Goal: Find specific page/section: Find specific page/section

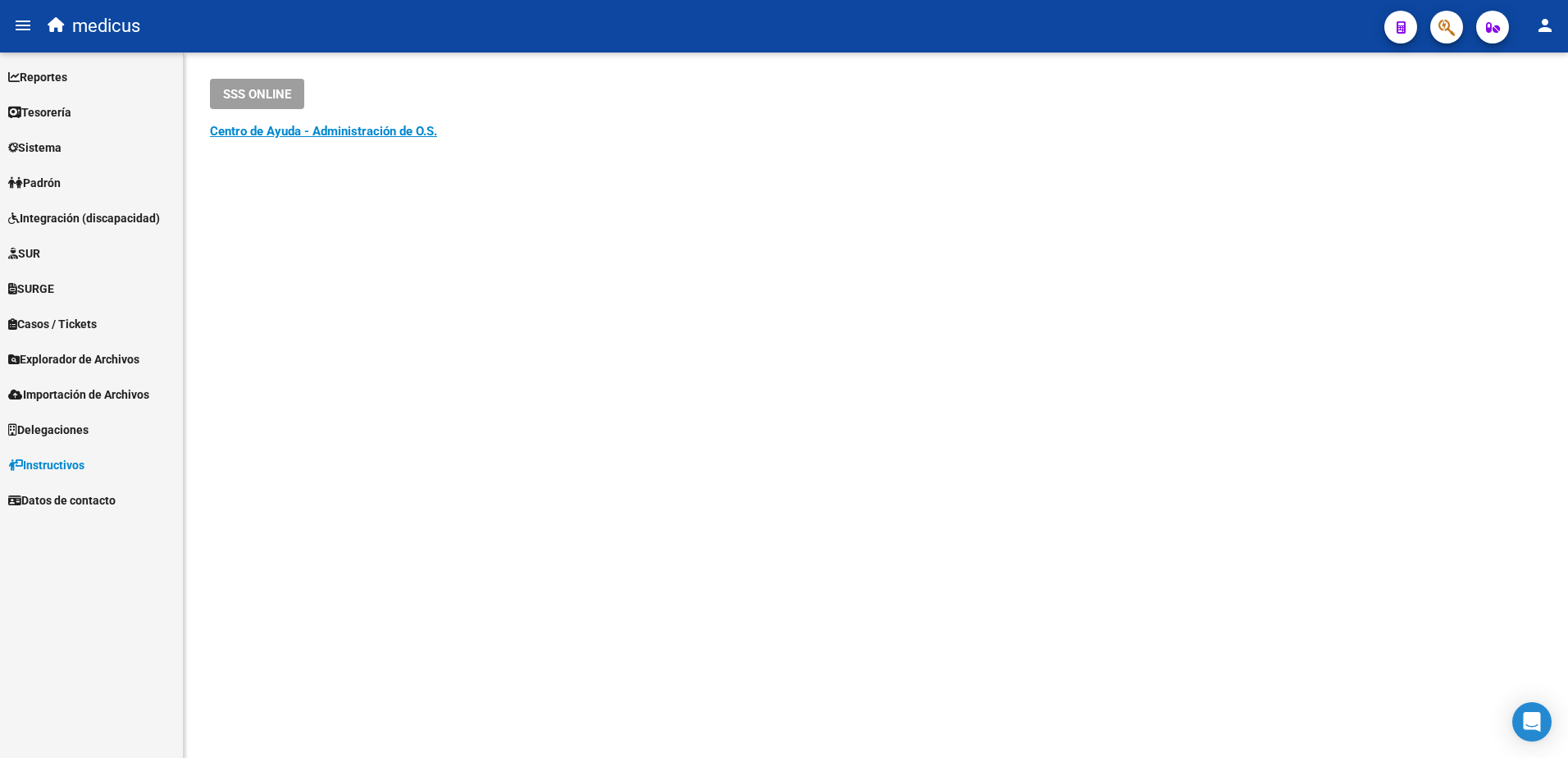
click at [43, 292] on span "SURGE" at bounding box center [31, 288] width 46 height 18
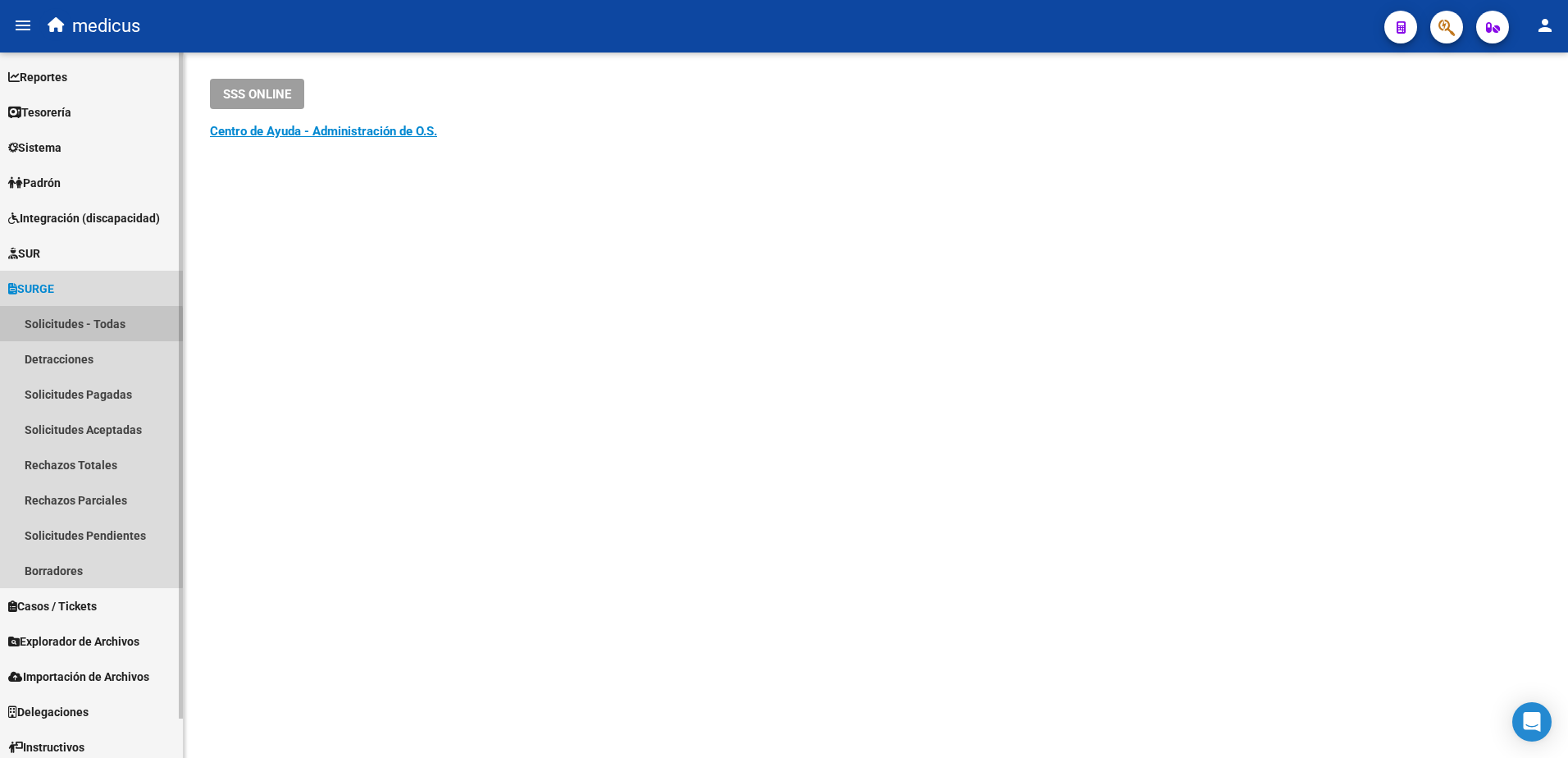
click at [77, 330] on link "Solicitudes - Todas" at bounding box center [91, 324] width 183 height 36
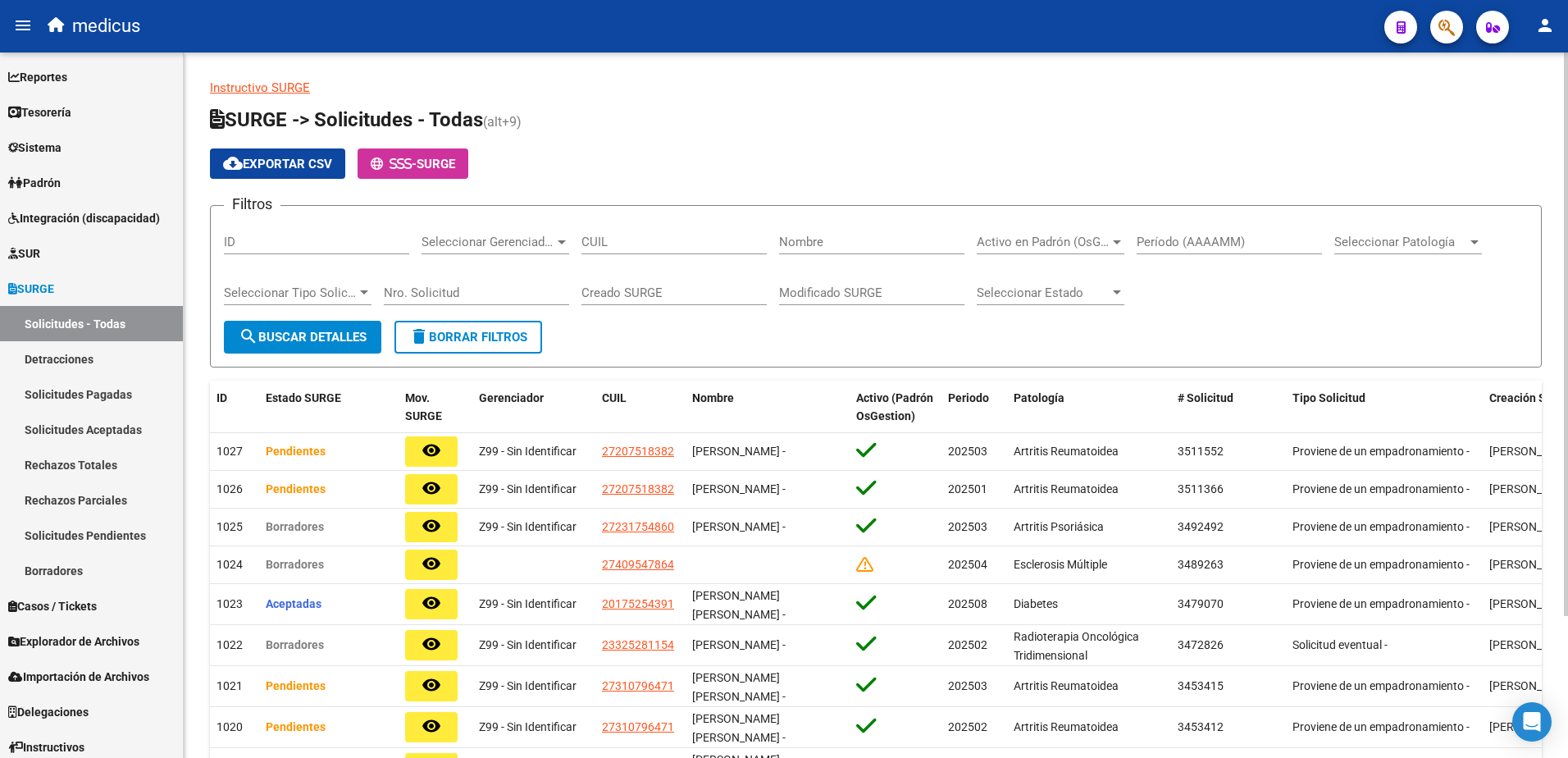
click at [1455, 245] on span "Seleccionar Patología" at bounding box center [1401, 242] width 133 height 15
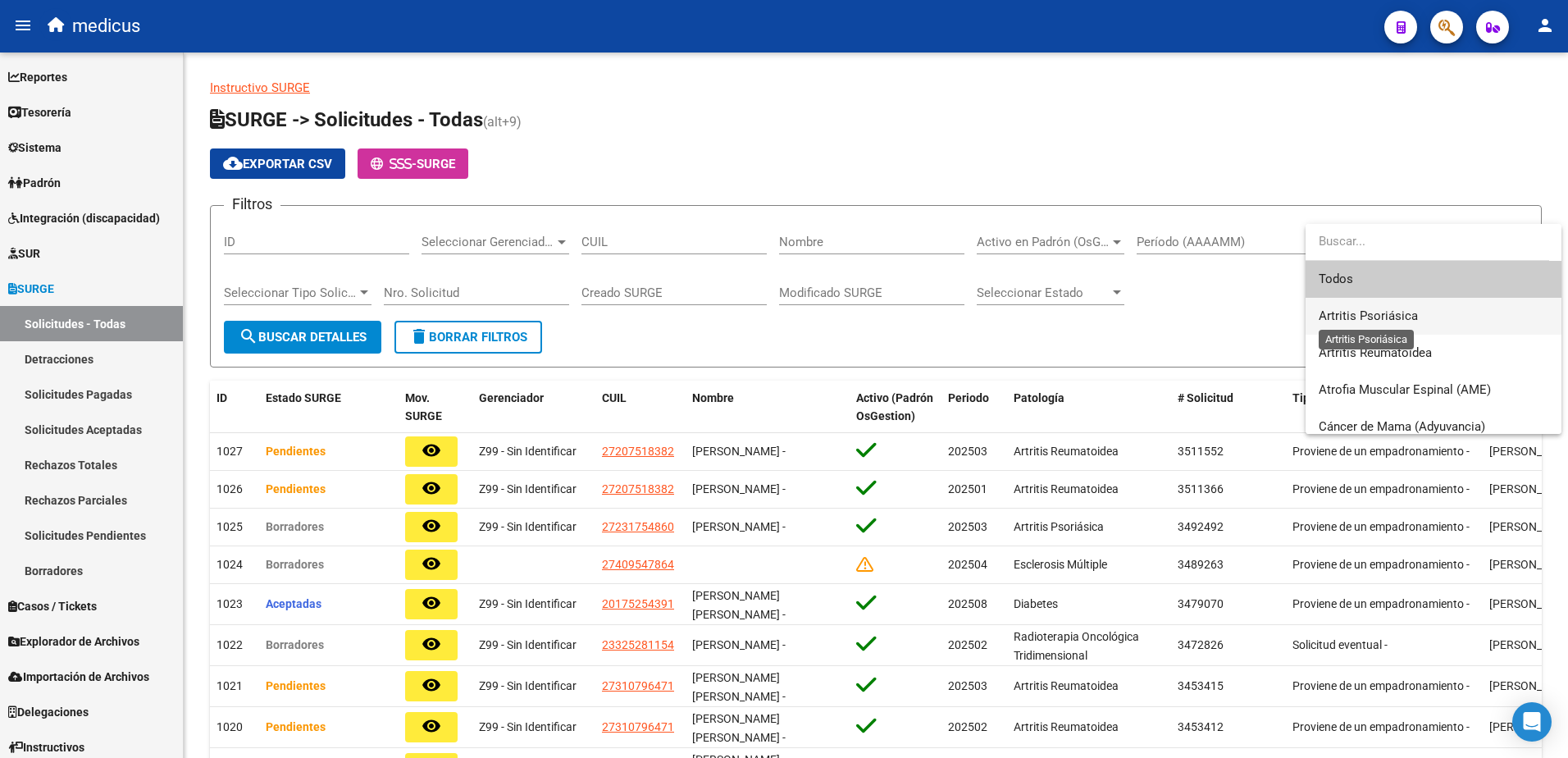
click at [1413, 313] on span "Artritis Psoriásica" at bounding box center [1369, 315] width 99 height 15
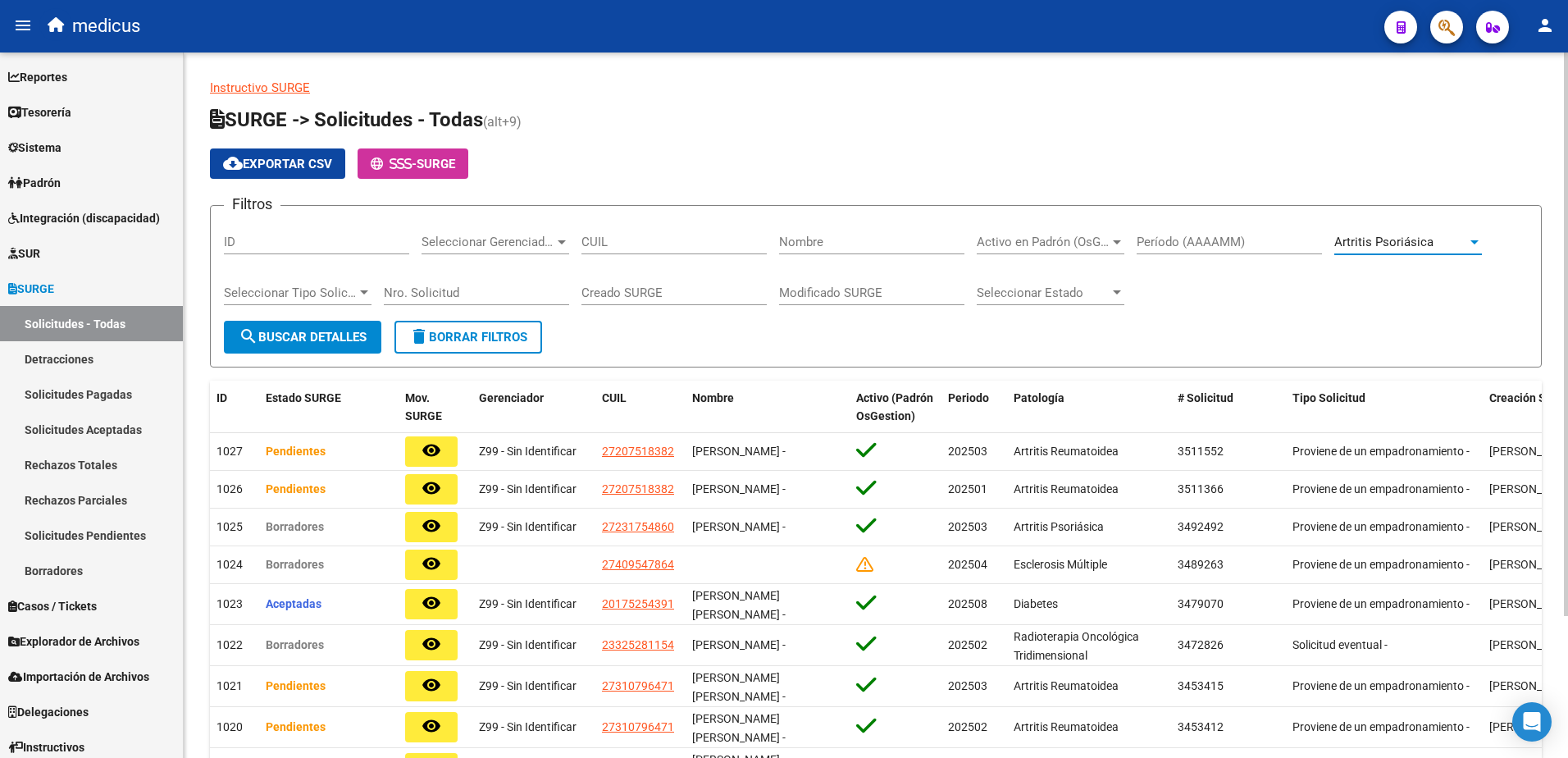
click at [1063, 289] on span "Seleccionar Estado" at bounding box center [1044, 293] width 133 height 15
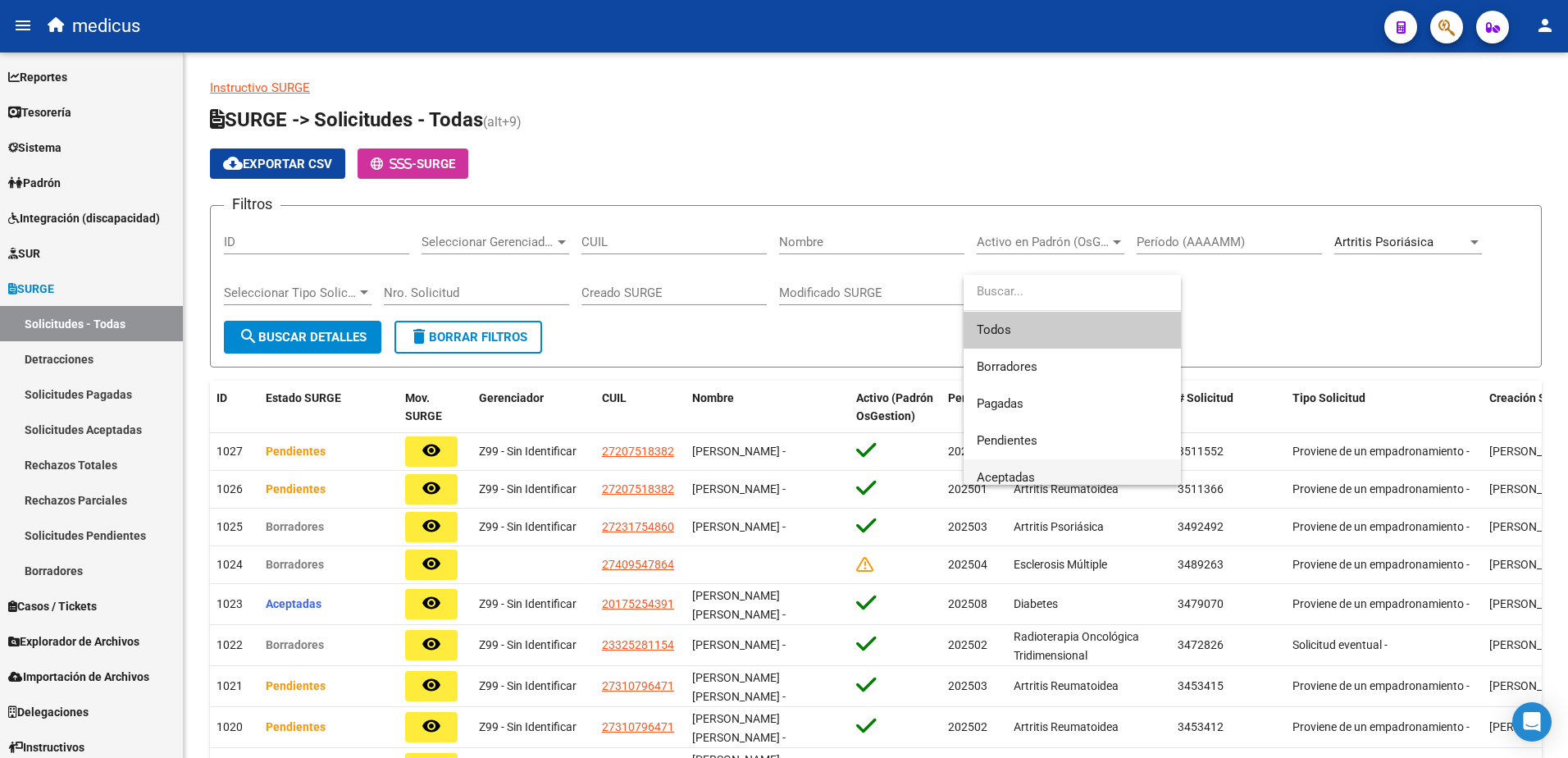
click at [1044, 467] on span "Aceptadas" at bounding box center [1073, 477] width 191 height 36
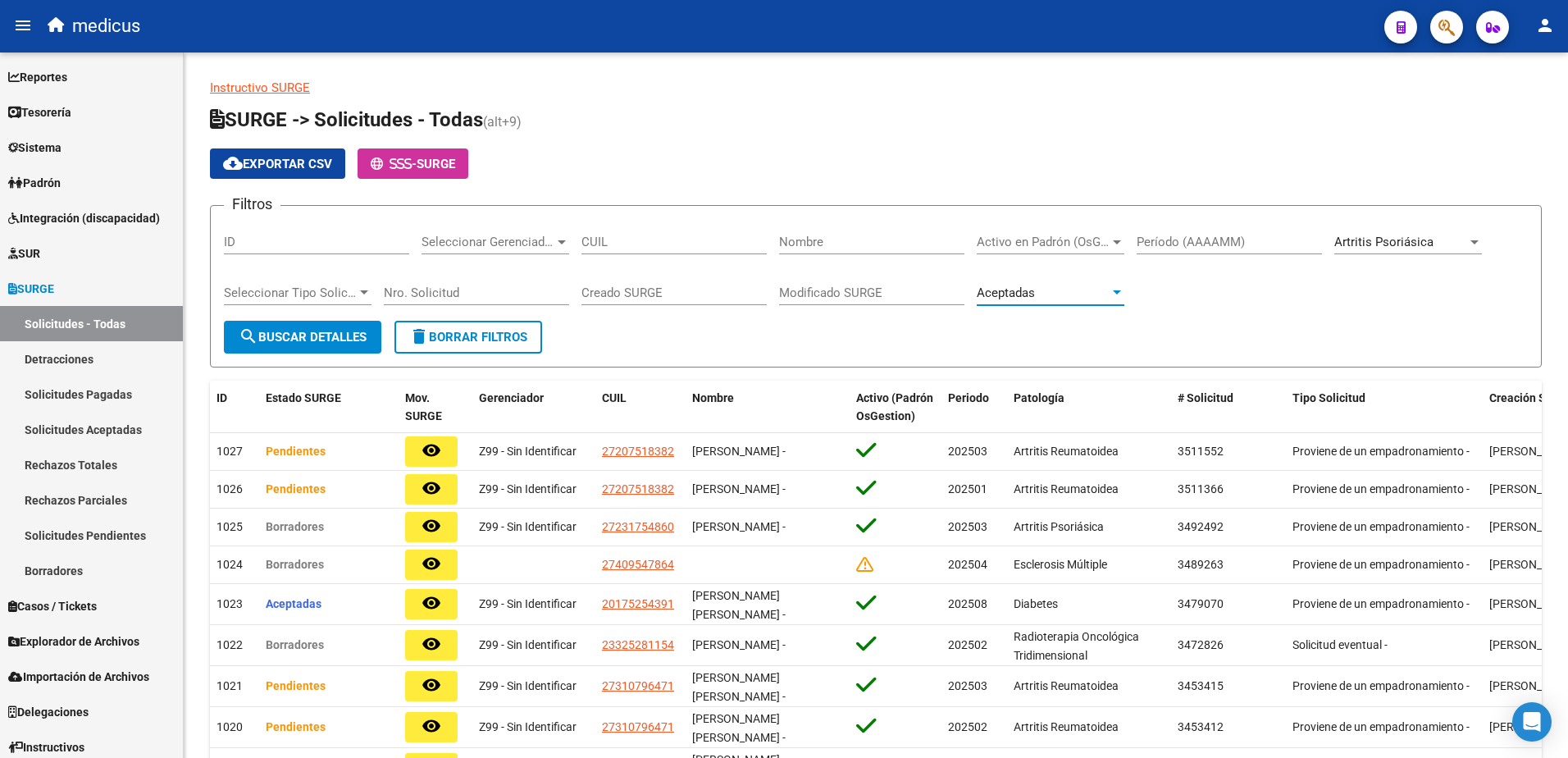
scroll to position [11, 0]
click at [356, 332] on span "search Buscar Detalles" at bounding box center [302, 337] width 128 height 15
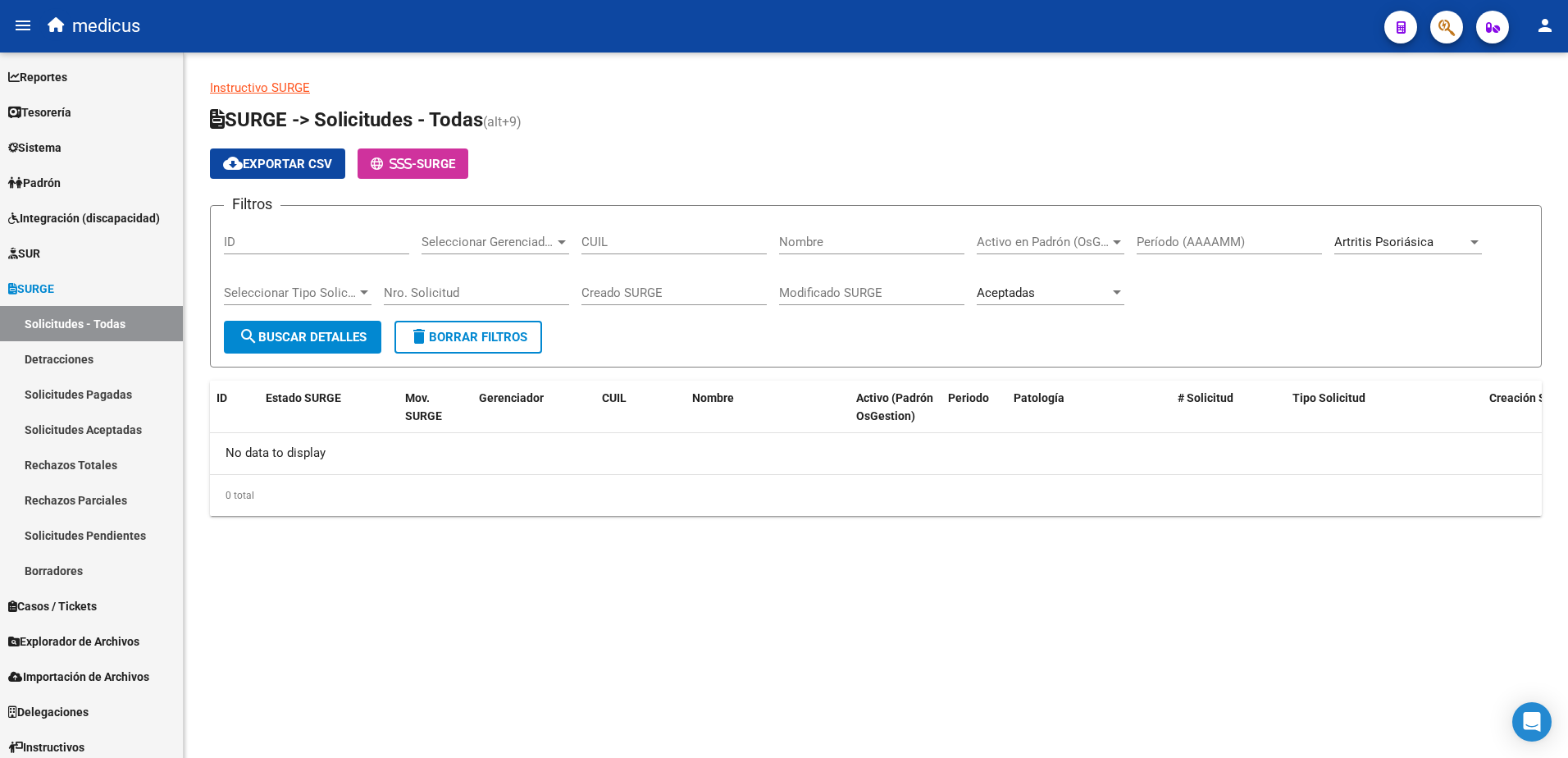
click at [346, 343] on span "search Buscar Detalles" at bounding box center [302, 337] width 128 height 15
click at [1373, 229] on div "[MEDICAL_DATA] Seleccionar Patología" at bounding box center [1409, 237] width 148 height 36
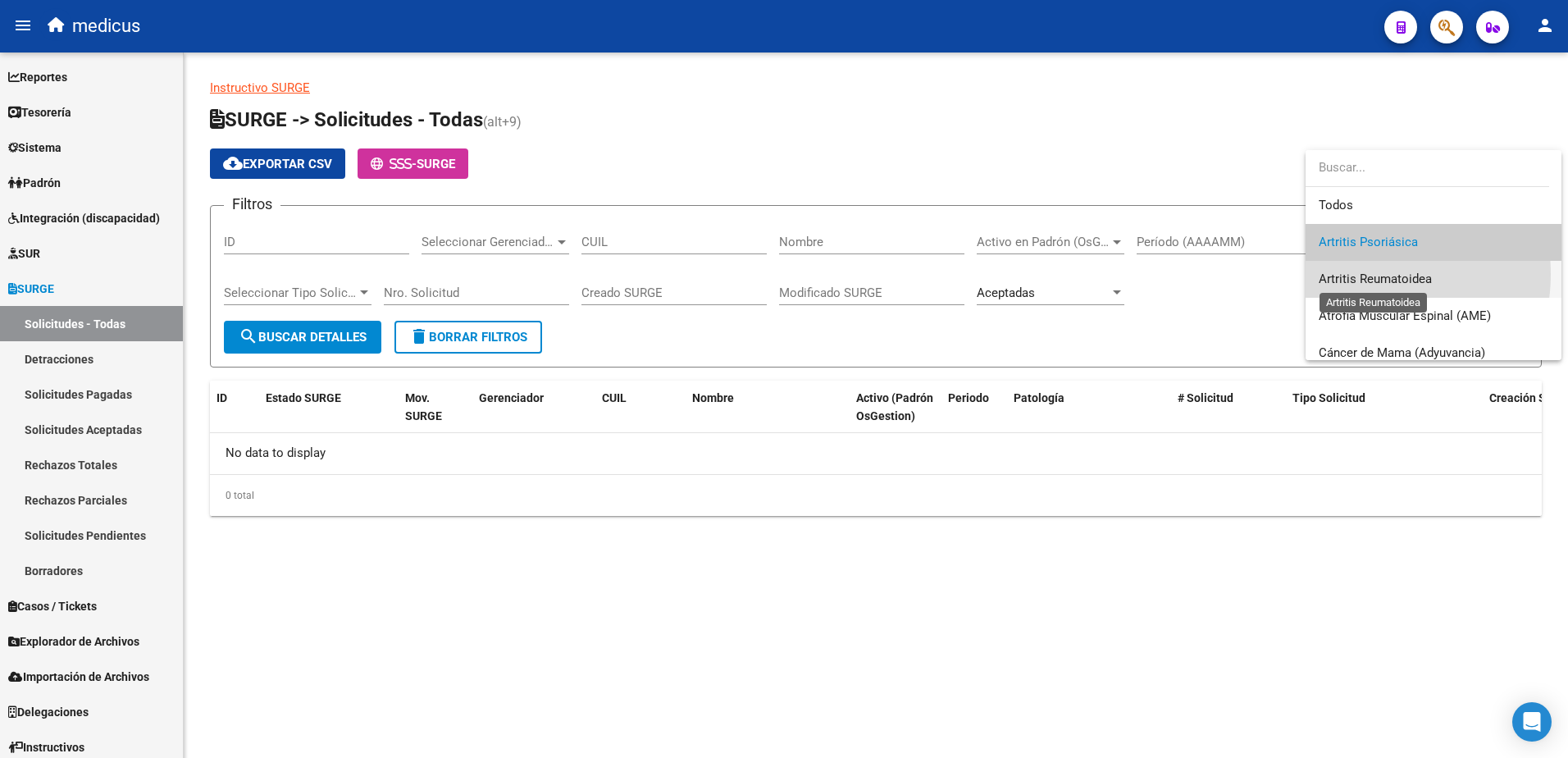
click at [1357, 274] on span "Artritis Reumatoidea" at bounding box center [1375, 279] width 113 height 15
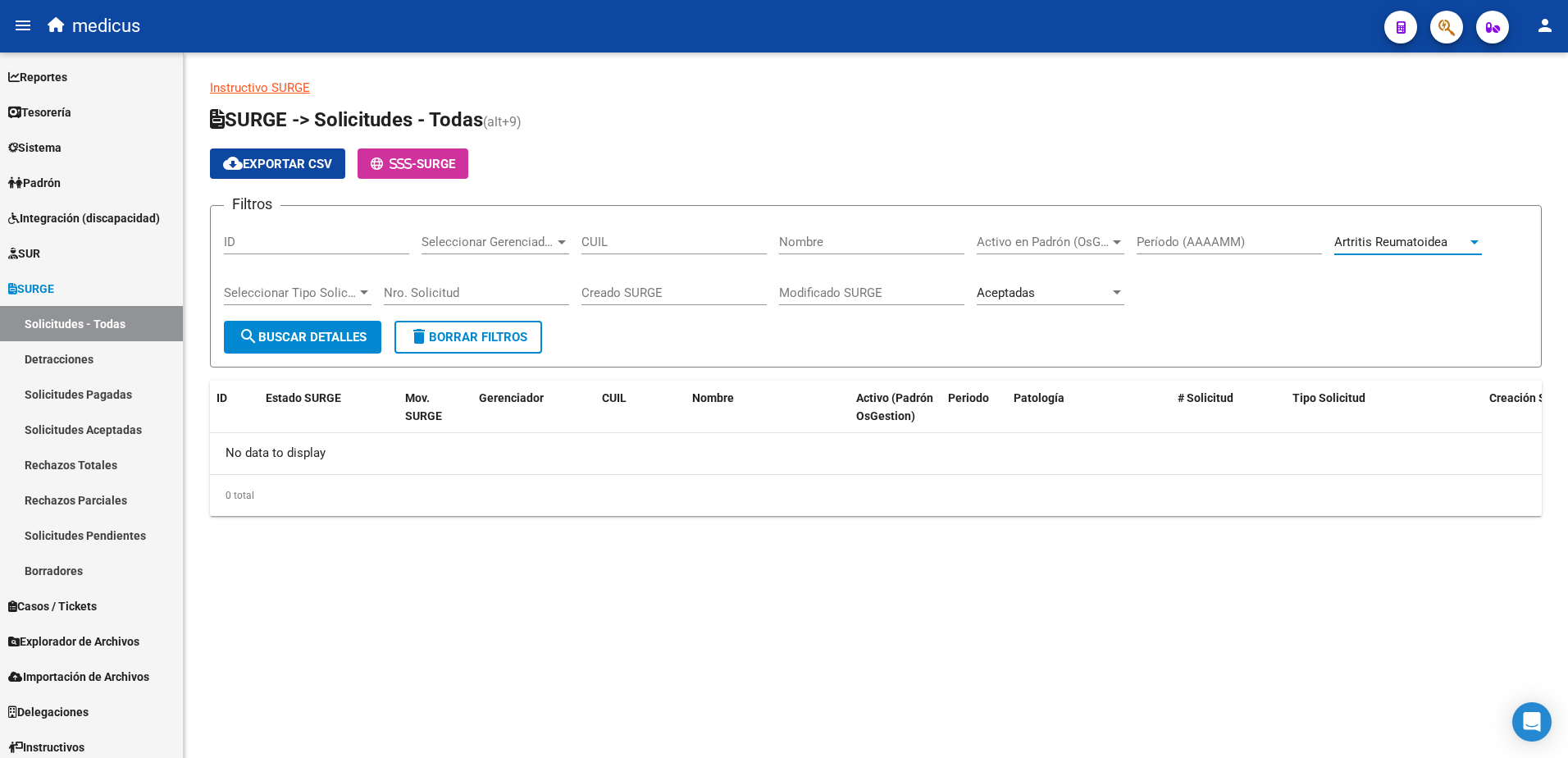
click at [317, 333] on span "search Buscar Detalles" at bounding box center [302, 337] width 128 height 15
click at [1428, 236] on span "Artritis Reumatoidea" at bounding box center [1391, 242] width 113 height 15
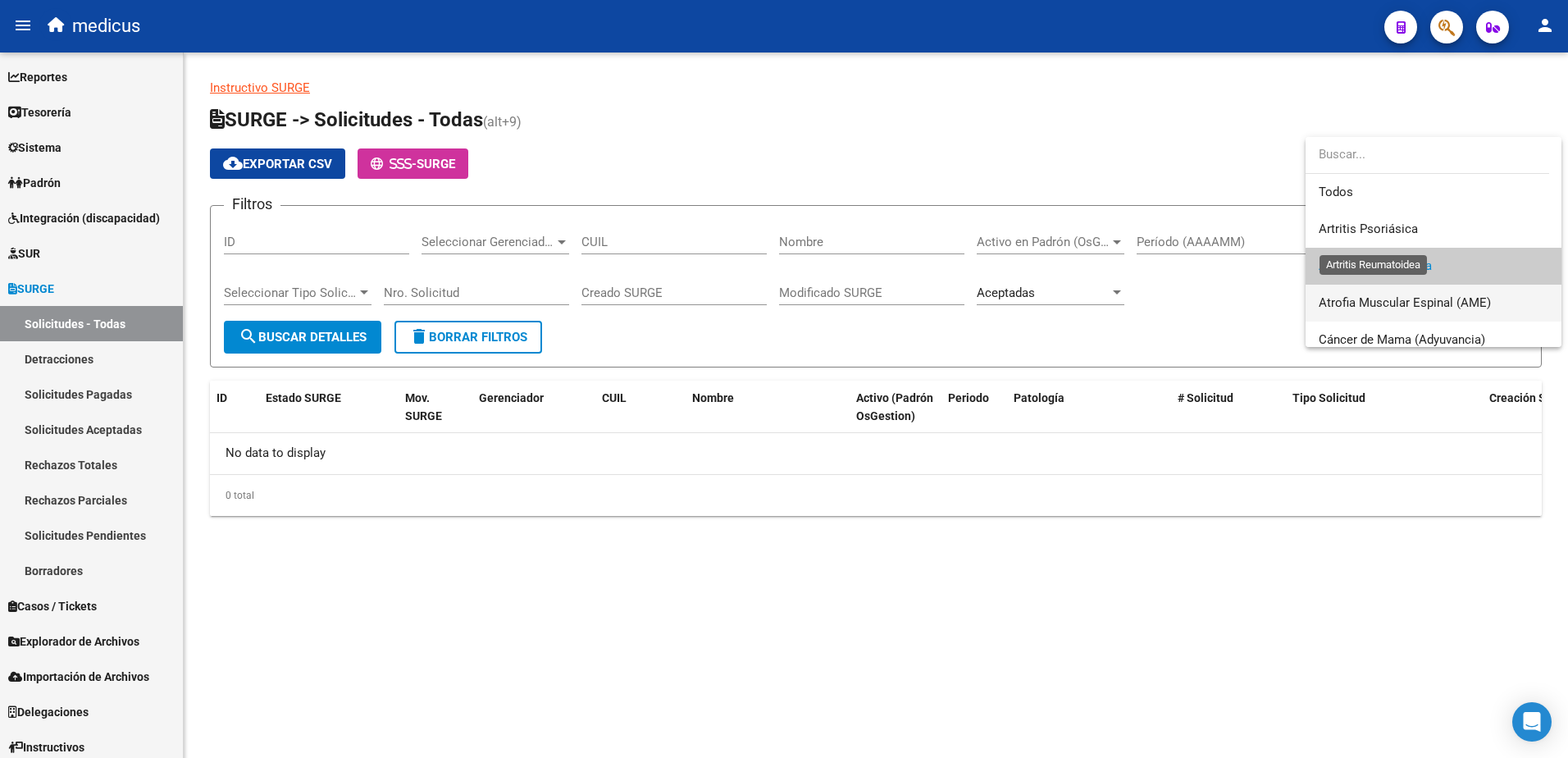
scroll to position [24, 0]
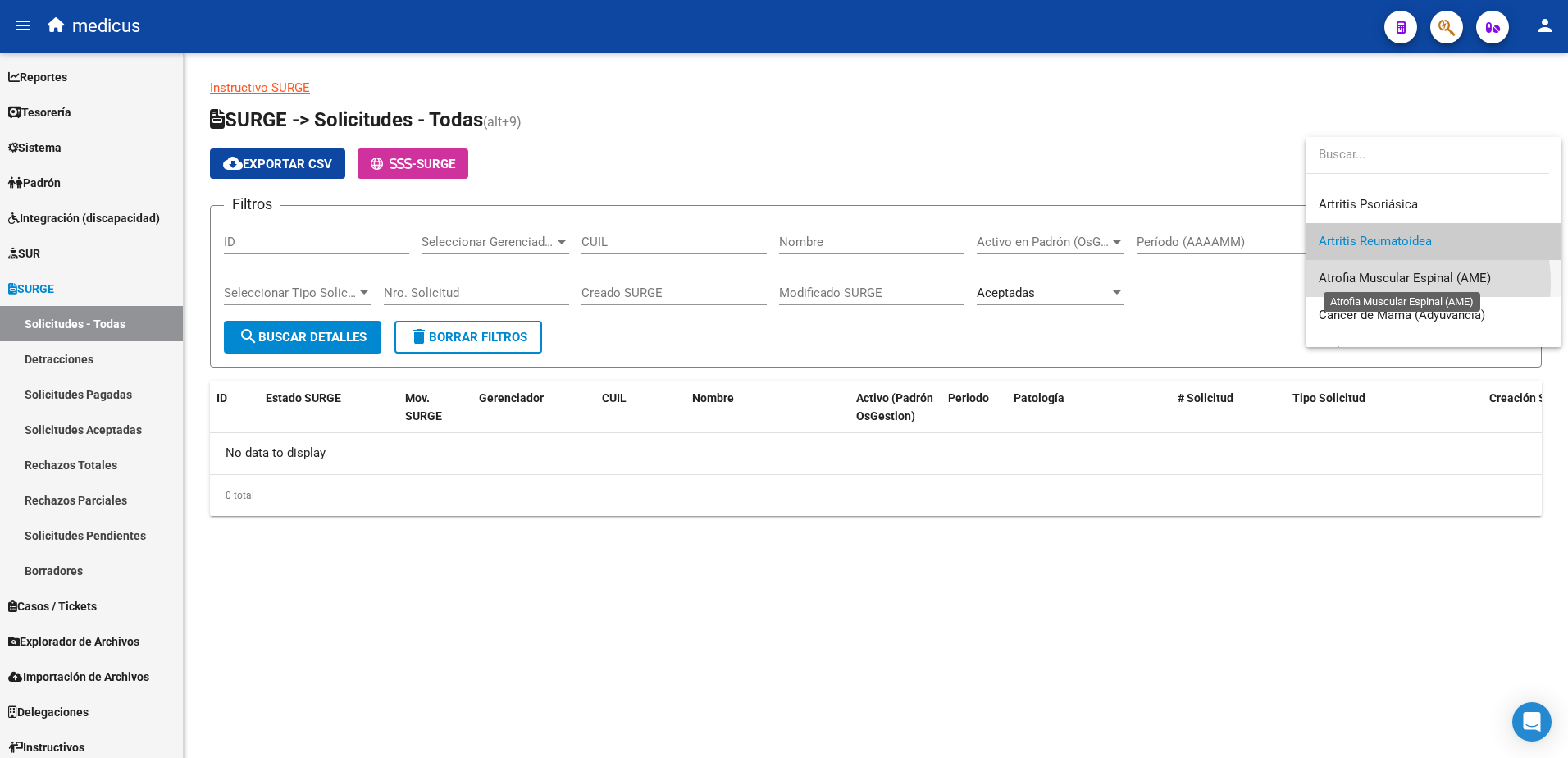
click at [1385, 282] on span "Atrofia Muscular Espinal (AME)" at bounding box center [1405, 278] width 172 height 15
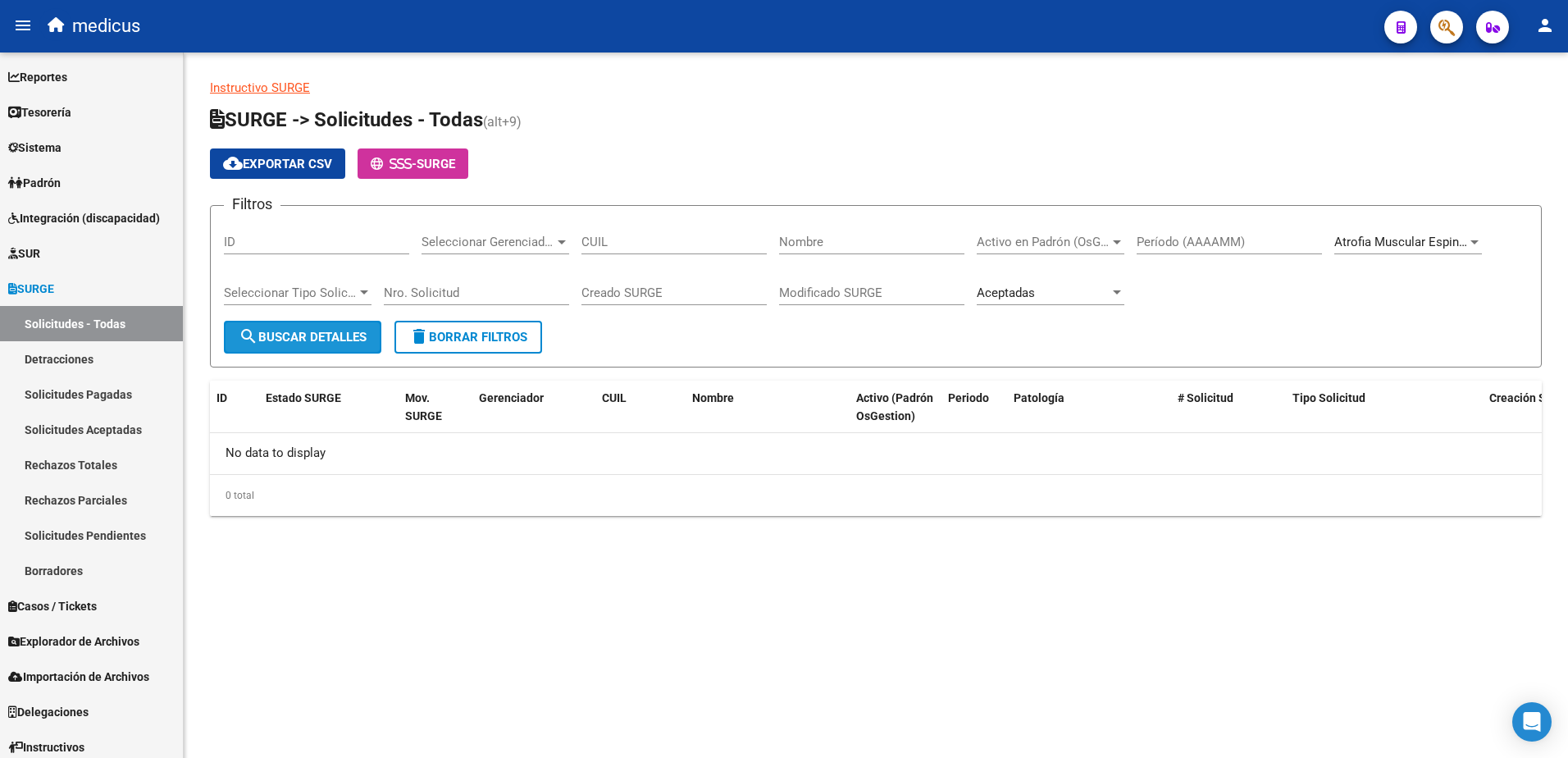
click at [341, 331] on span "search Buscar Detalles" at bounding box center [302, 337] width 128 height 15
click at [1481, 245] on app-drop-down-list "[MEDICAL_DATA] (AME) Seleccionar Patología" at bounding box center [1414, 244] width 160 height 51
click at [1472, 250] on div "[MEDICAL_DATA] (AME) Seleccionar Patología" at bounding box center [1409, 237] width 148 height 36
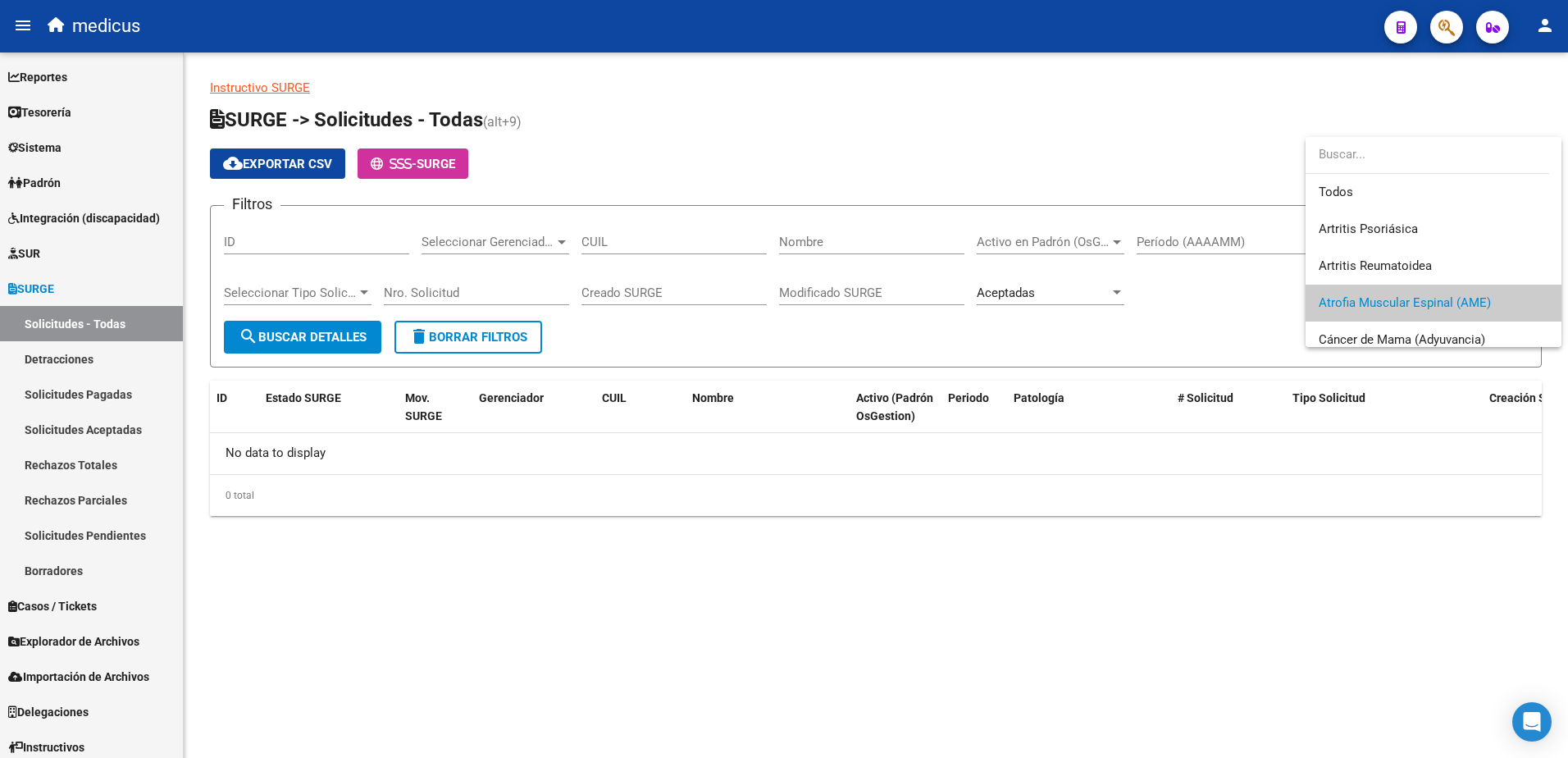
scroll to position [62, 0]
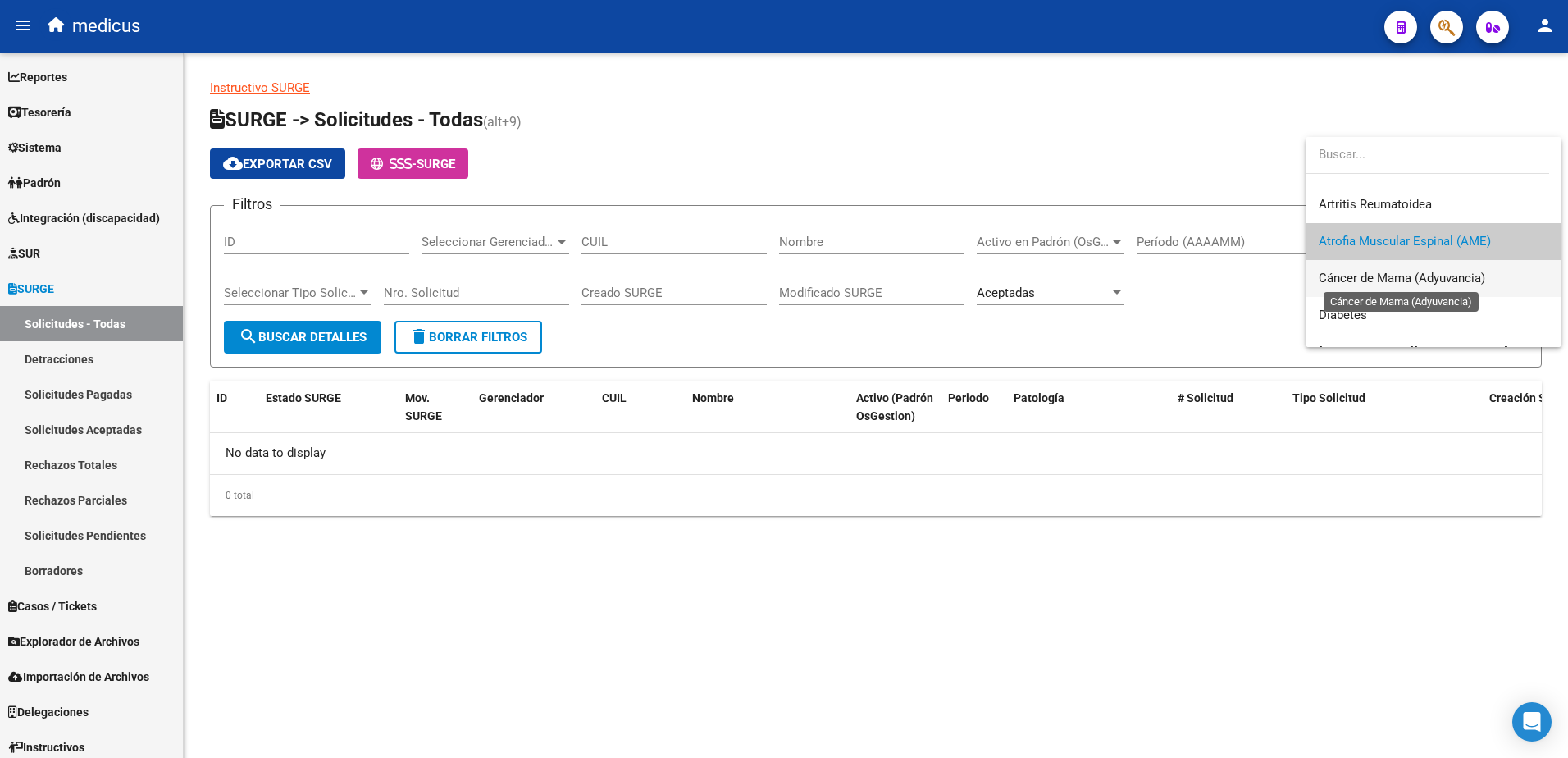
click at [1404, 284] on span "Cáncer de Mama (Adyuvancia)" at bounding box center [1402, 278] width 167 height 15
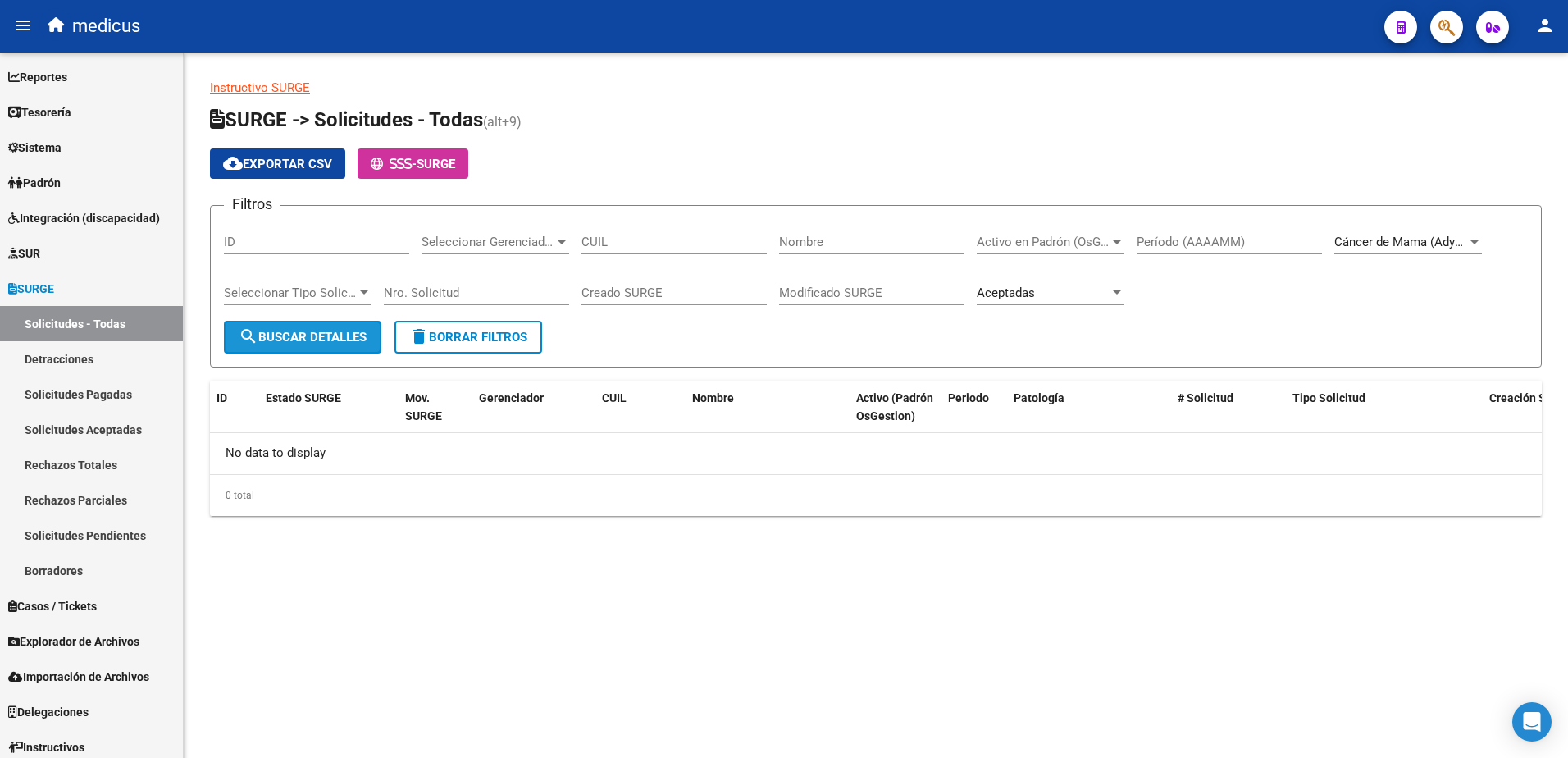
click at [260, 332] on span "search Buscar Detalles" at bounding box center [302, 337] width 128 height 15
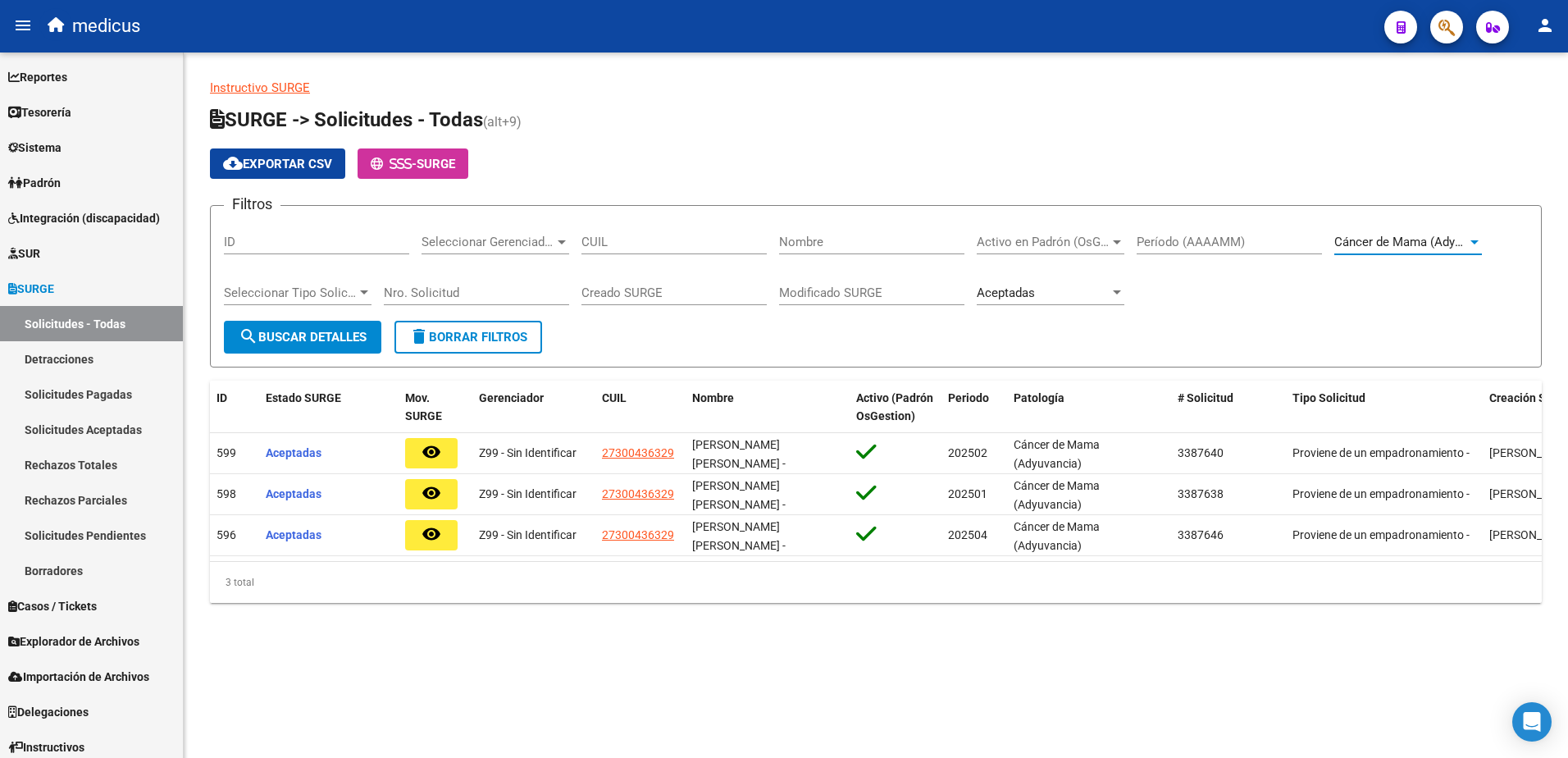
click at [1469, 241] on div at bounding box center [1475, 241] width 15 height 13
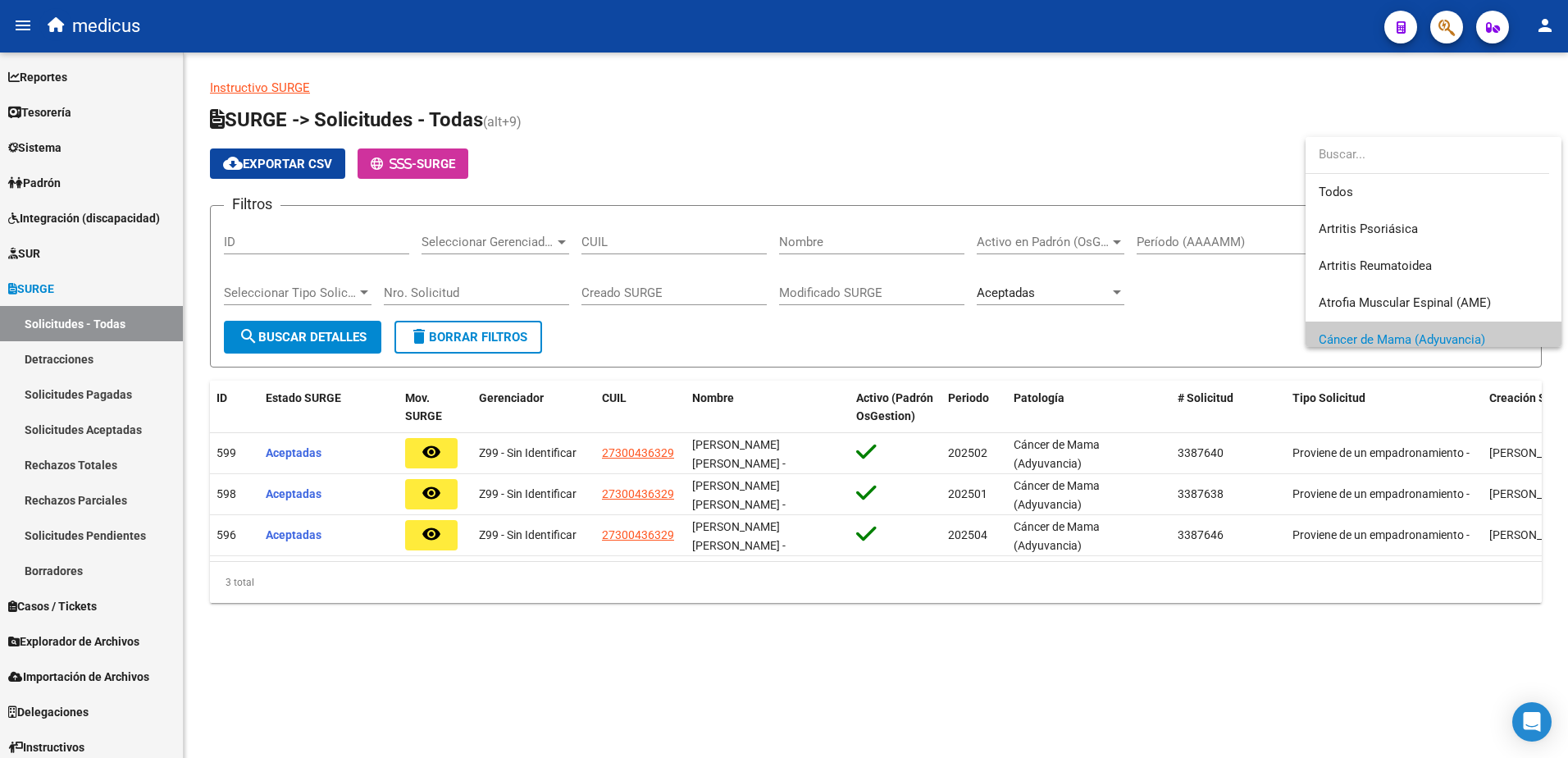
scroll to position [98, 0]
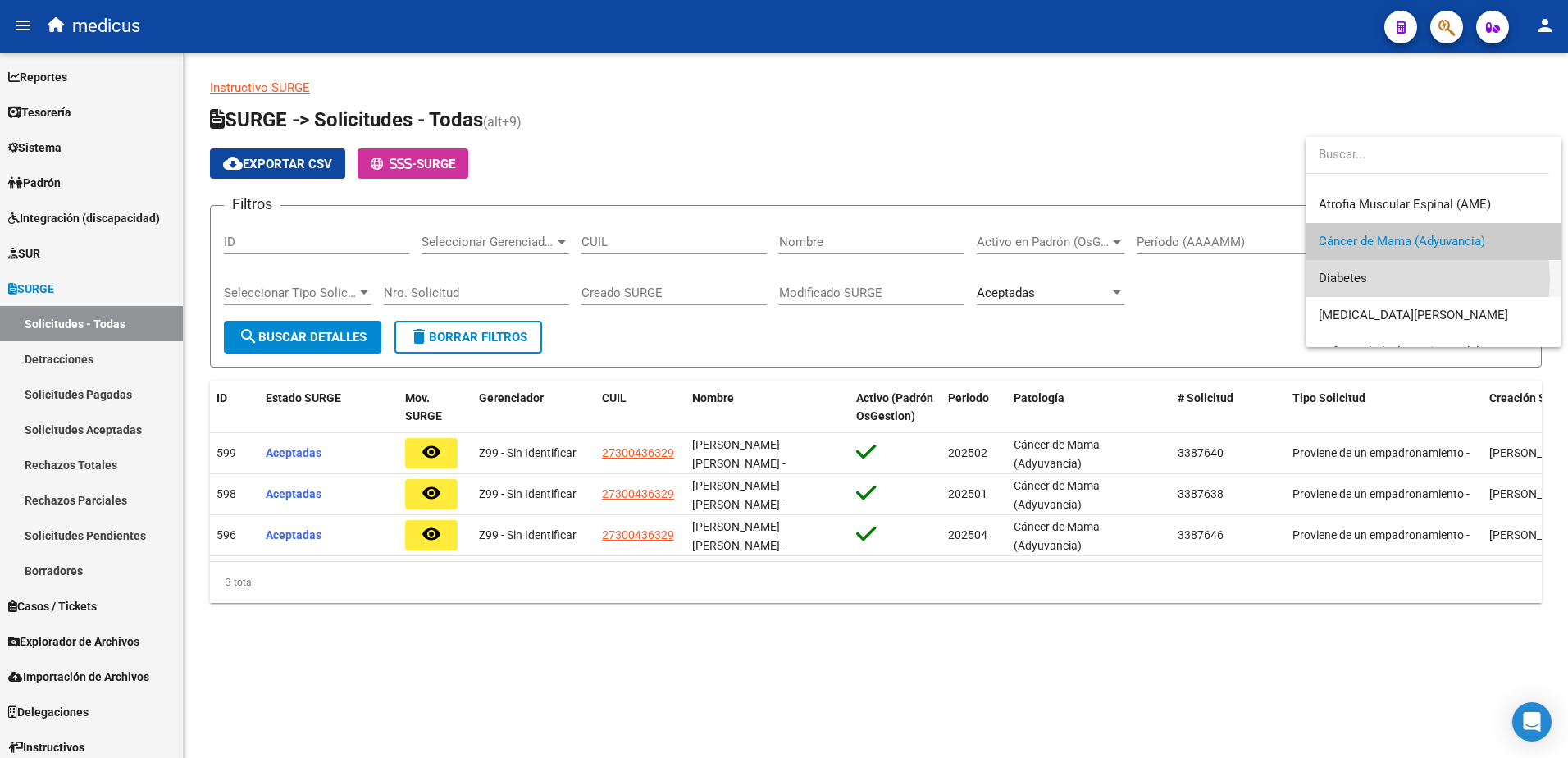
click at [1401, 279] on span "Diabetes" at bounding box center [1433, 278] width 229 height 36
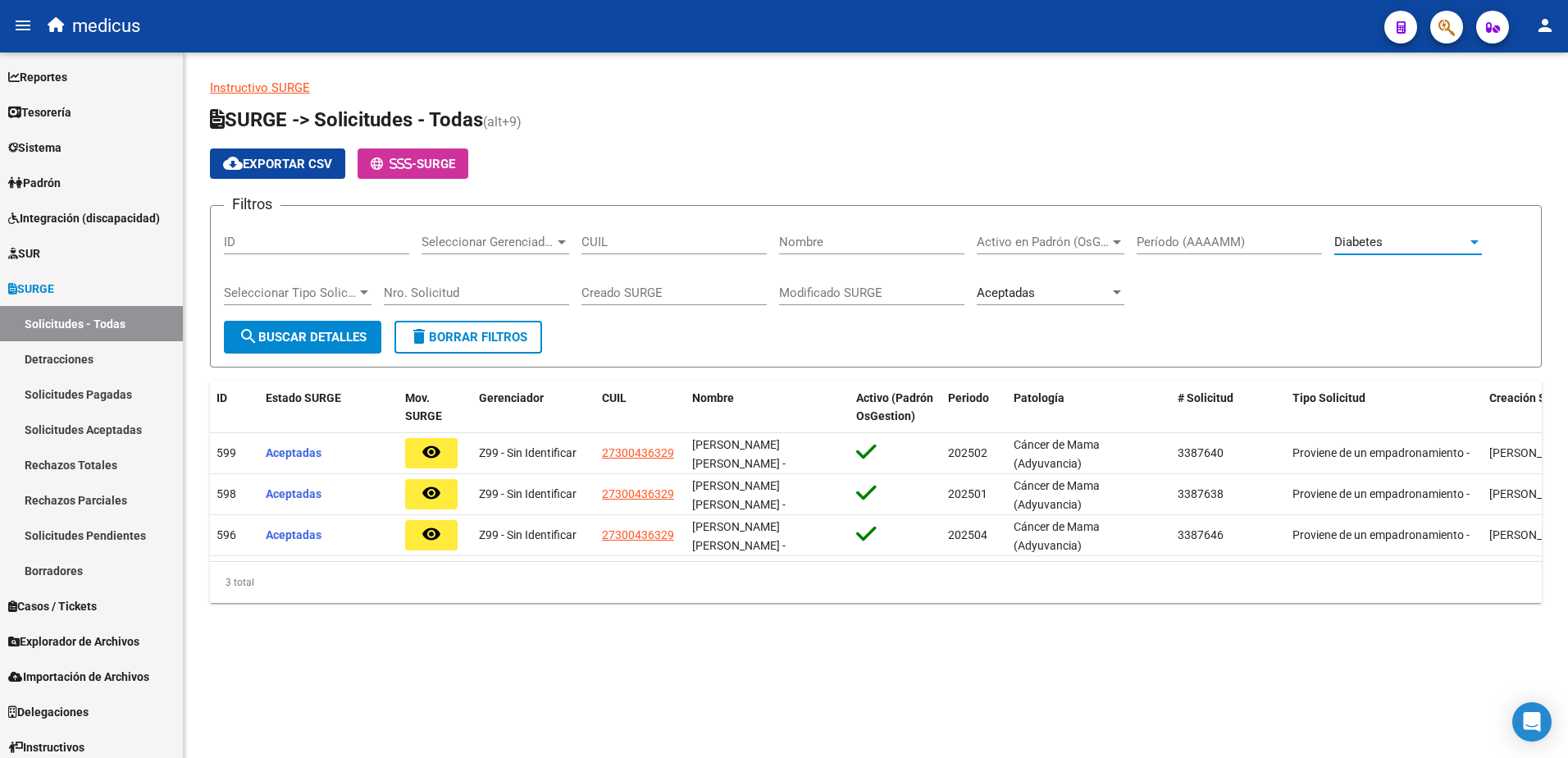
click at [351, 336] on span "search Buscar Detalles" at bounding box center [302, 337] width 128 height 15
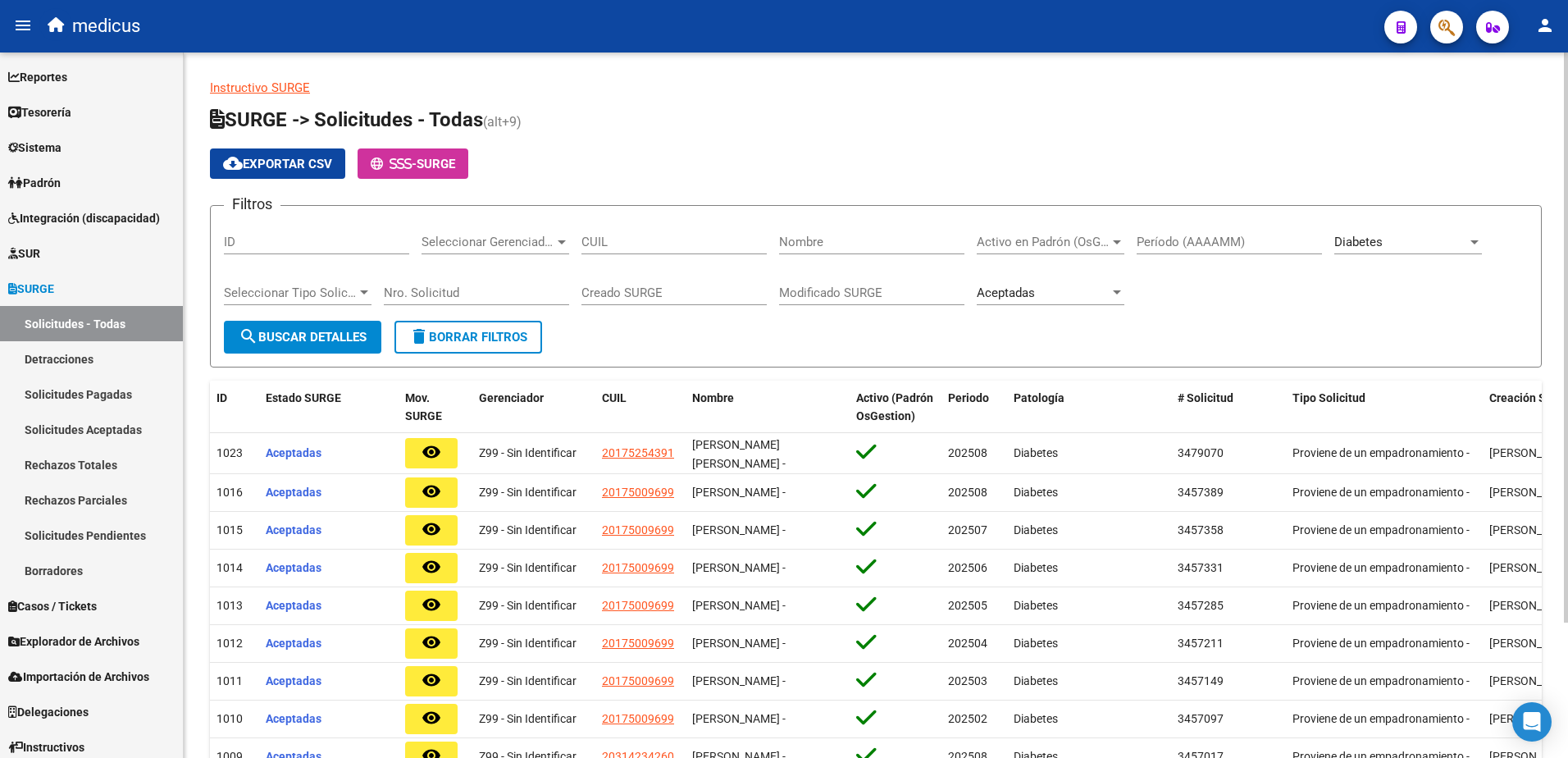
click at [1378, 253] on div "Diabetes Seleccionar Patología" at bounding box center [1409, 237] width 148 height 36
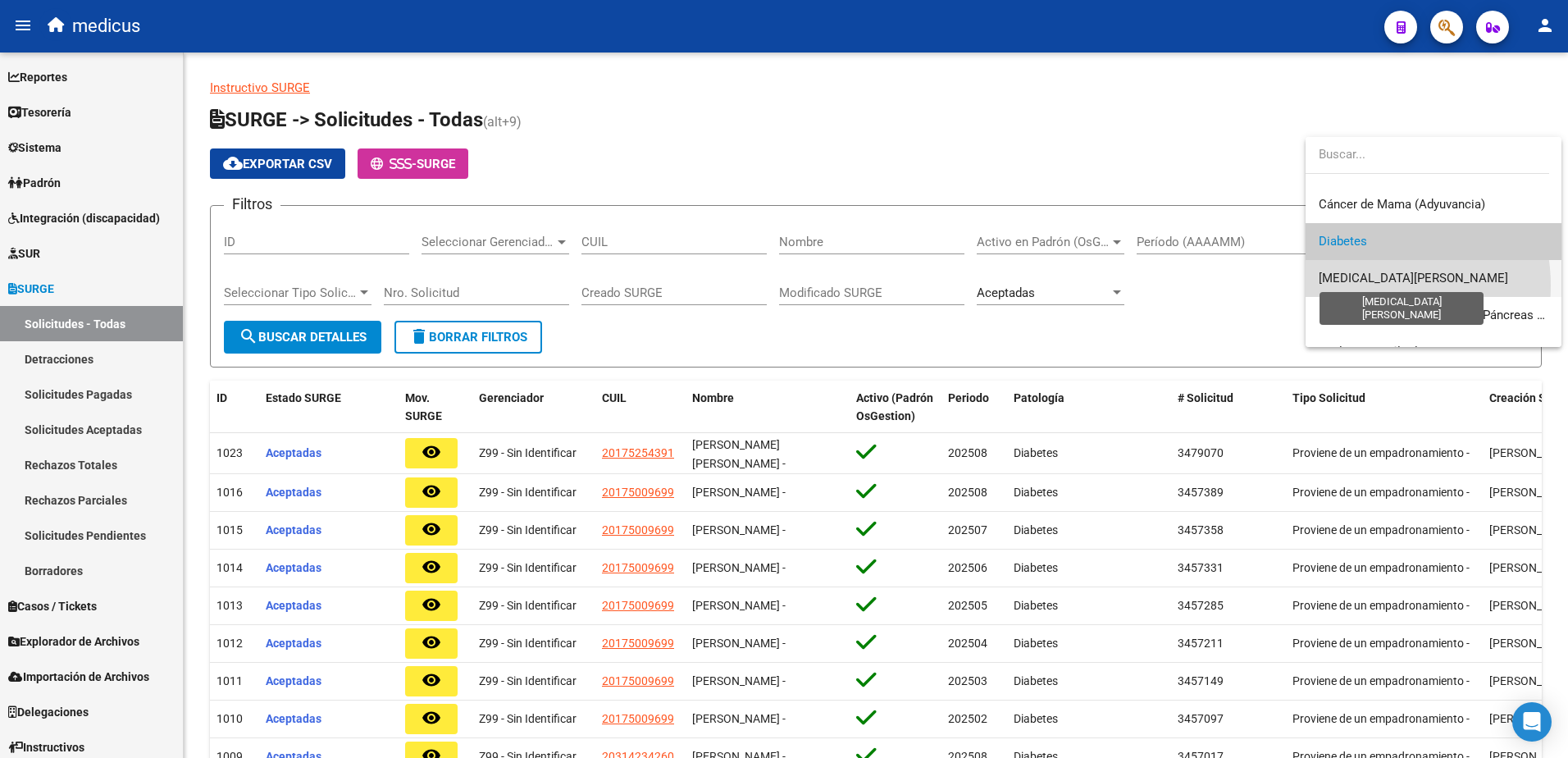
click at [1361, 285] on span "[MEDICAL_DATA][PERSON_NAME]" at bounding box center [1414, 278] width 189 height 15
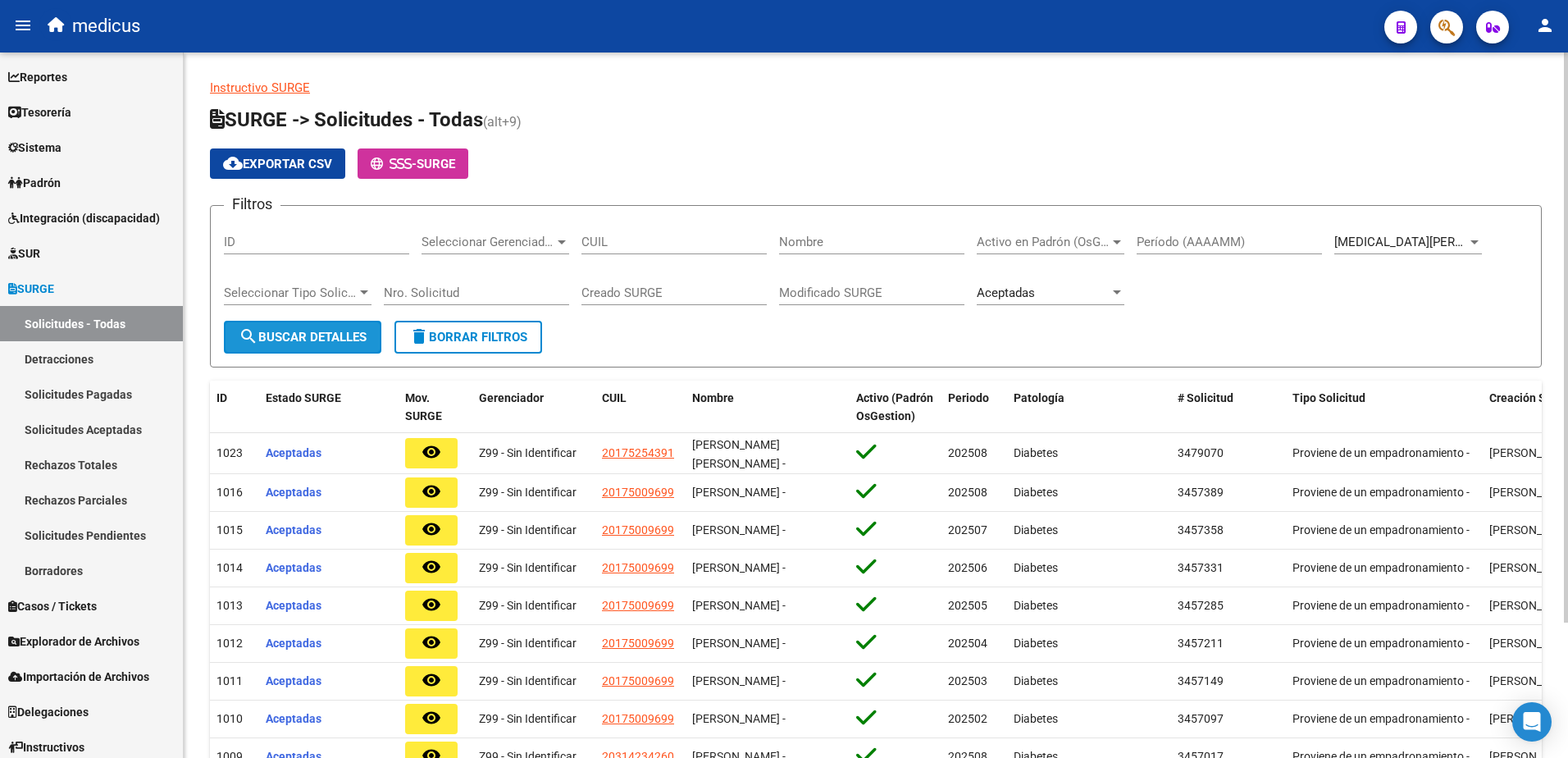
click at [348, 328] on button "search Buscar Detalles" at bounding box center [302, 337] width 157 height 33
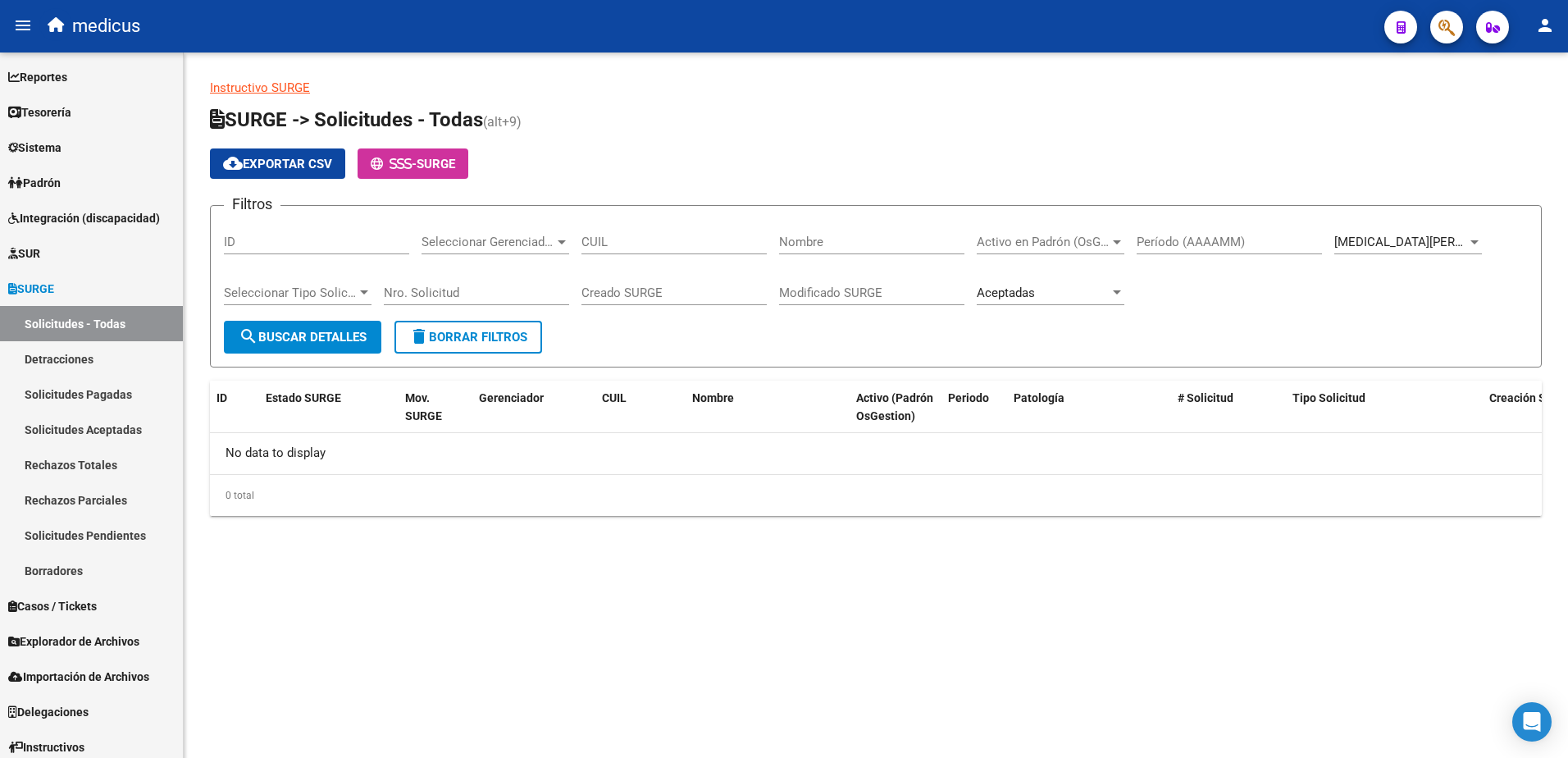
click at [1404, 242] on span "[MEDICAL_DATA][PERSON_NAME]" at bounding box center [1429, 242] width 189 height 15
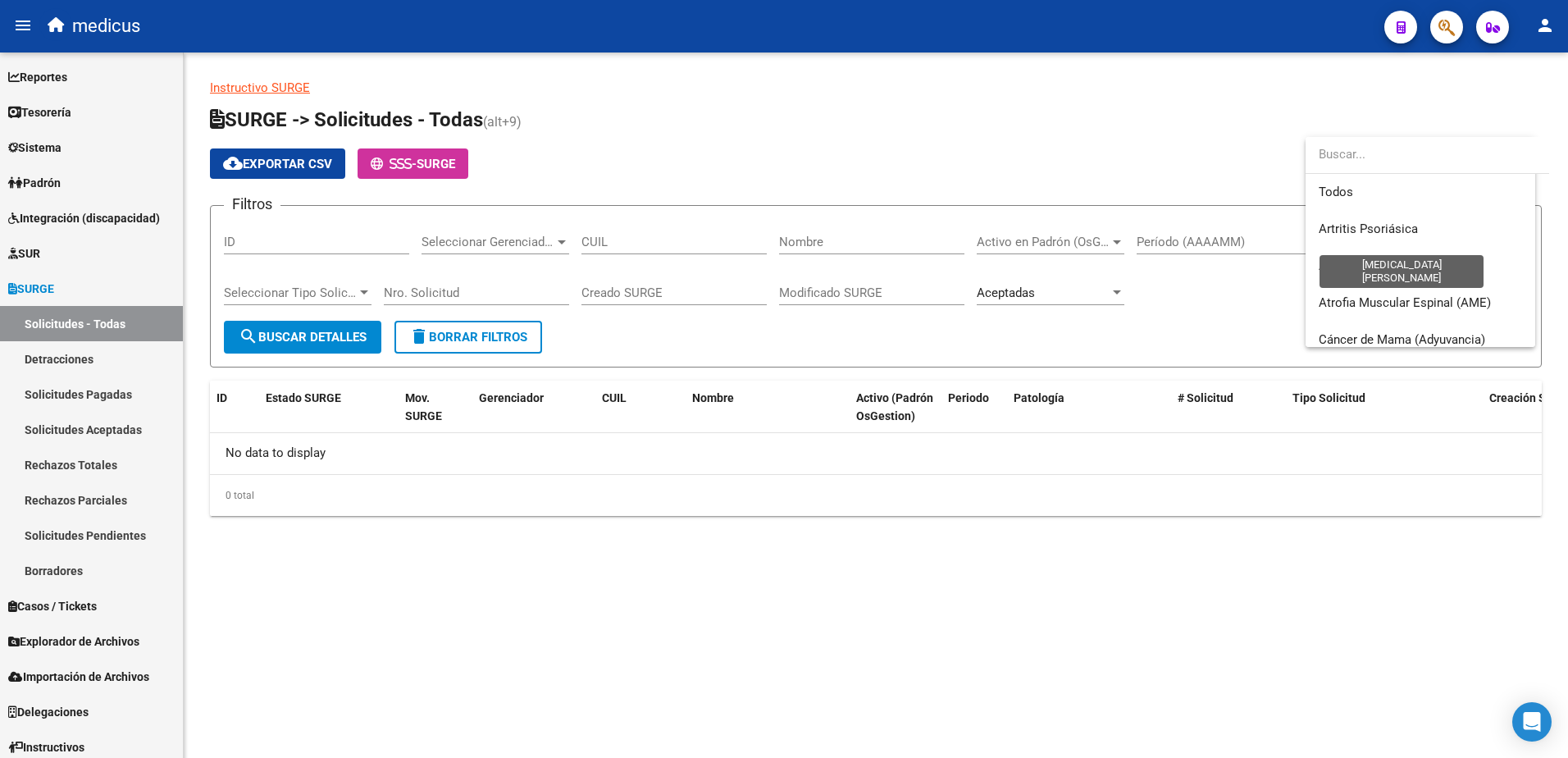
scroll to position [172, 0]
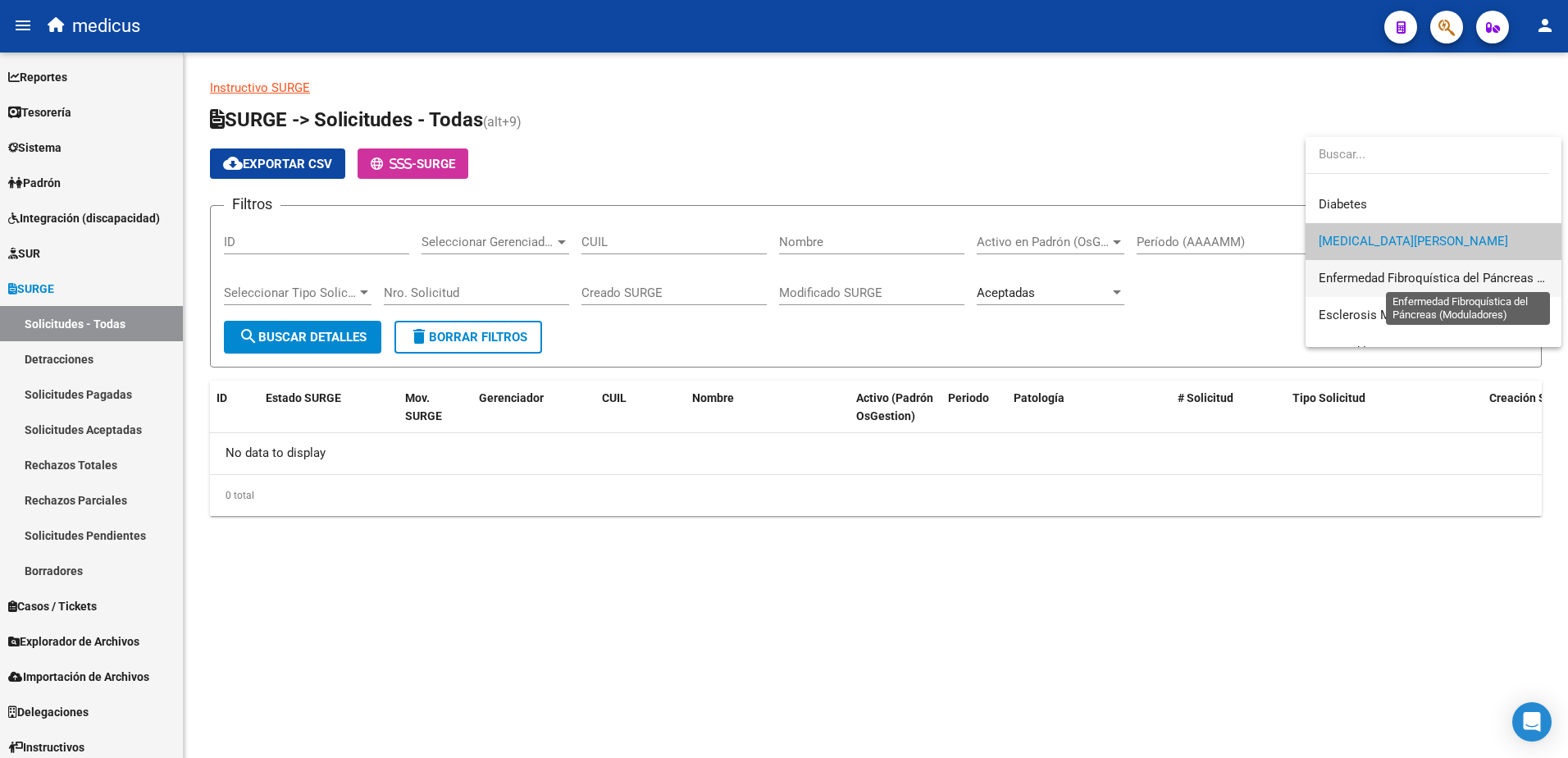
click at [1379, 274] on span "Enfermedad Fibroquística del Páncreas (Moduladores)" at bounding box center [1468, 278] width 299 height 15
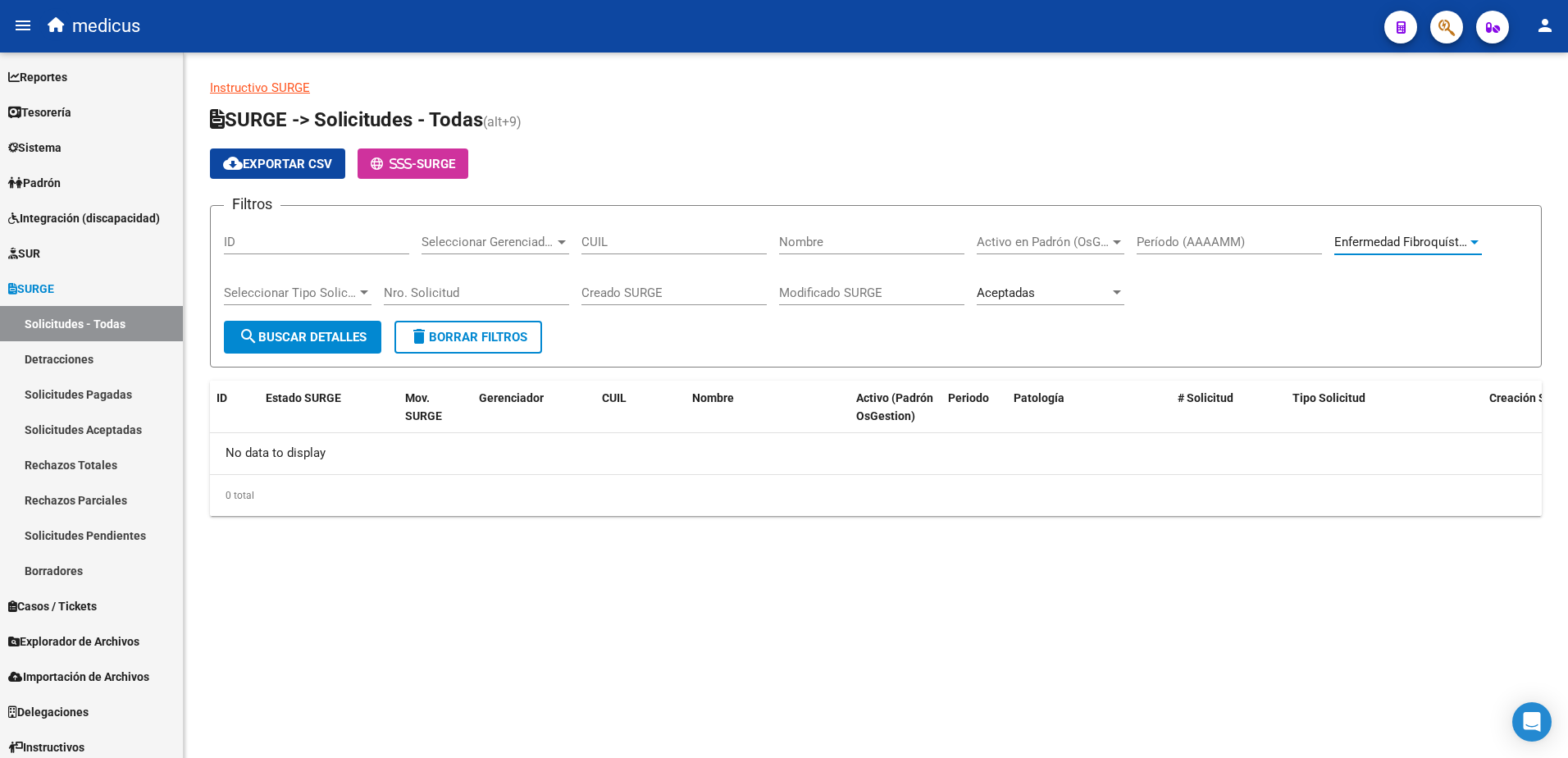
click at [351, 338] on span "search Buscar Detalles" at bounding box center [302, 337] width 128 height 15
click at [1423, 236] on span "Enfermedad Fibroquística del Páncreas (Moduladores)" at bounding box center [1484, 242] width 299 height 15
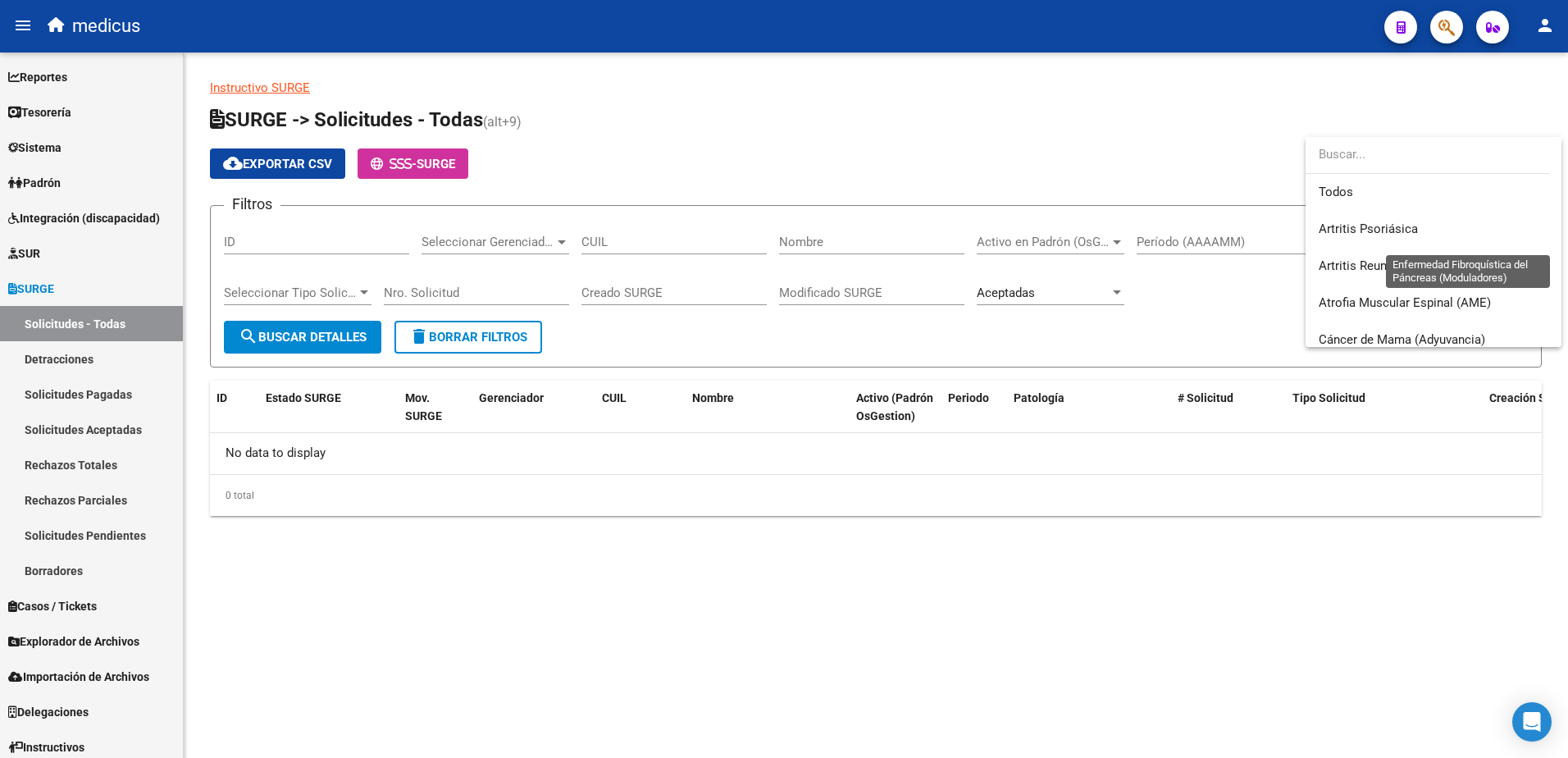
scroll to position [209, 0]
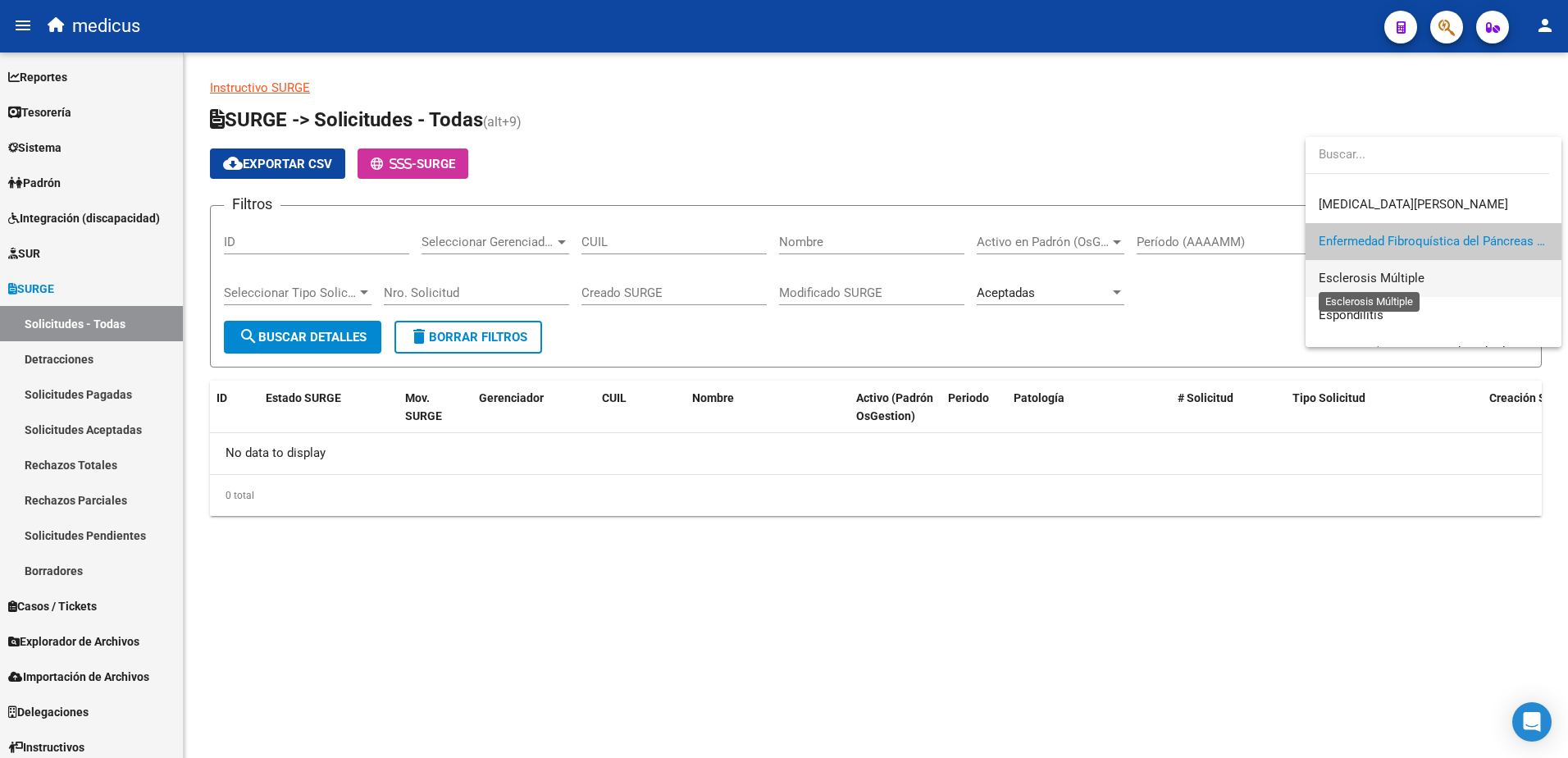
click at [1336, 270] on span "Esclerosis Múltiple" at bounding box center [1433, 278] width 229 height 36
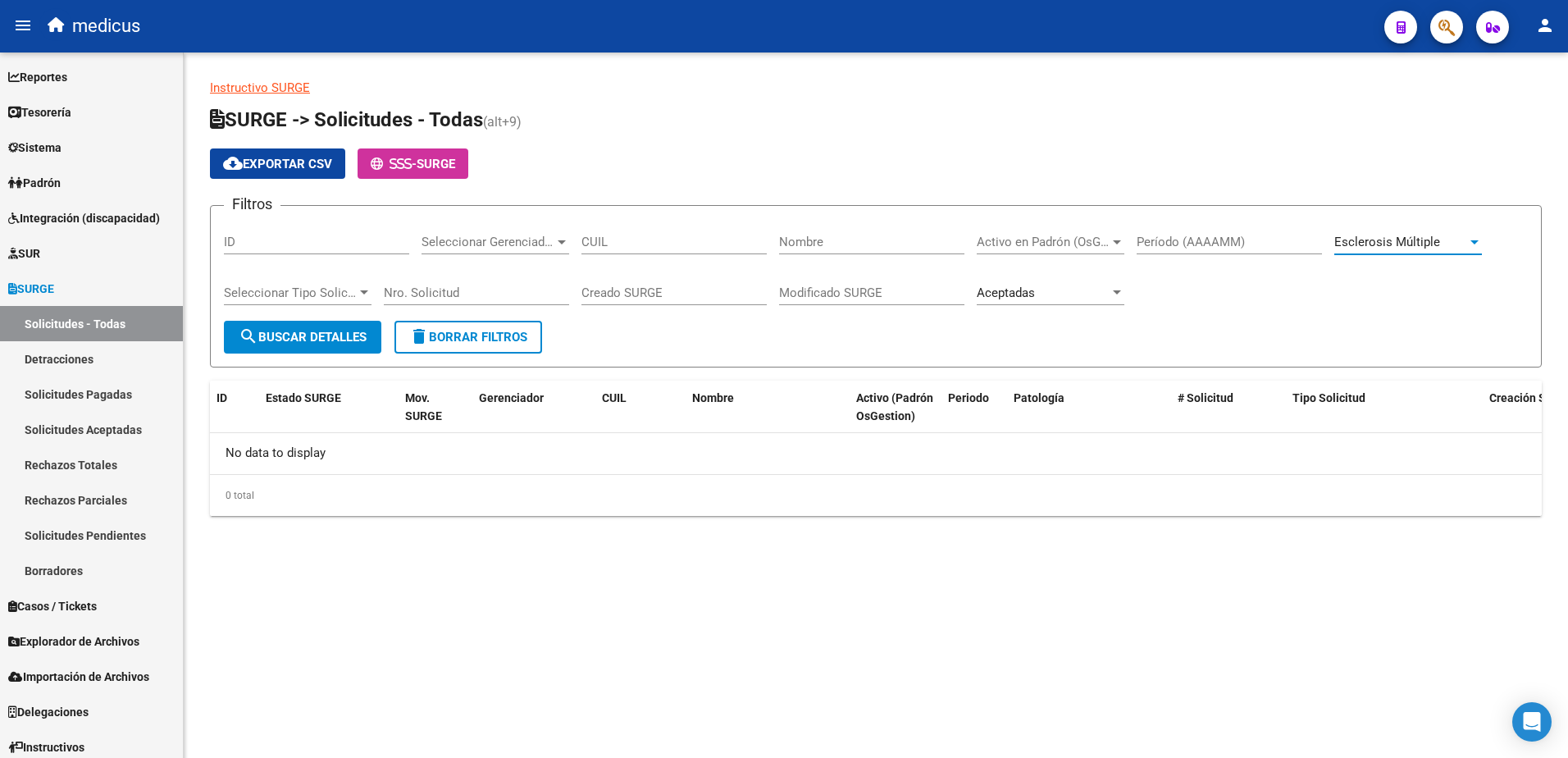
click at [301, 326] on button "search Buscar Detalles" at bounding box center [302, 337] width 157 height 33
click at [1402, 235] on span "Esclerosis Múltiple" at bounding box center [1387, 242] width 106 height 15
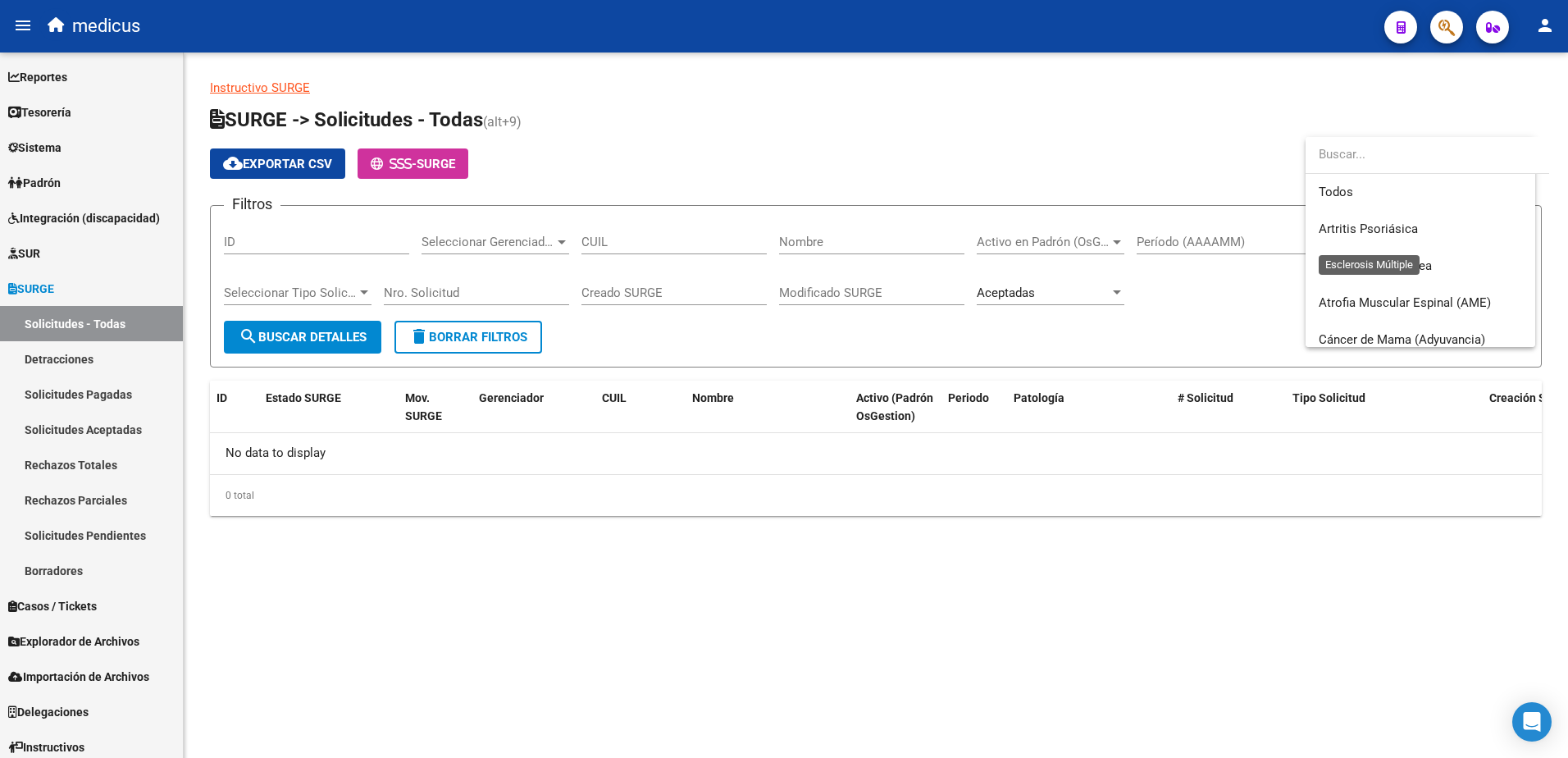
scroll to position [246, 0]
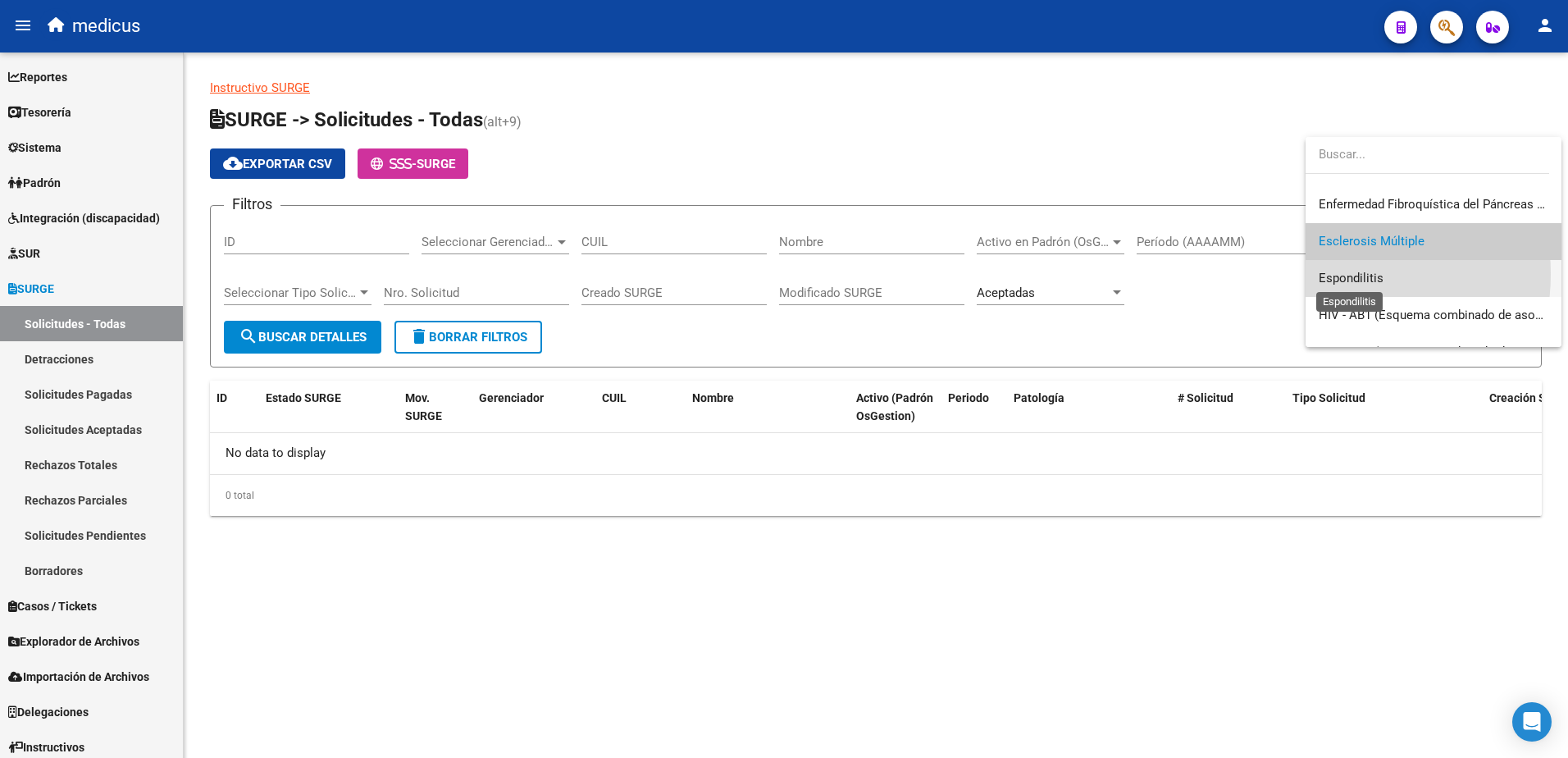
click at [1341, 274] on span "Espondilitis" at bounding box center [1351, 278] width 65 height 15
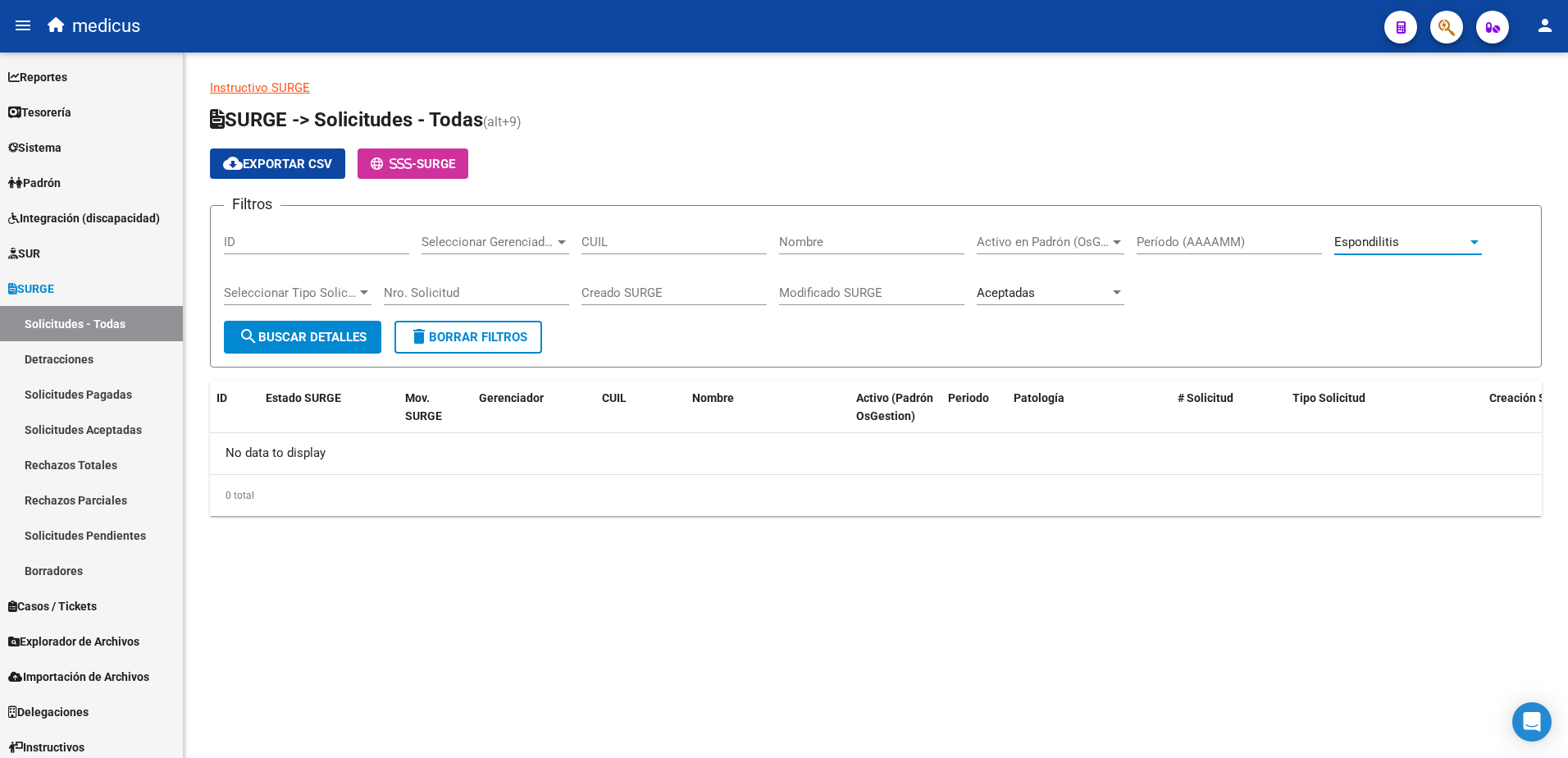
click at [349, 343] on span "search Buscar Detalles" at bounding box center [302, 337] width 128 height 15
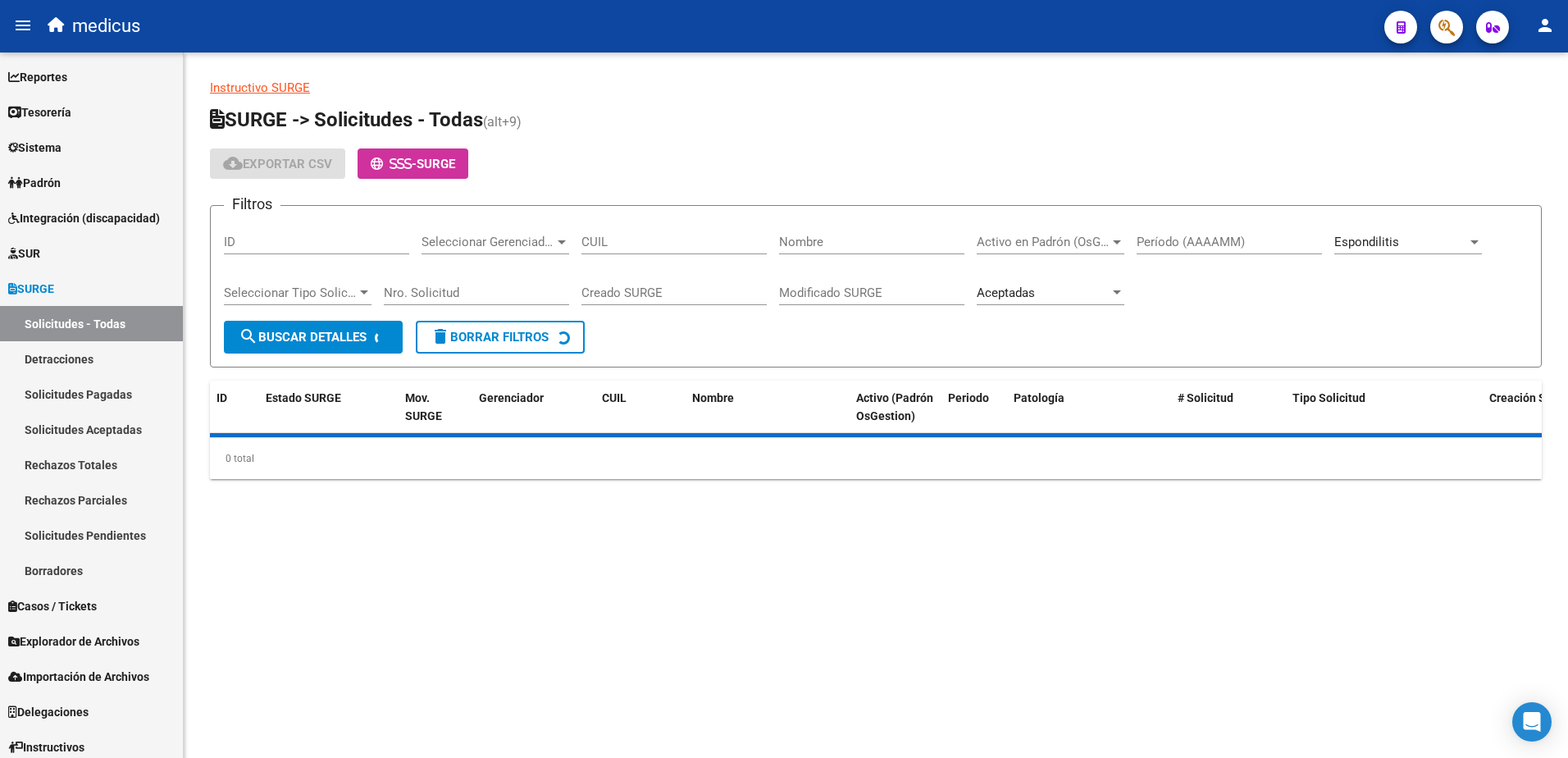
click at [349, 343] on span "search Buscar Detalles" at bounding box center [302, 337] width 128 height 15
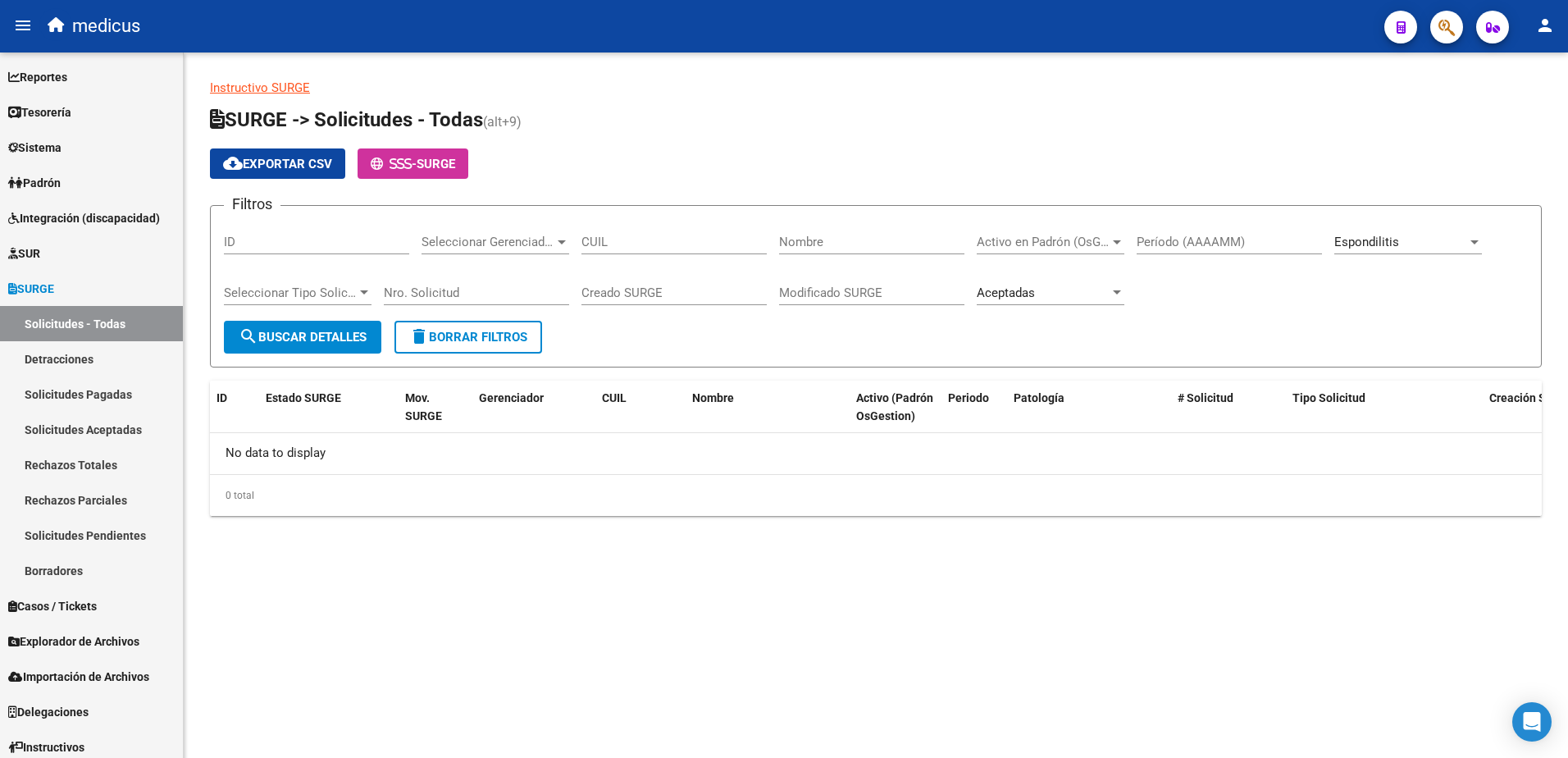
click at [1431, 233] on div "[MEDICAL_DATA] Seleccionar Patología" at bounding box center [1409, 237] width 148 height 36
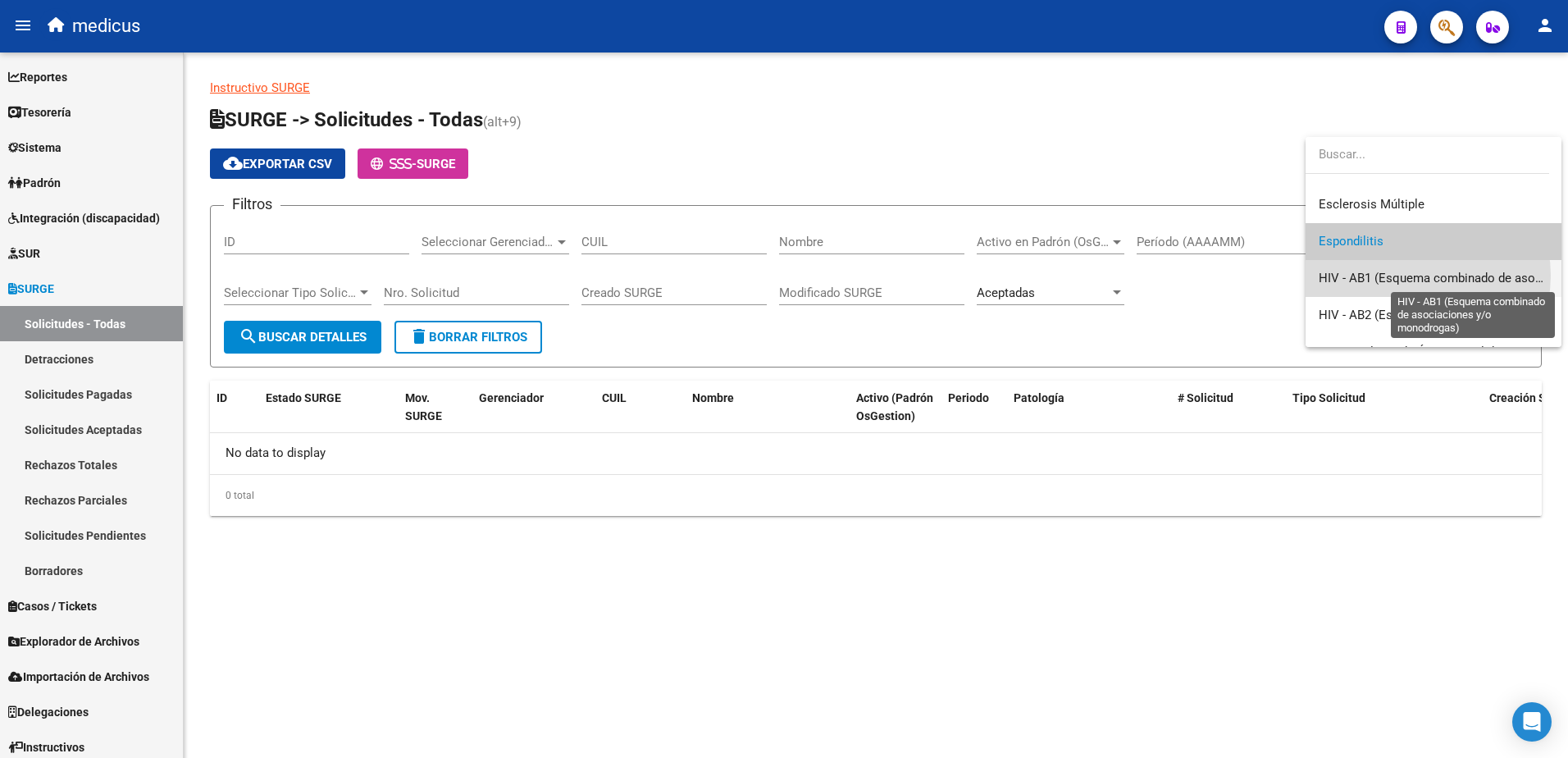
click at [1416, 276] on span "HIV - AB1 (Esquema combinado de asociaciones y/o monodrogas)" at bounding box center [1502, 278] width 368 height 15
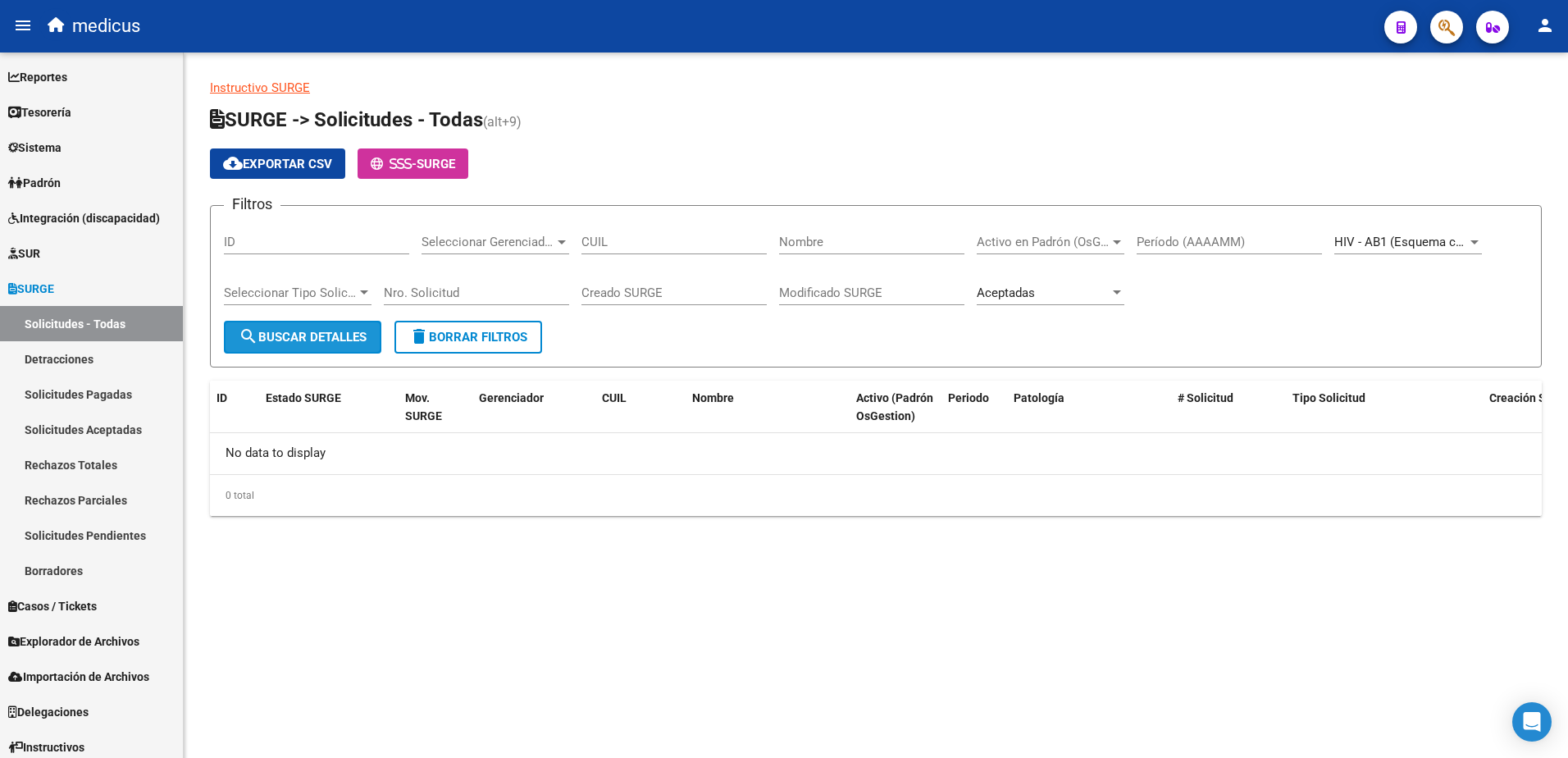
click at [362, 329] on span "search Buscar Detalles" at bounding box center [302, 337] width 128 height 15
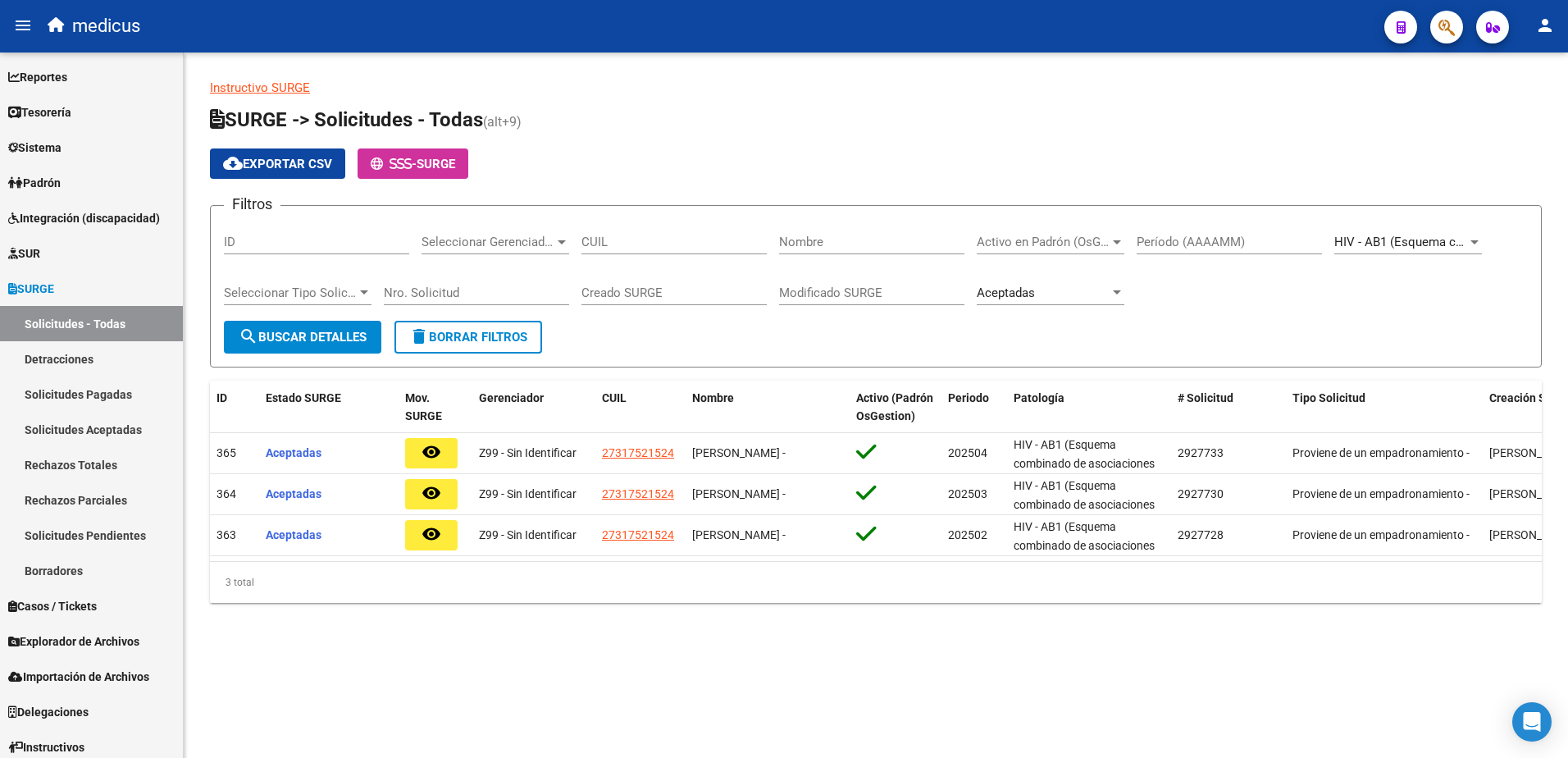
click at [1455, 241] on span "HIV - AB1 (Esquema combinado de asociaciones y/o monodrogas)" at bounding box center [1518, 242] width 368 height 15
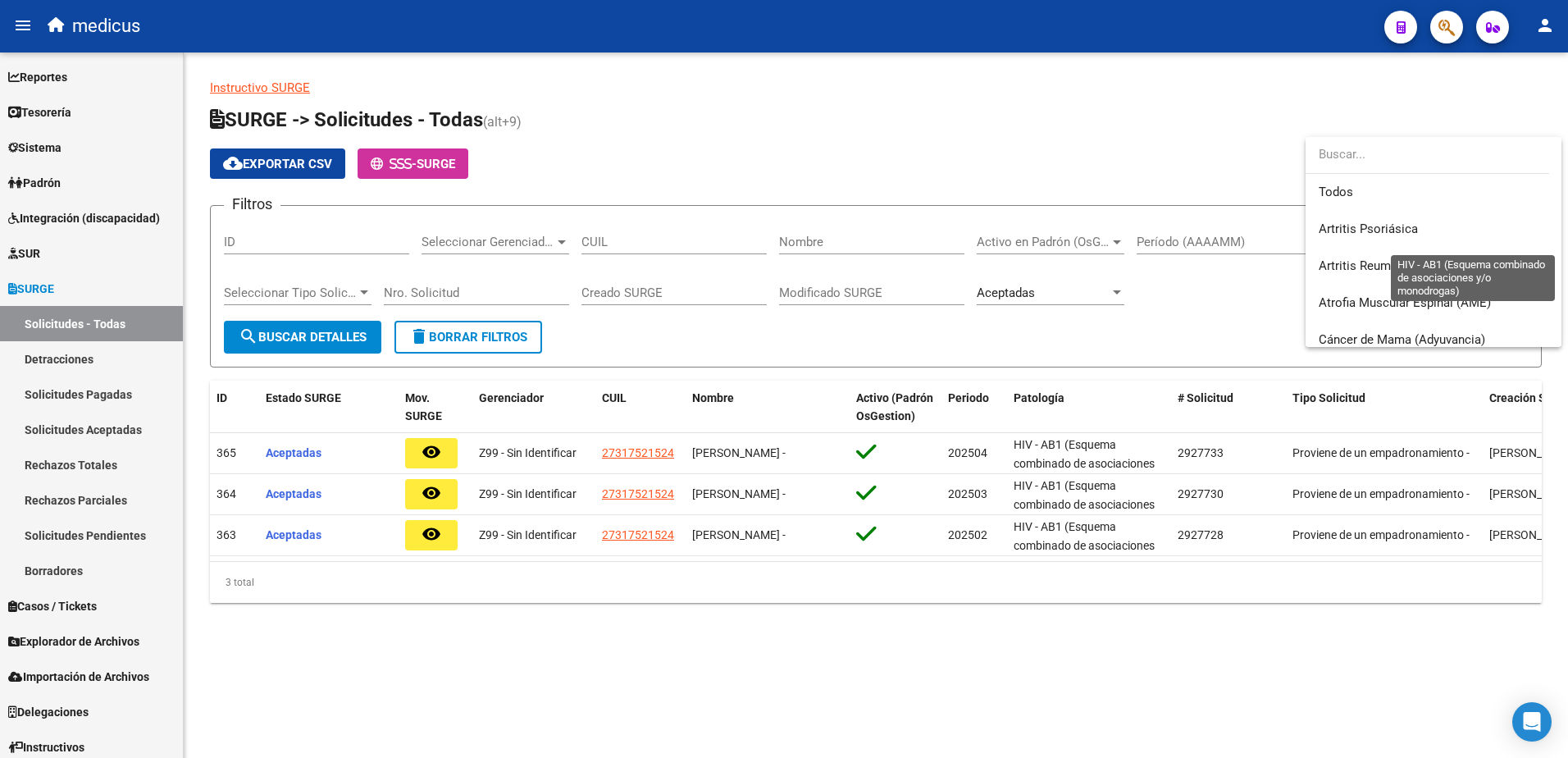
scroll to position [320, 0]
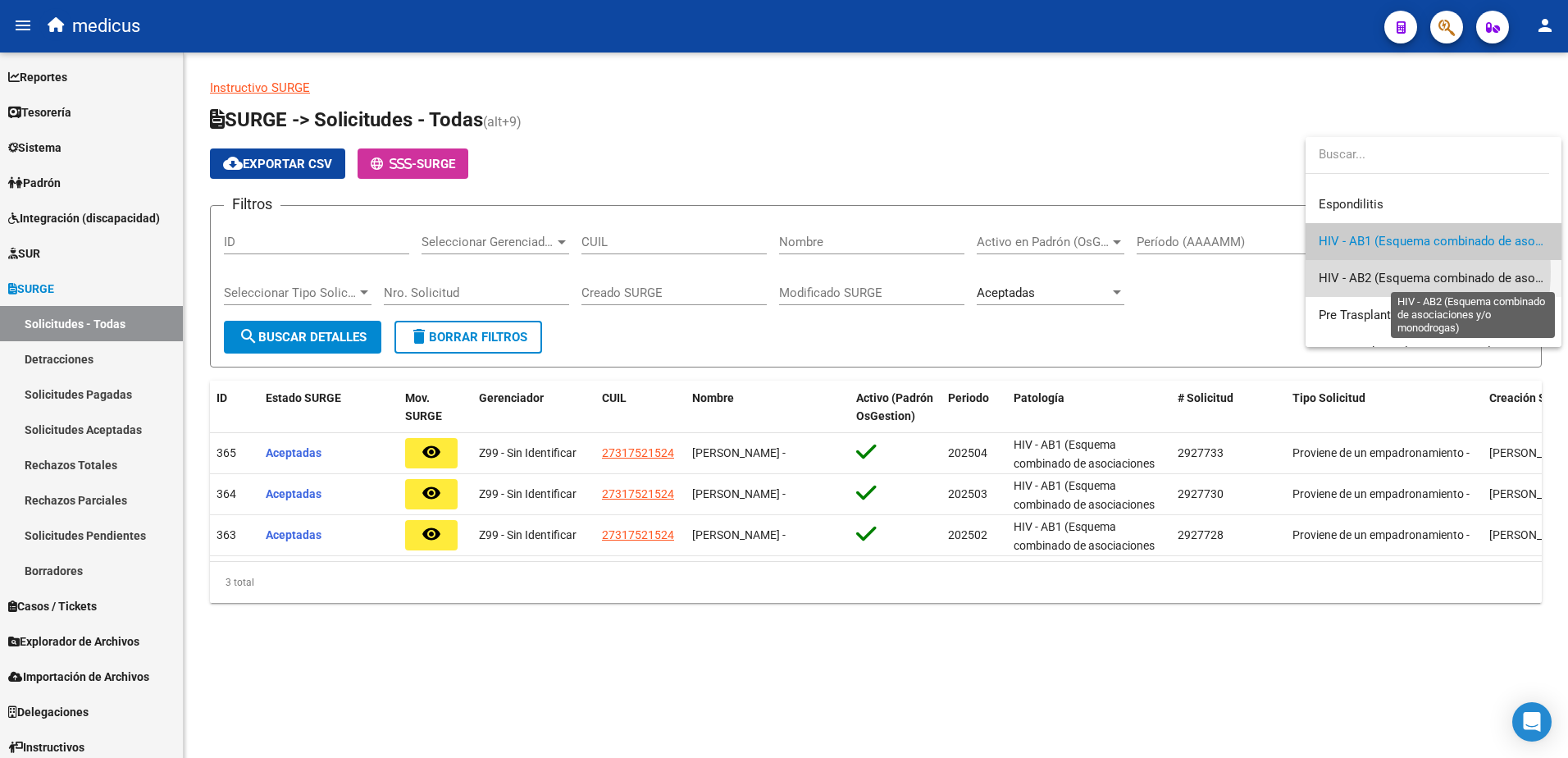
click at [1360, 271] on span "HIV - AB2 (Esquema combinado de asociaciones y/o monodrogas)" at bounding box center [1502, 278] width 368 height 15
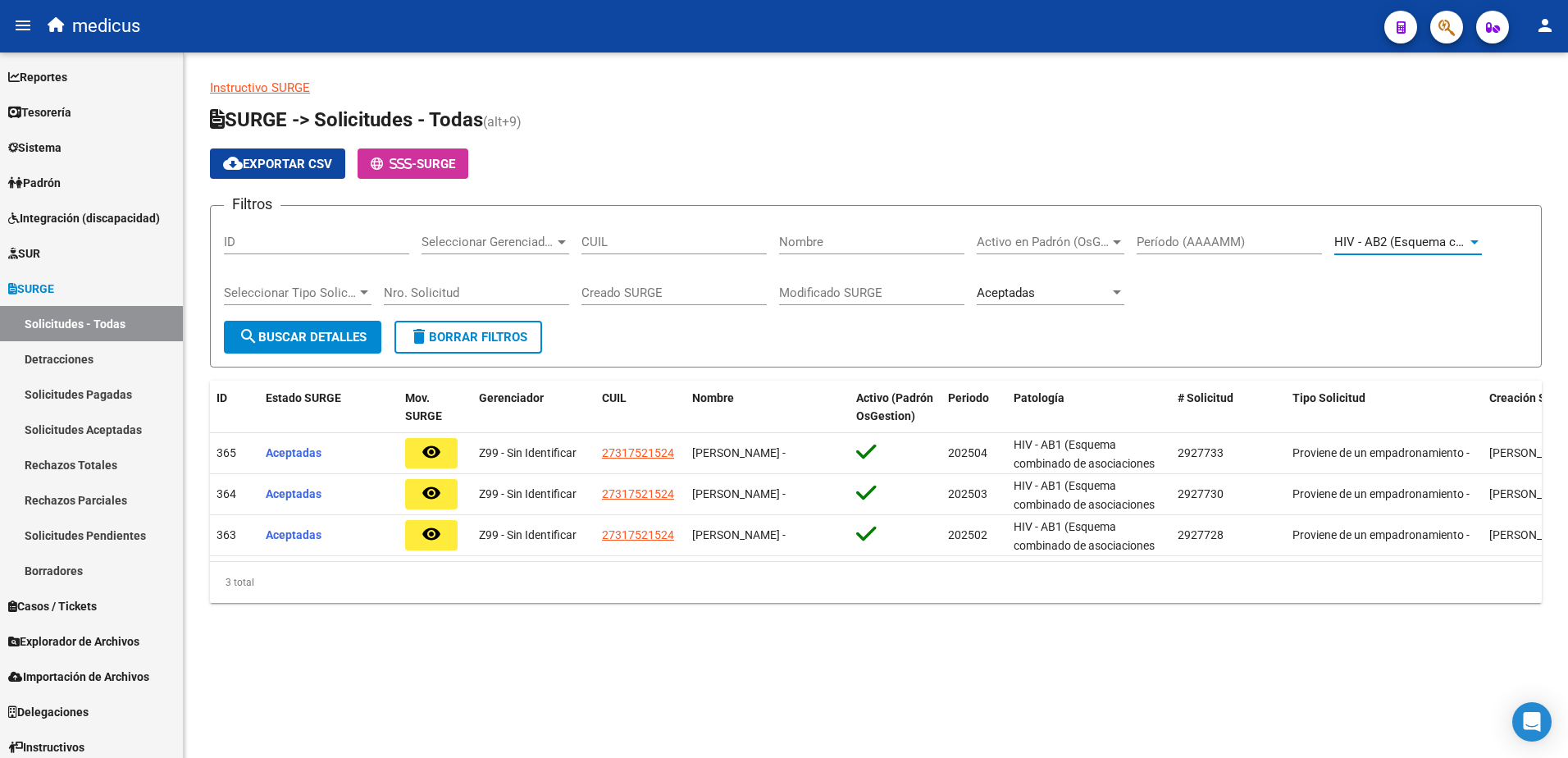
click at [327, 329] on span "search Buscar Detalles" at bounding box center [302, 337] width 128 height 15
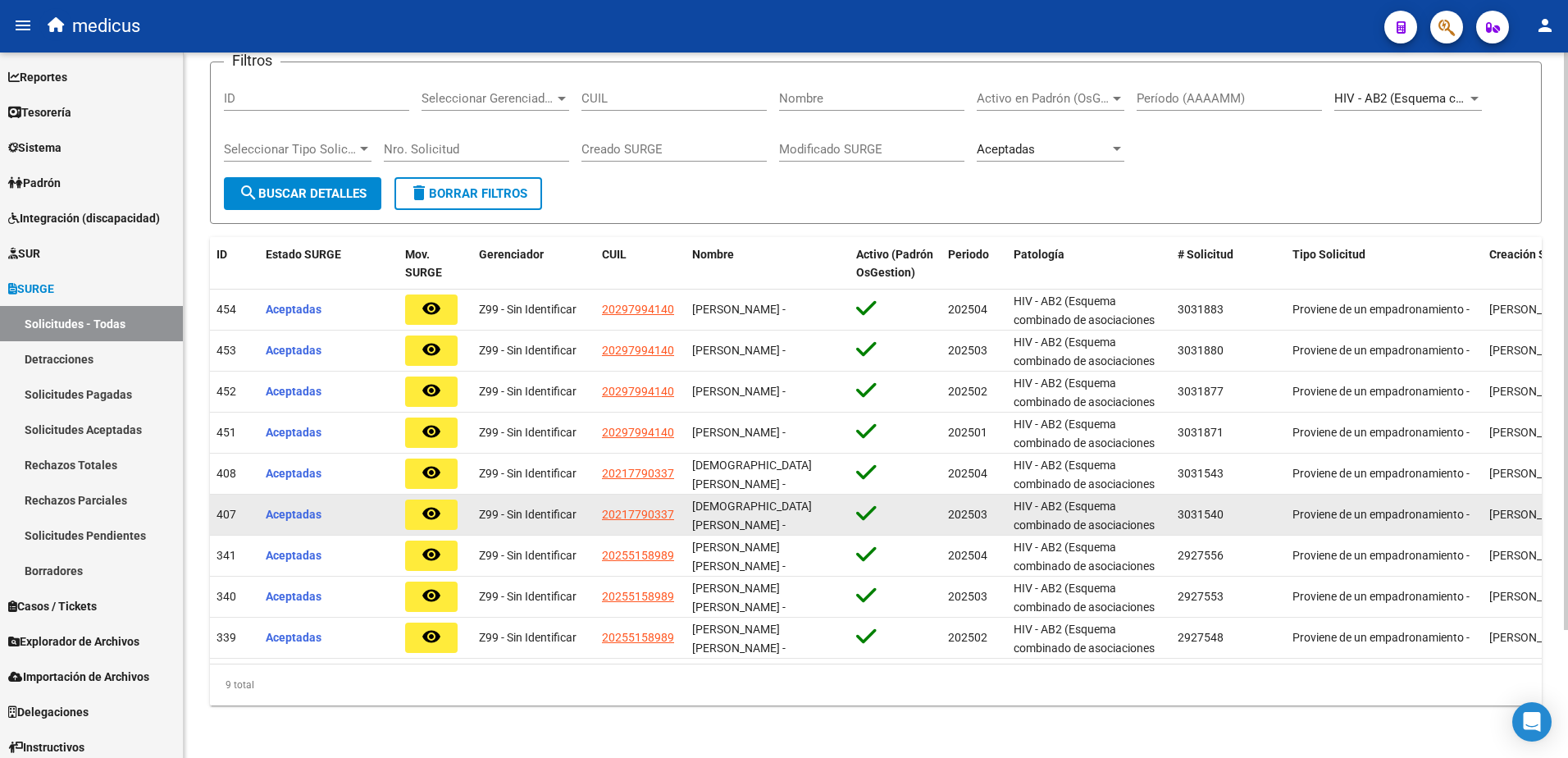
scroll to position [0, 0]
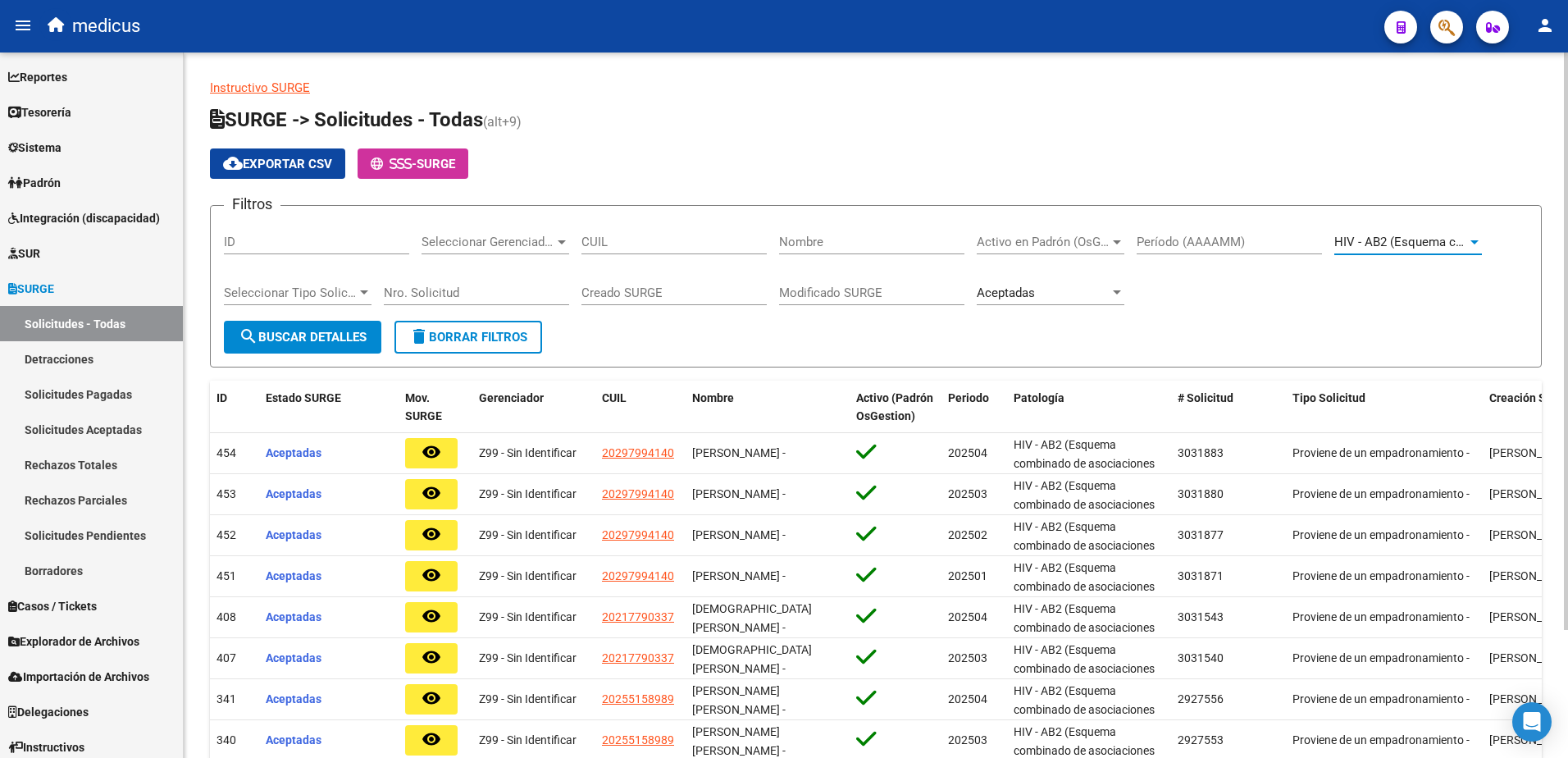
click at [1446, 243] on span "HIV - AB2 (Esquema combinado de asociaciones y/o monodrogas)" at bounding box center [1518, 242] width 368 height 15
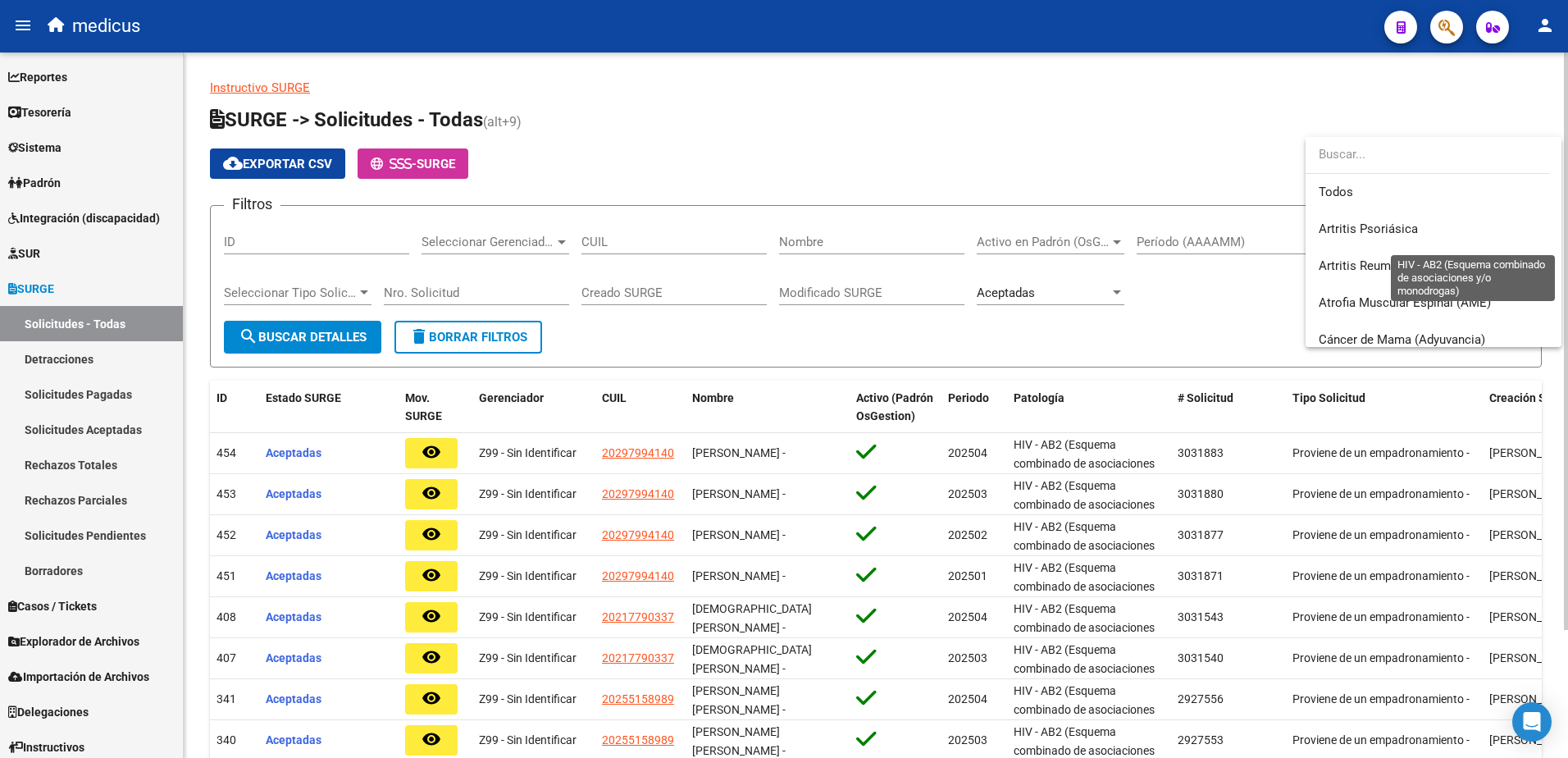
scroll to position [357, 0]
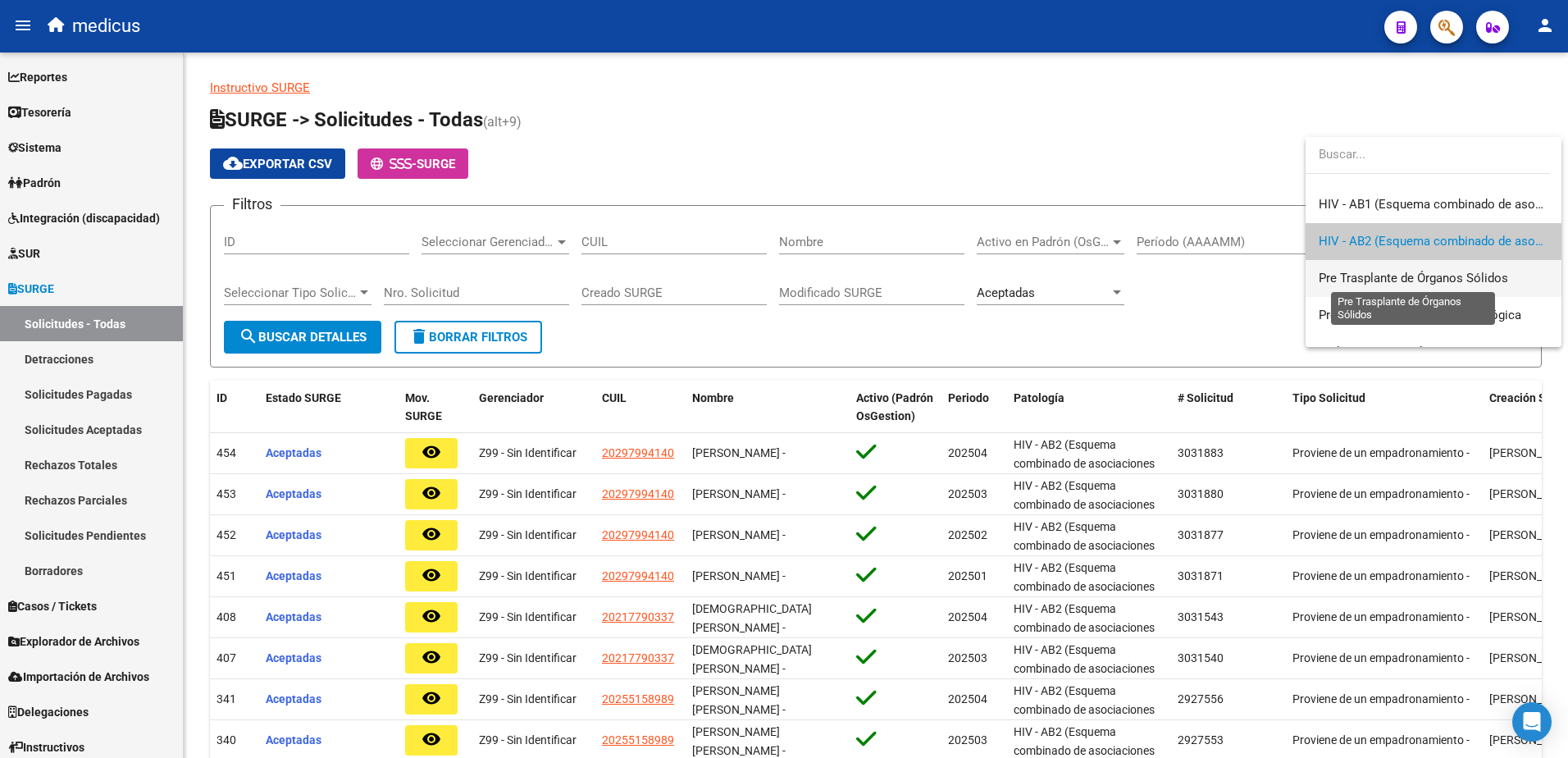
click at [1381, 274] on span "Pre Trasplante de Órganos Sólidos" at bounding box center [1414, 278] width 189 height 15
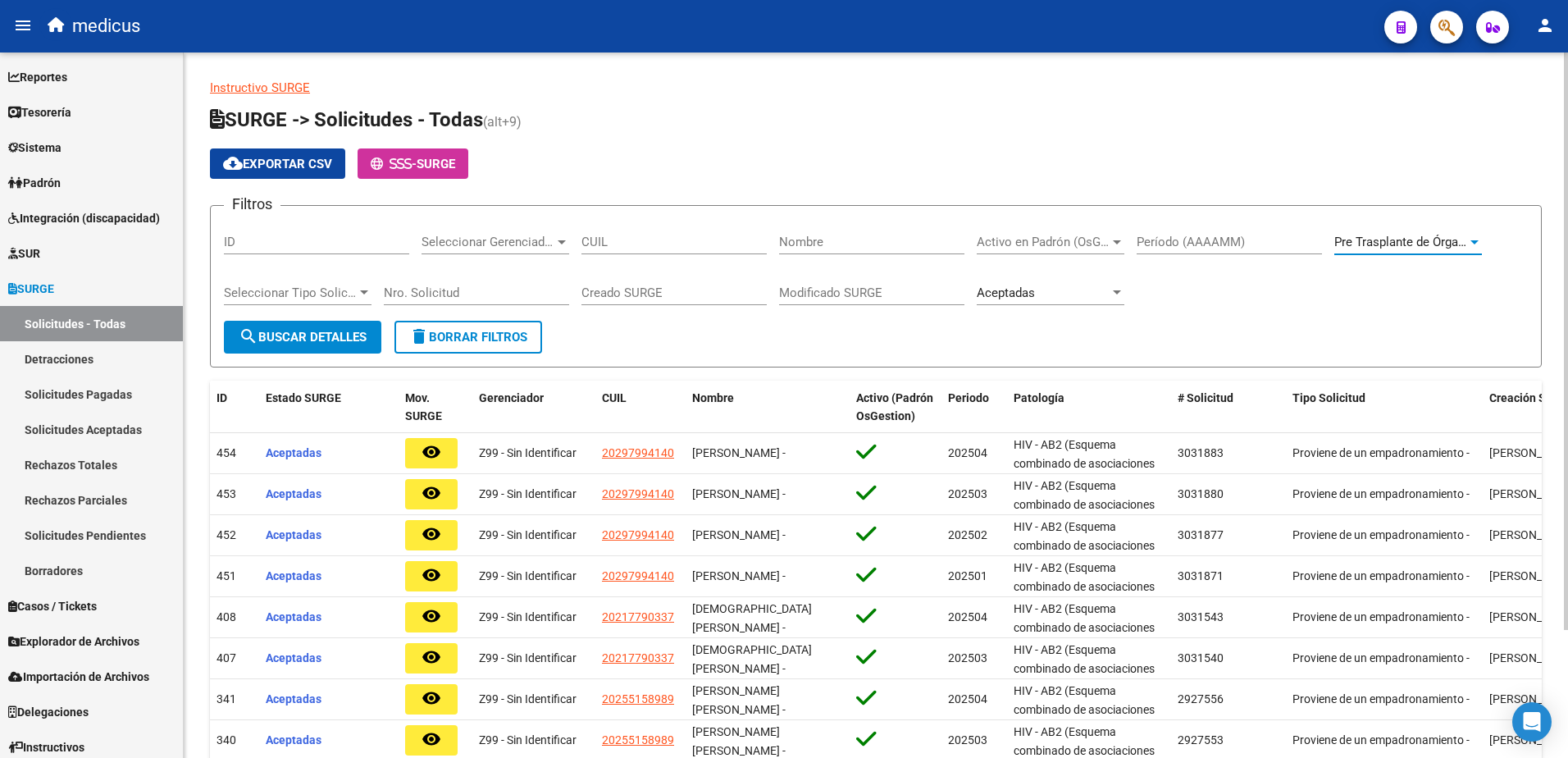
click at [316, 329] on span "search Buscar Detalles" at bounding box center [302, 337] width 128 height 15
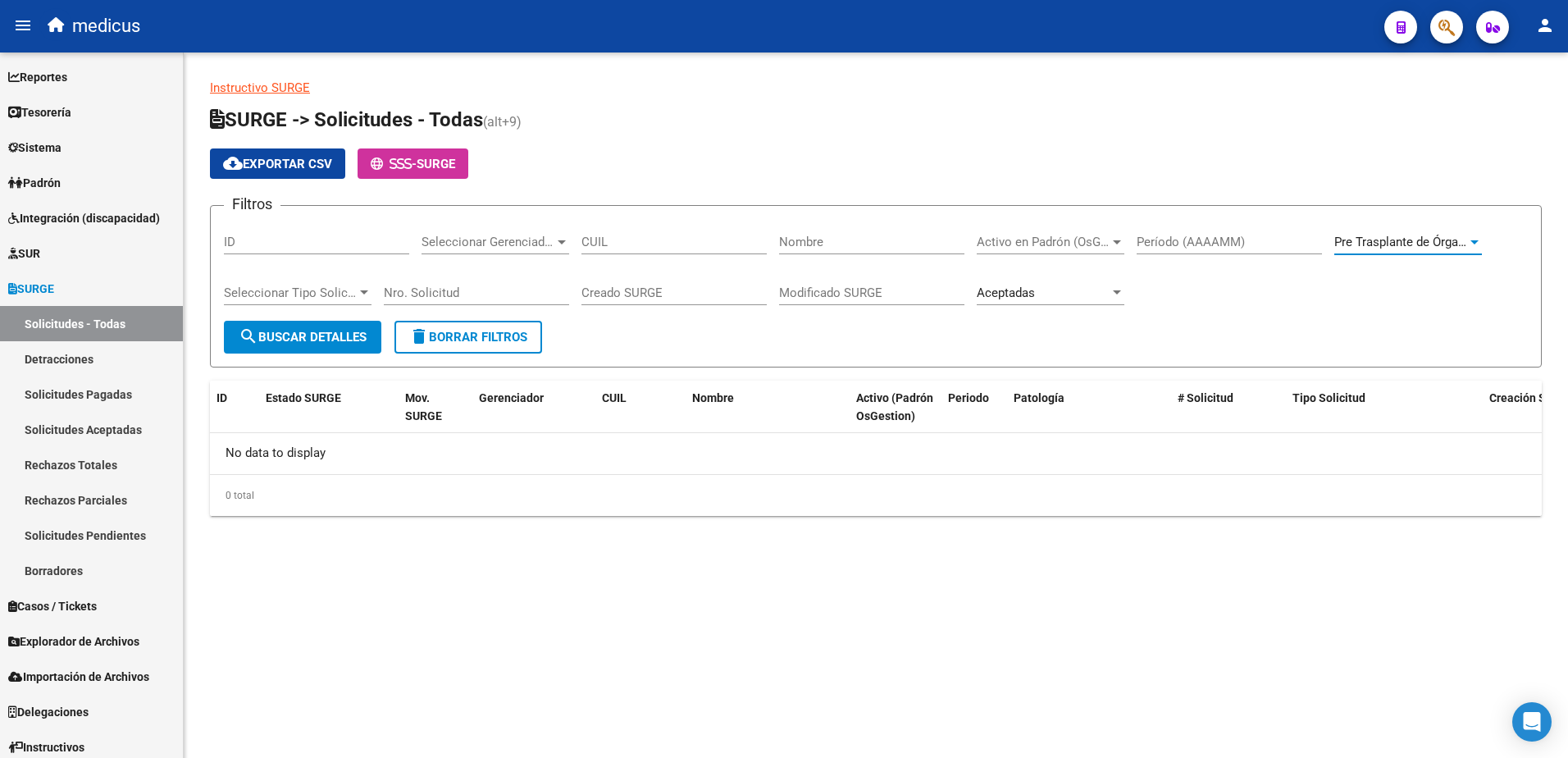
click at [1390, 237] on span "Pre Trasplante de Órganos Sólidos" at bounding box center [1429, 242] width 189 height 15
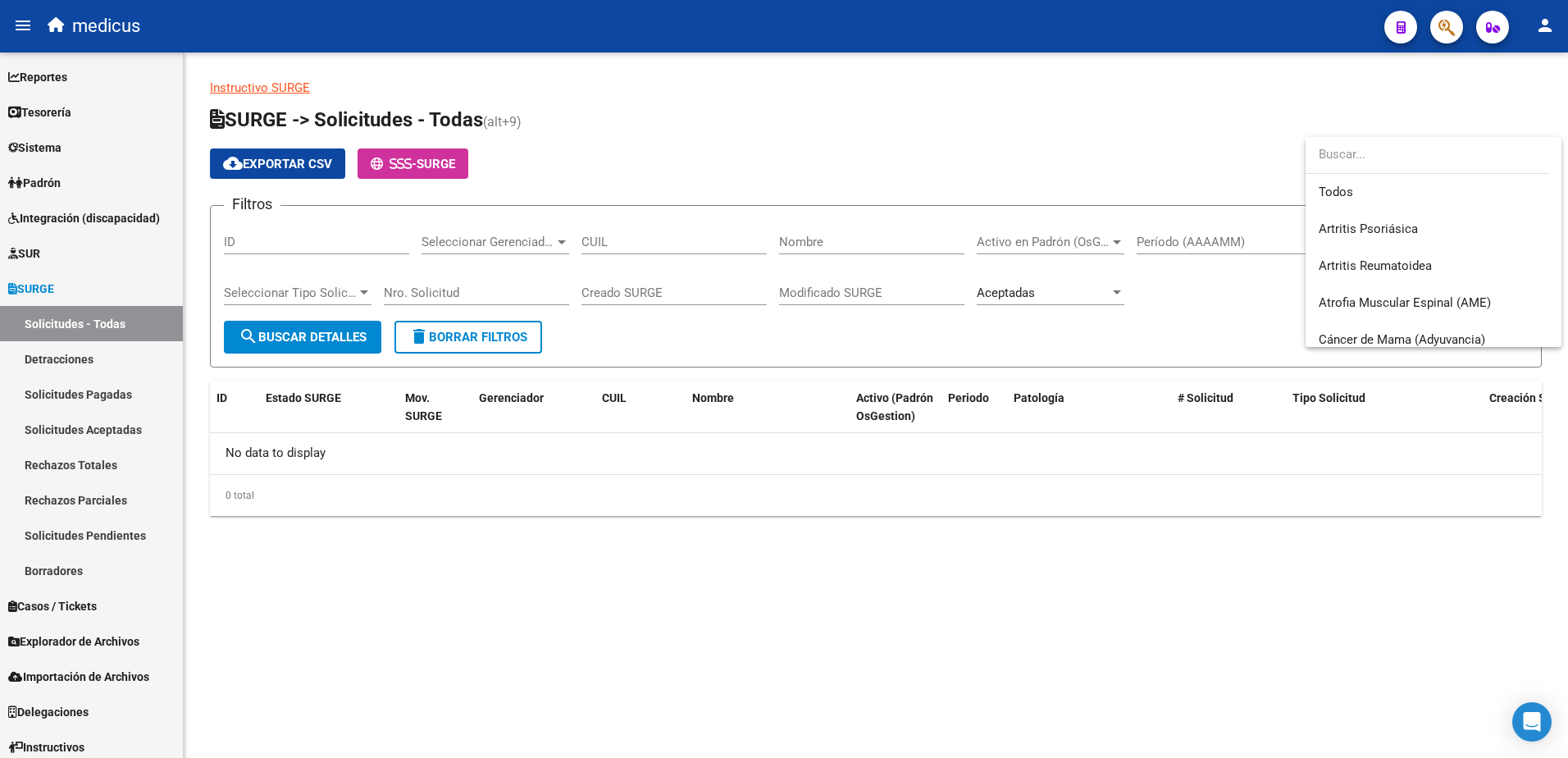
scroll to position [394, 0]
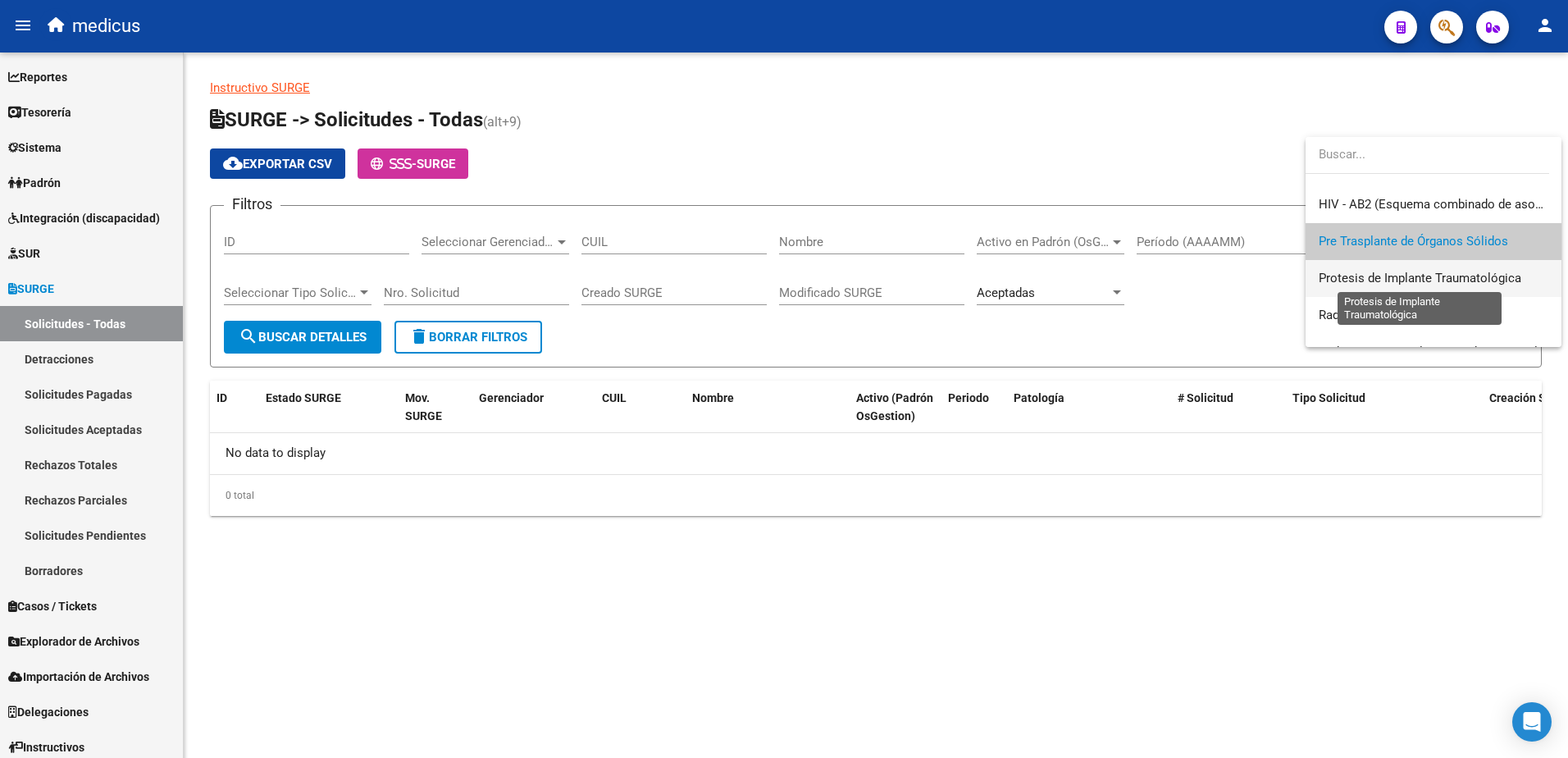
click at [1364, 285] on span "Protesis de Implante Traumatológica" at bounding box center [1420, 278] width 202 height 15
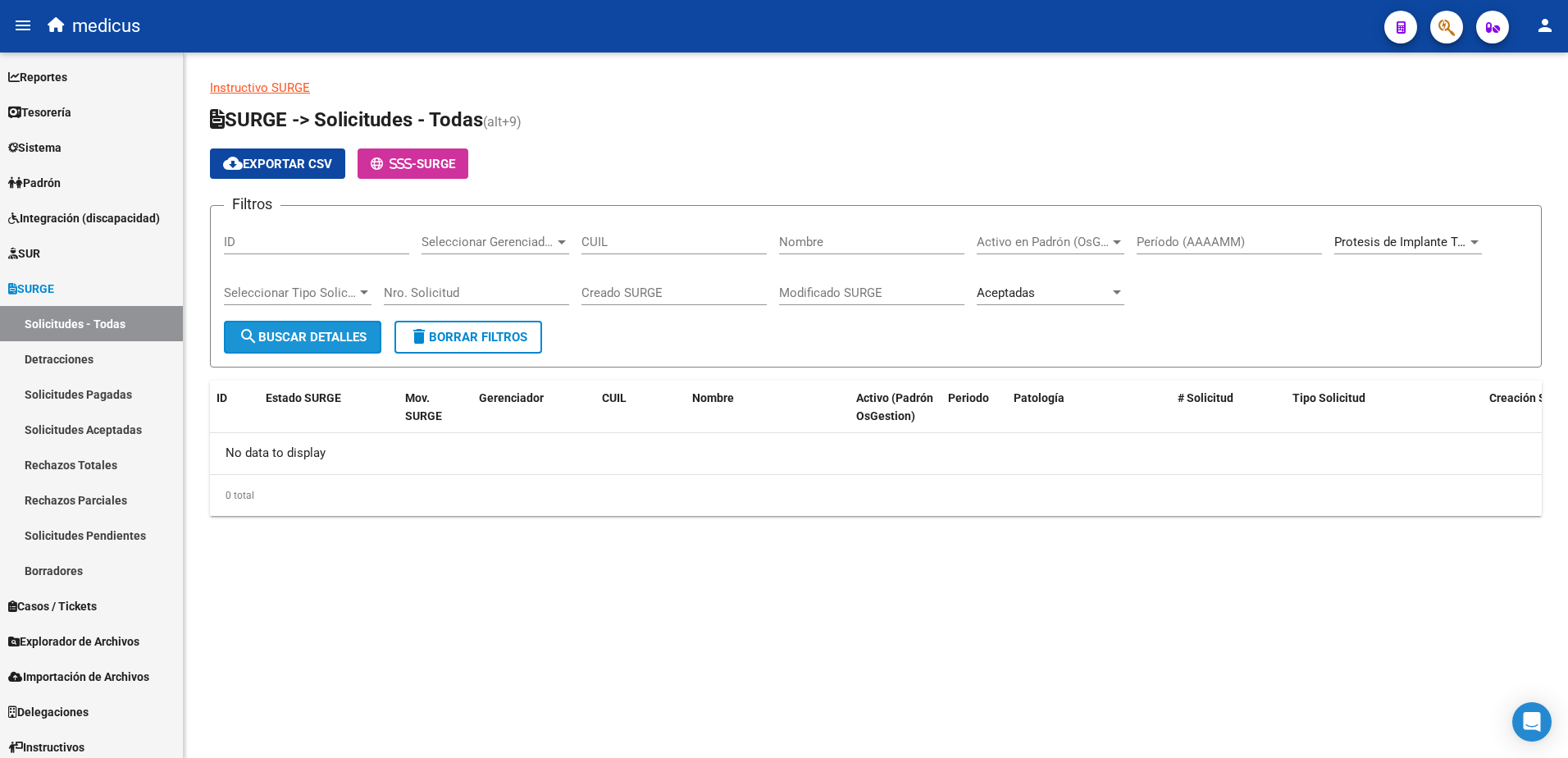
click at [326, 333] on span "search Buscar Detalles" at bounding box center [302, 337] width 128 height 15
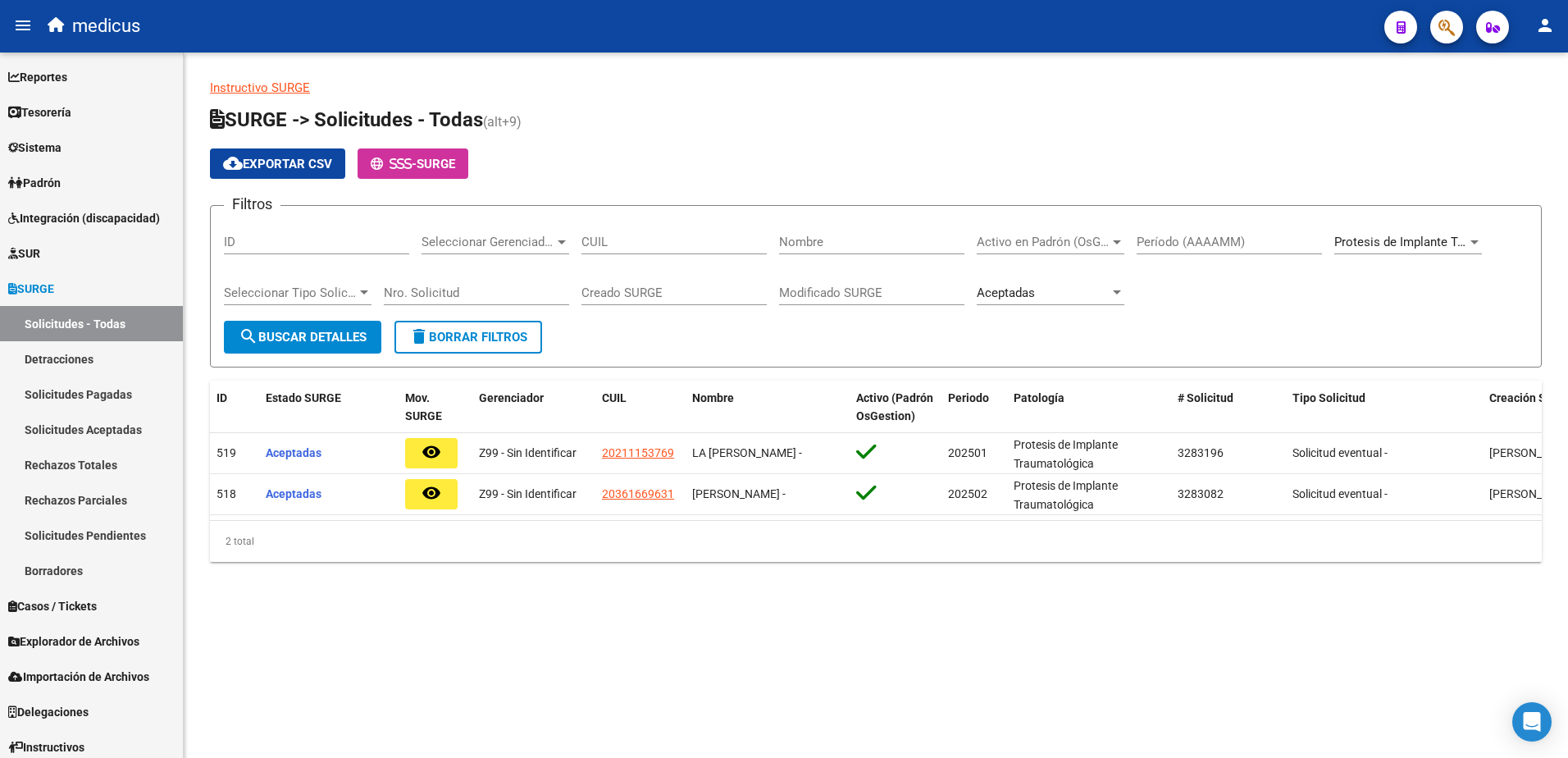
click at [1466, 243] on span "Protesis de Implante Traumatológica" at bounding box center [1436, 242] width 202 height 15
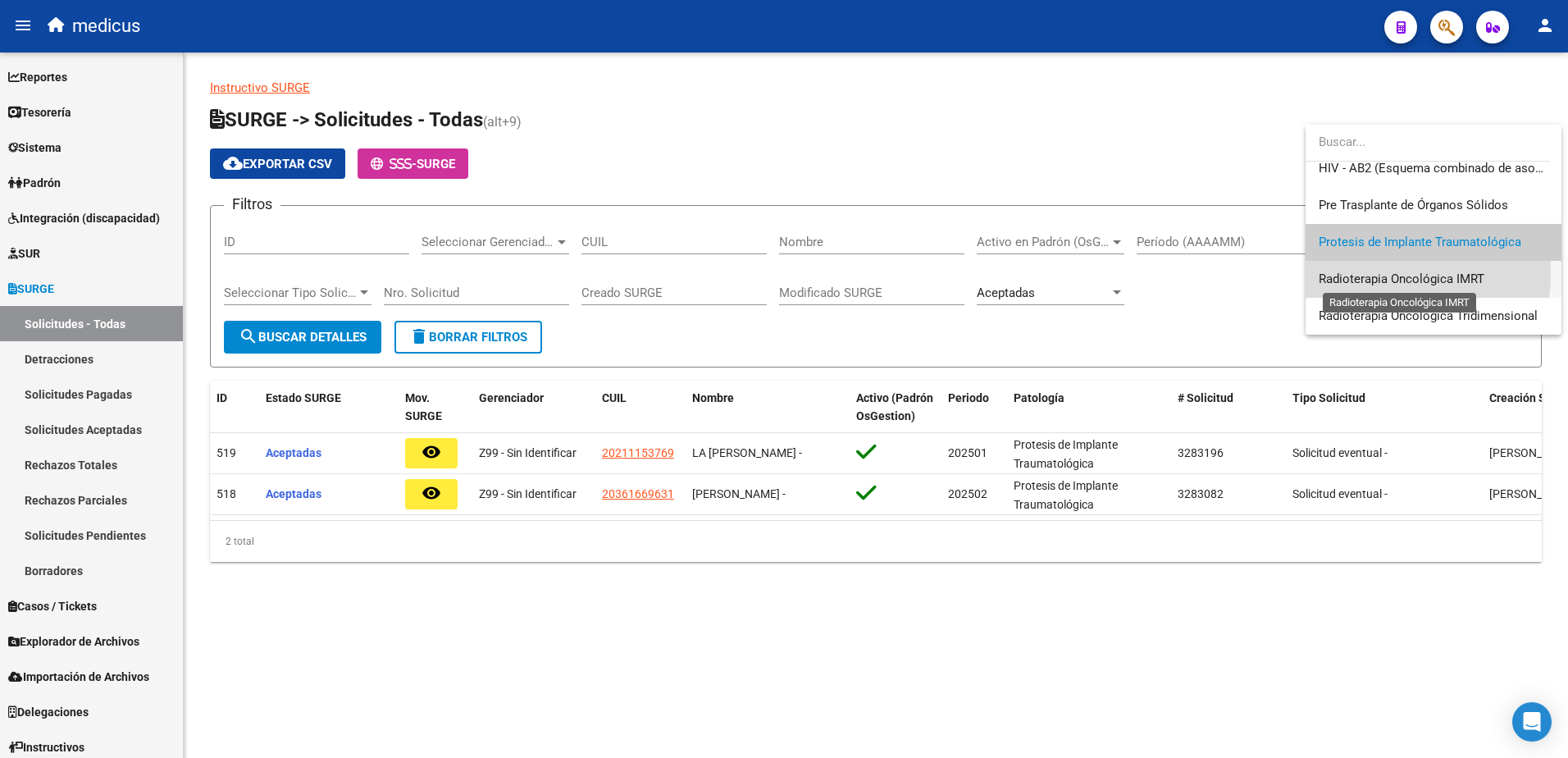
click at [1390, 275] on span "Radioterapia Oncológica IMRT" at bounding box center [1401, 279] width 166 height 15
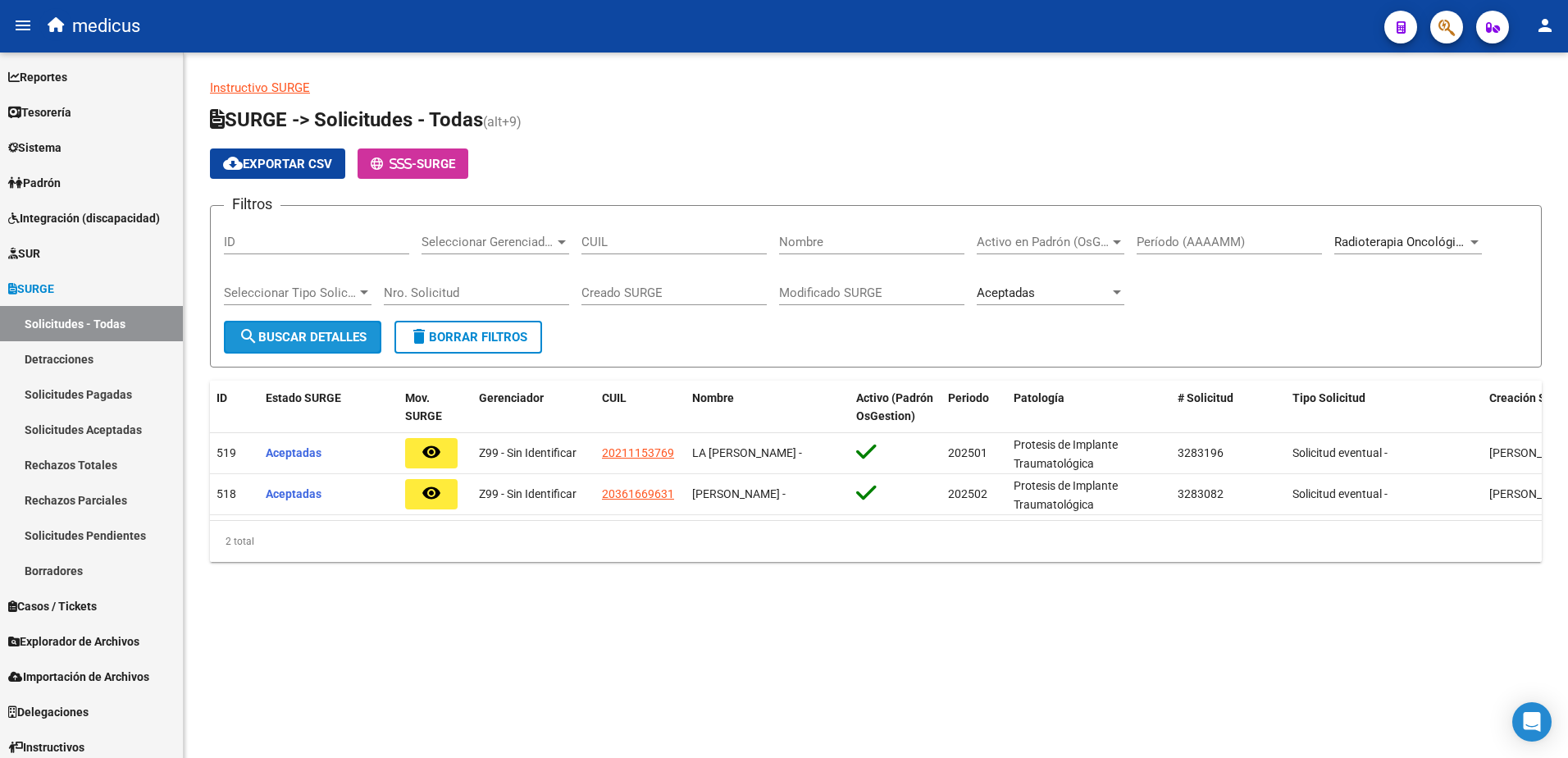
click at [341, 338] on span "search Buscar Detalles" at bounding box center [302, 337] width 128 height 15
click at [1448, 238] on span "Radioterapia Oncológica IMRT" at bounding box center [1417, 242] width 166 height 15
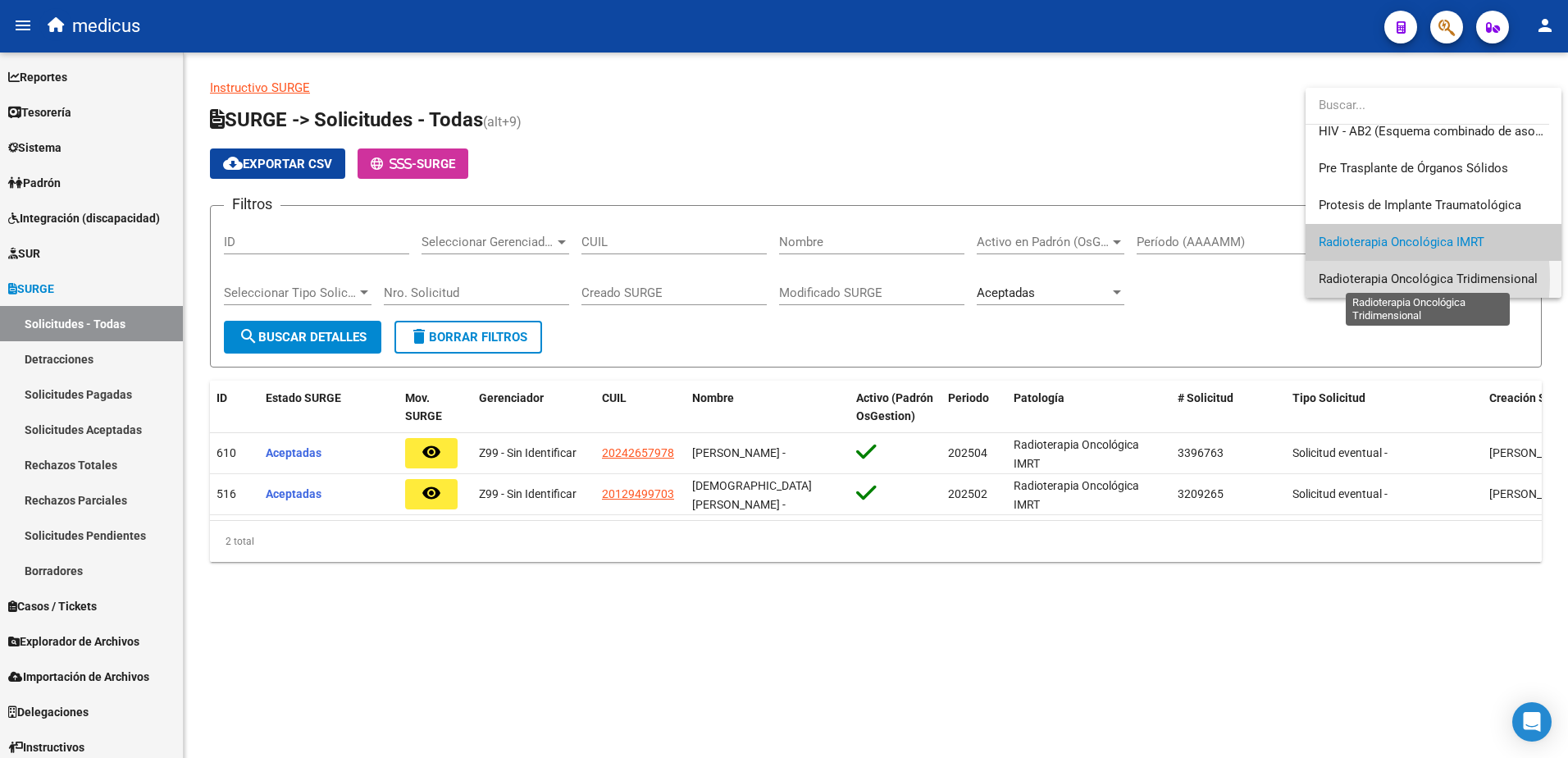
click at [1356, 279] on span "Radioterapia Oncológica Tridimensional" at bounding box center [1429, 279] width 219 height 15
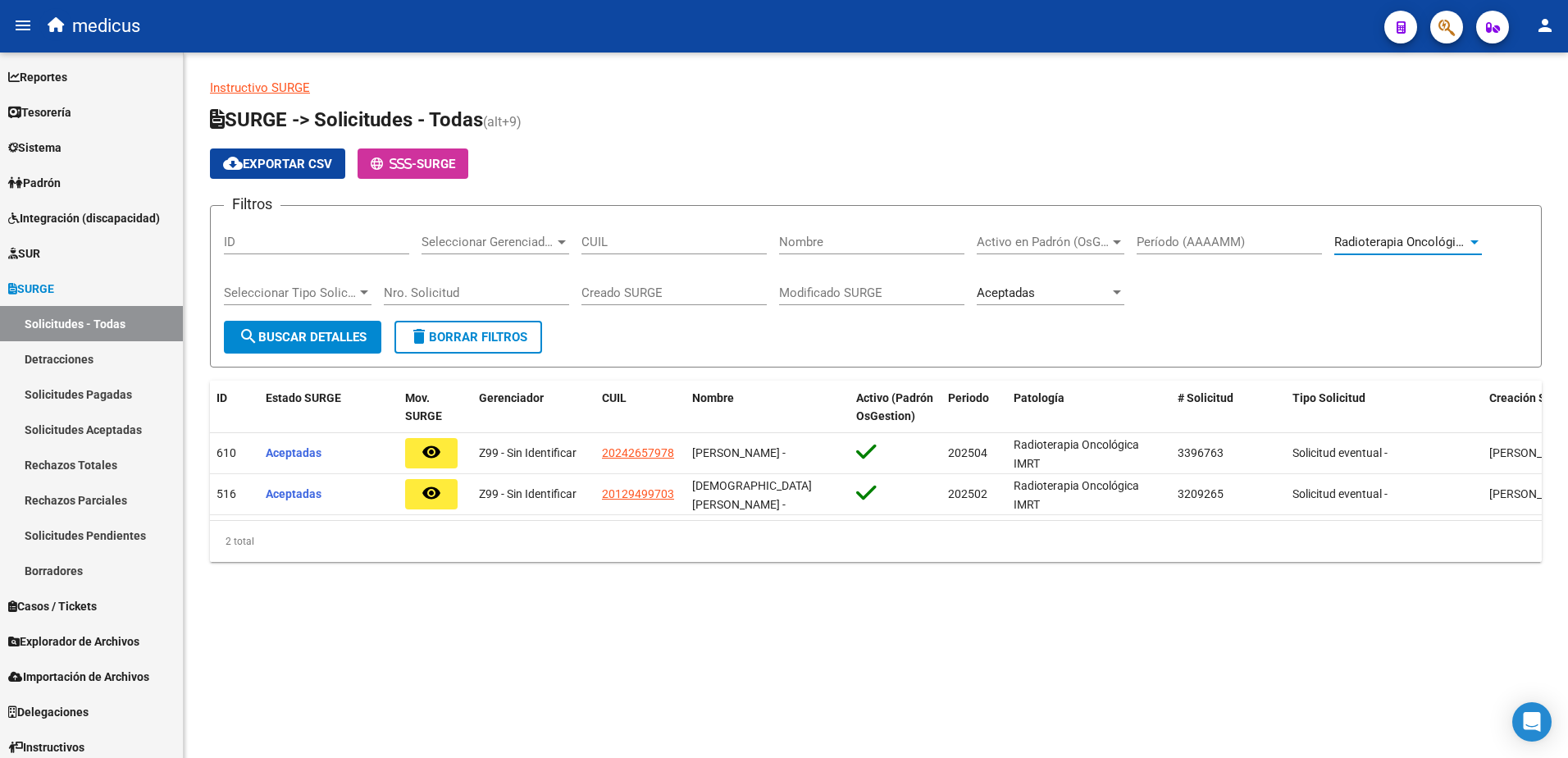
click at [361, 346] on button "search Buscar Detalles" at bounding box center [302, 337] width 157 height 33
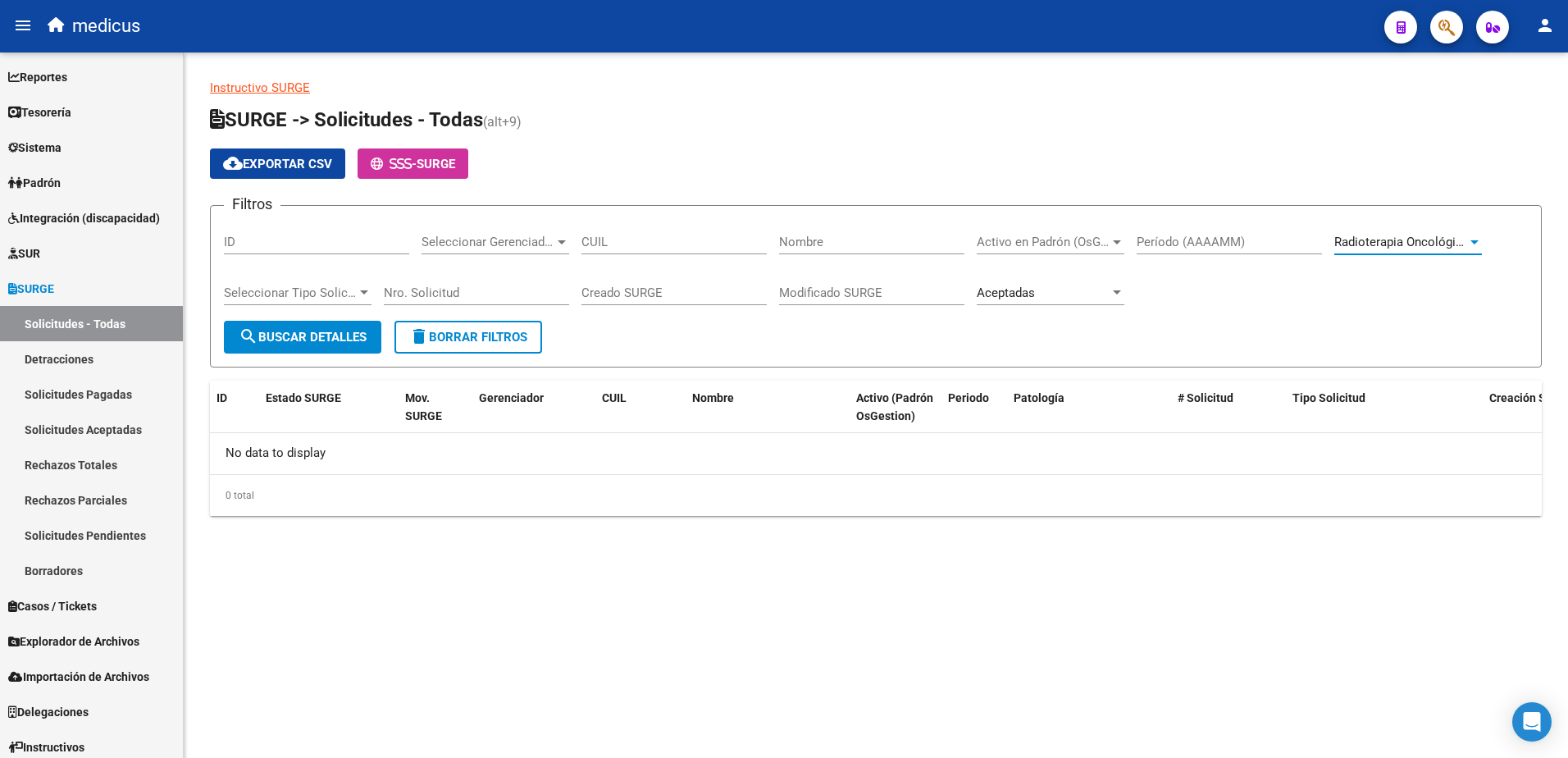
click at [1469, 245] on div at bounding box center [1475, 241] width 15 height 13
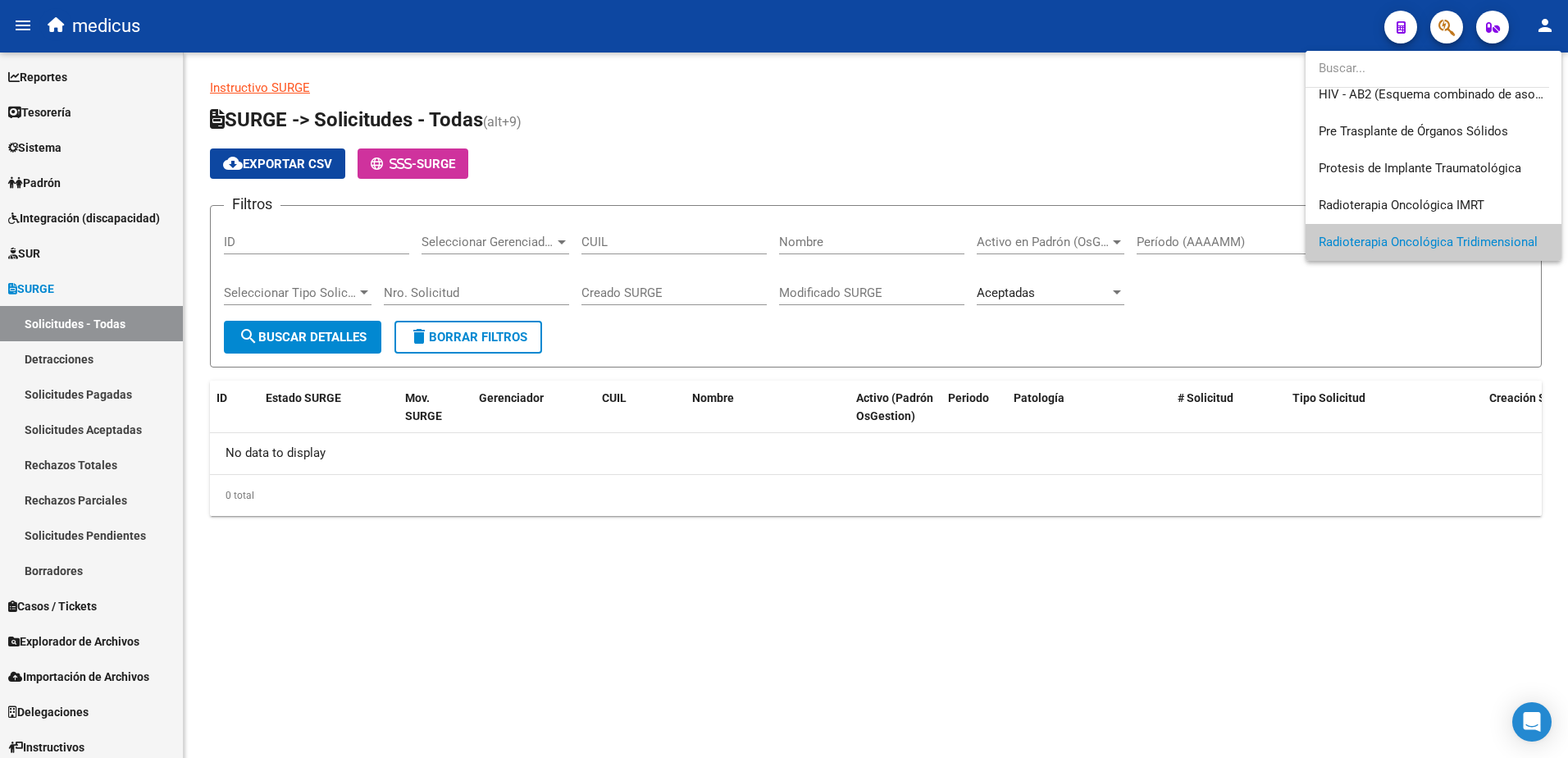
click at [107, 500] on div at bounding box center [784, 379] width 1568 height 758
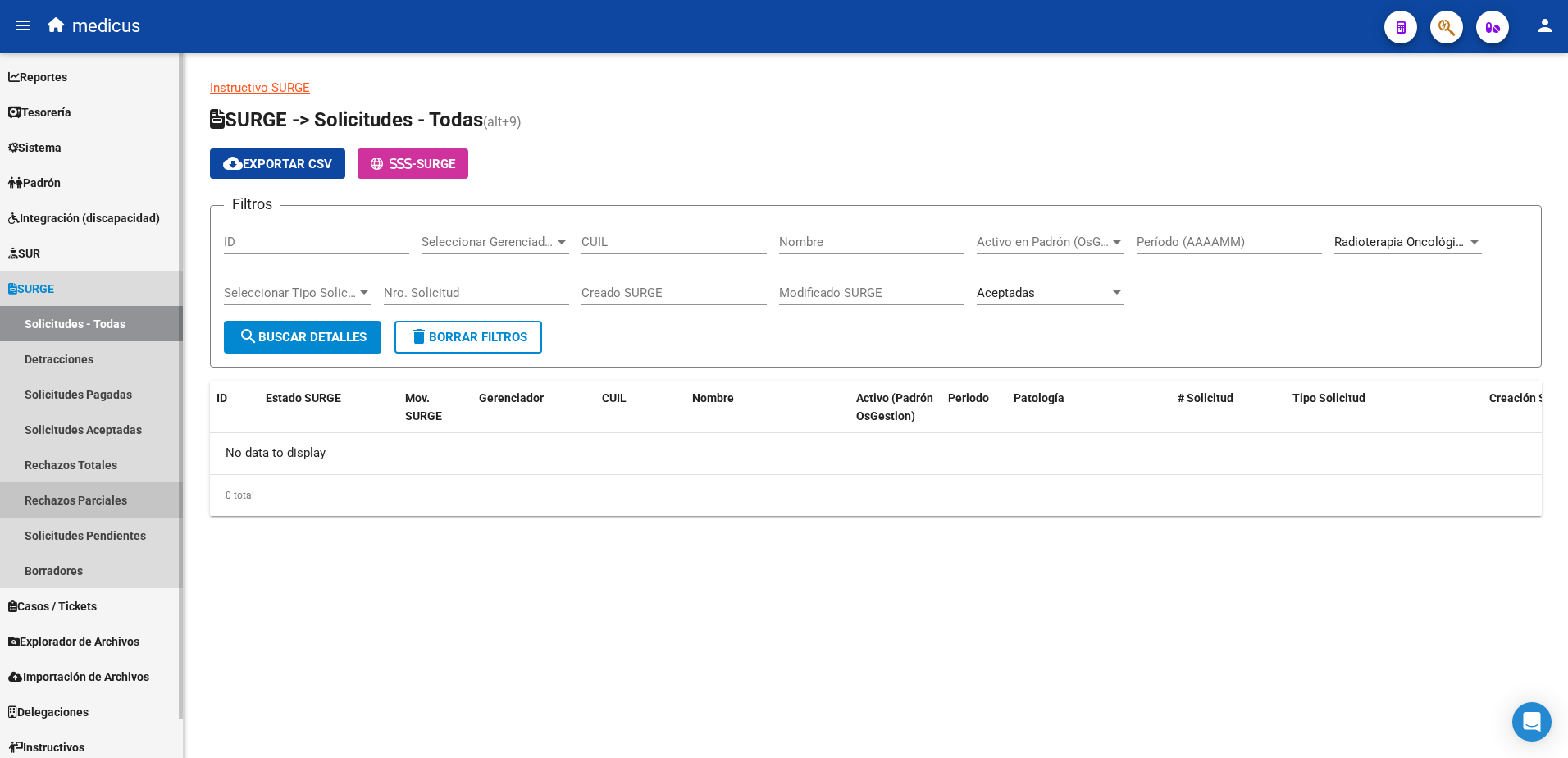
click at [95, 500] on link "Rechazos Parciales" at bounding box center [91, 500] width 183 height 36
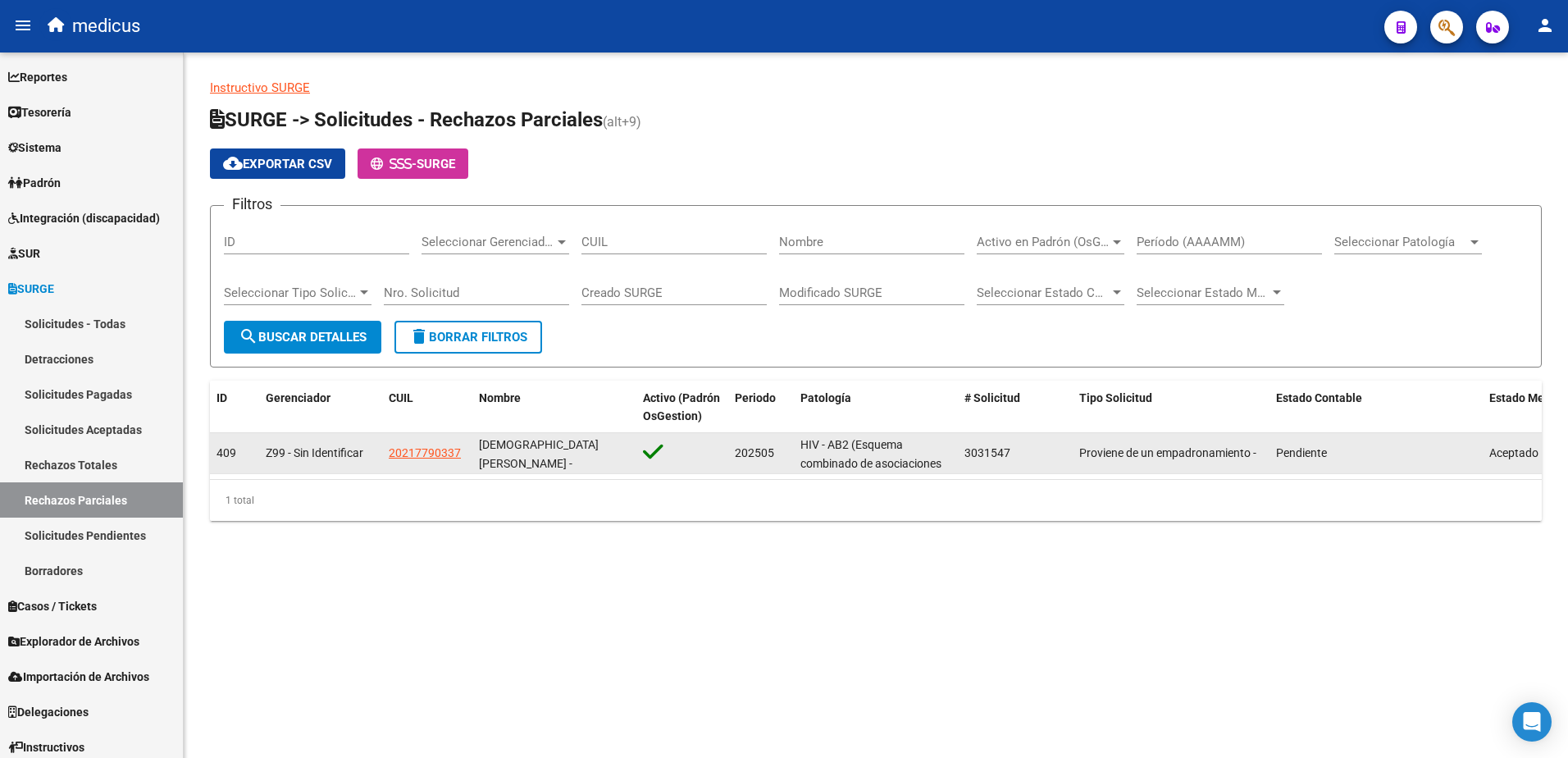
click at [276, 471] on datatable-body-cell "Z99 - Sin Identificar" at bounding box center [320, 453] width 123 height 40
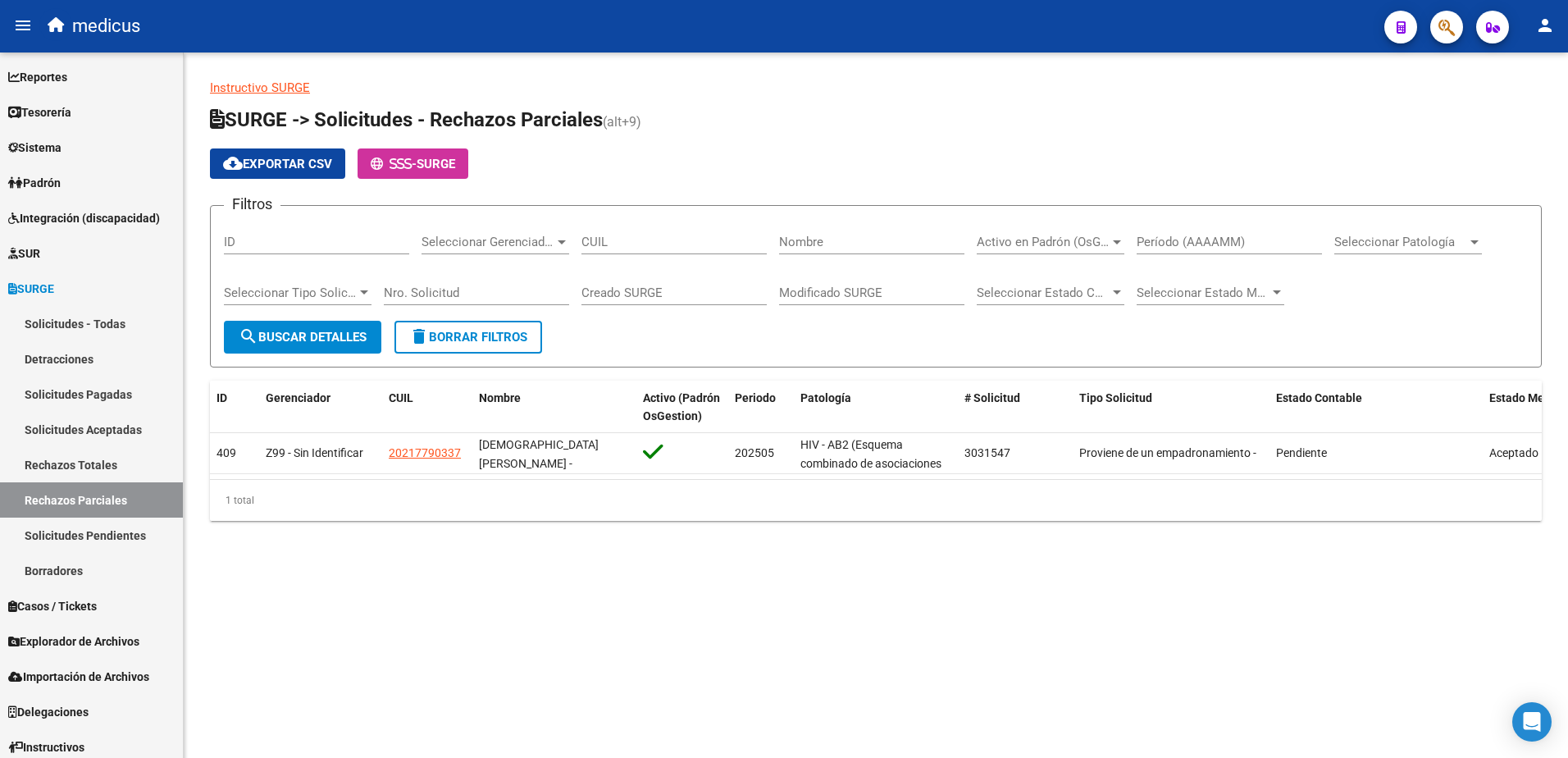
drag, startPoint x: 276, startPoint y: 471, endPoint x: 657, endPoint y: 618, distance: 408.4
click at [657, 618] on mat-sidenav-content "Instructivo SURGE SURGE -> Solicitudes - Rechazos Parciales (alt+9) cloud_downl…" at bounding box center [875, 405] width 1385 height 706
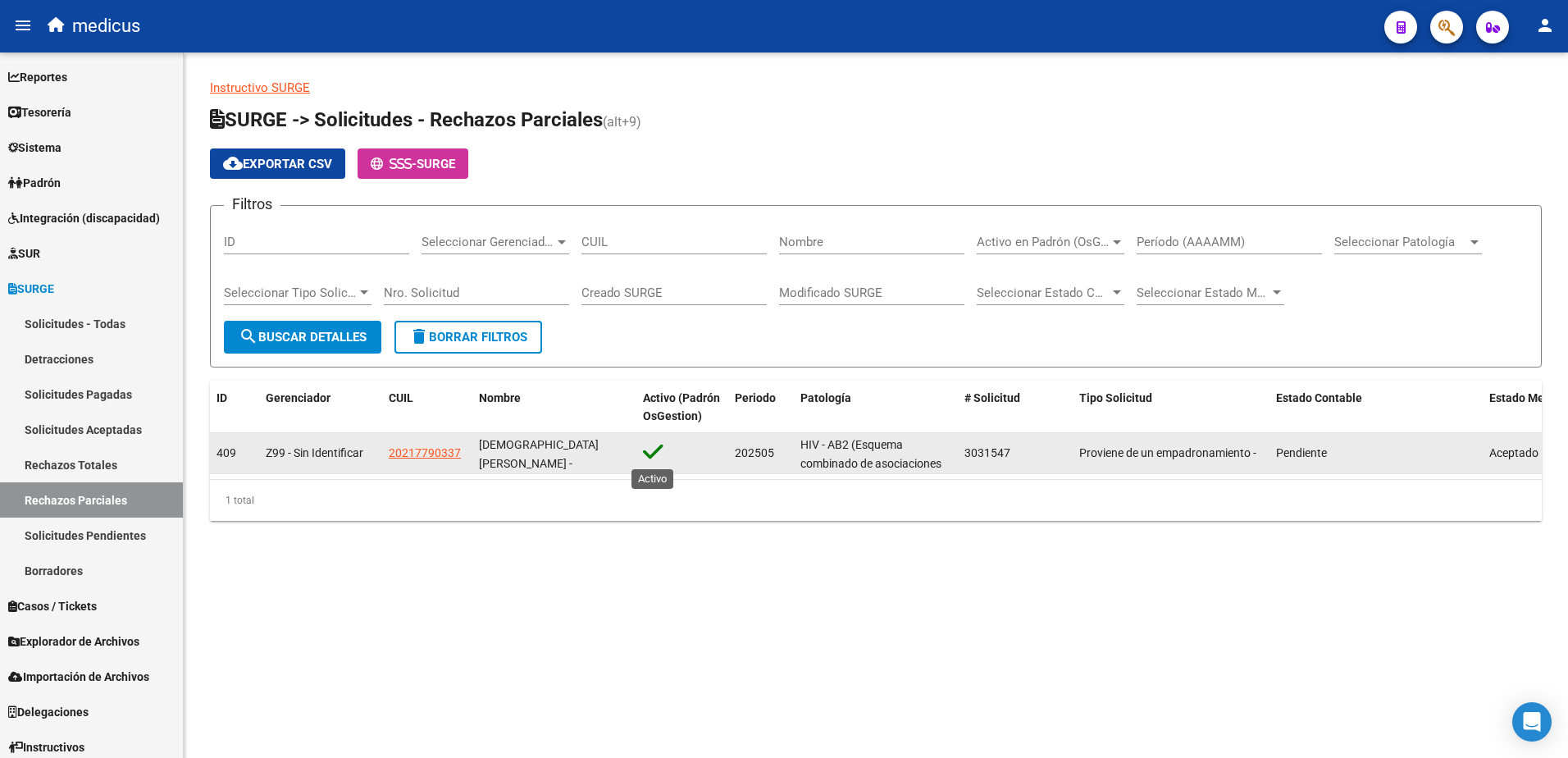
click at [654, 447] on icon at bounding box center [653, 452] width 21 height 23
click at [406, 449] on span "20217790337" at bounding box center [424, 453] width 72 height 13
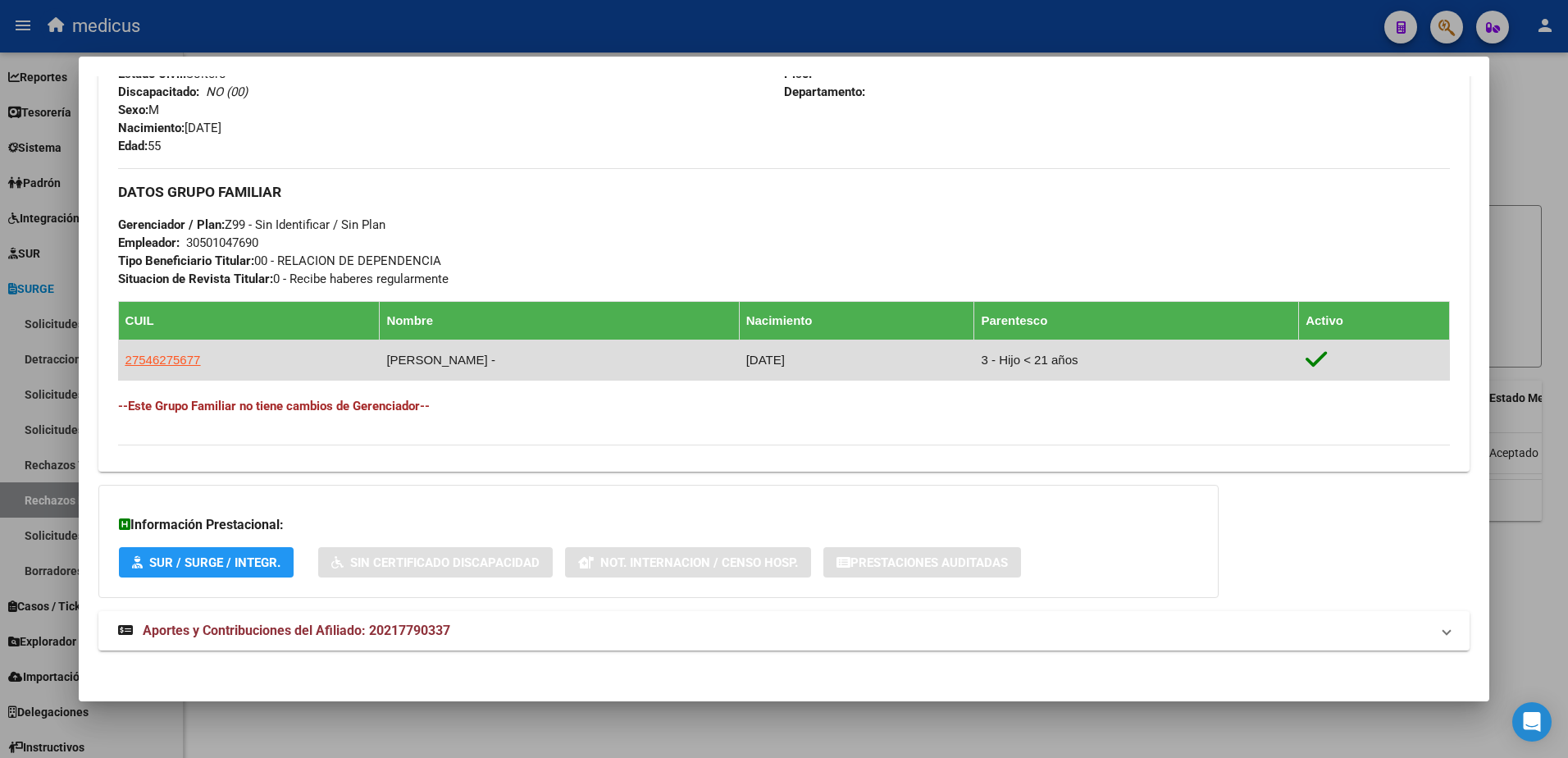
scroll to position [699, 0]
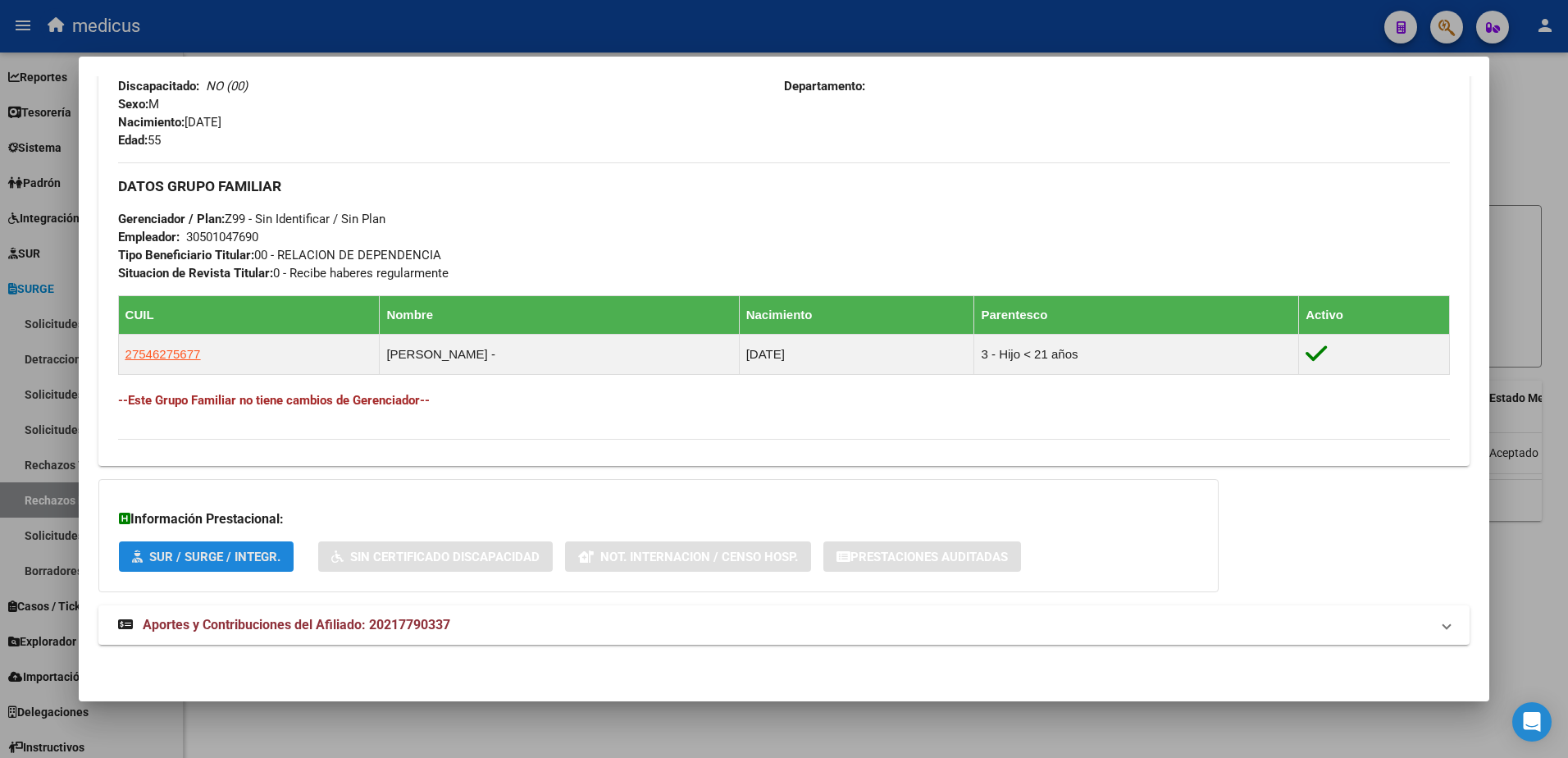
click at [200, 562] on span "SUR / SURGE / INTEGR." at bounding box center [214, 557] width 131 height 15
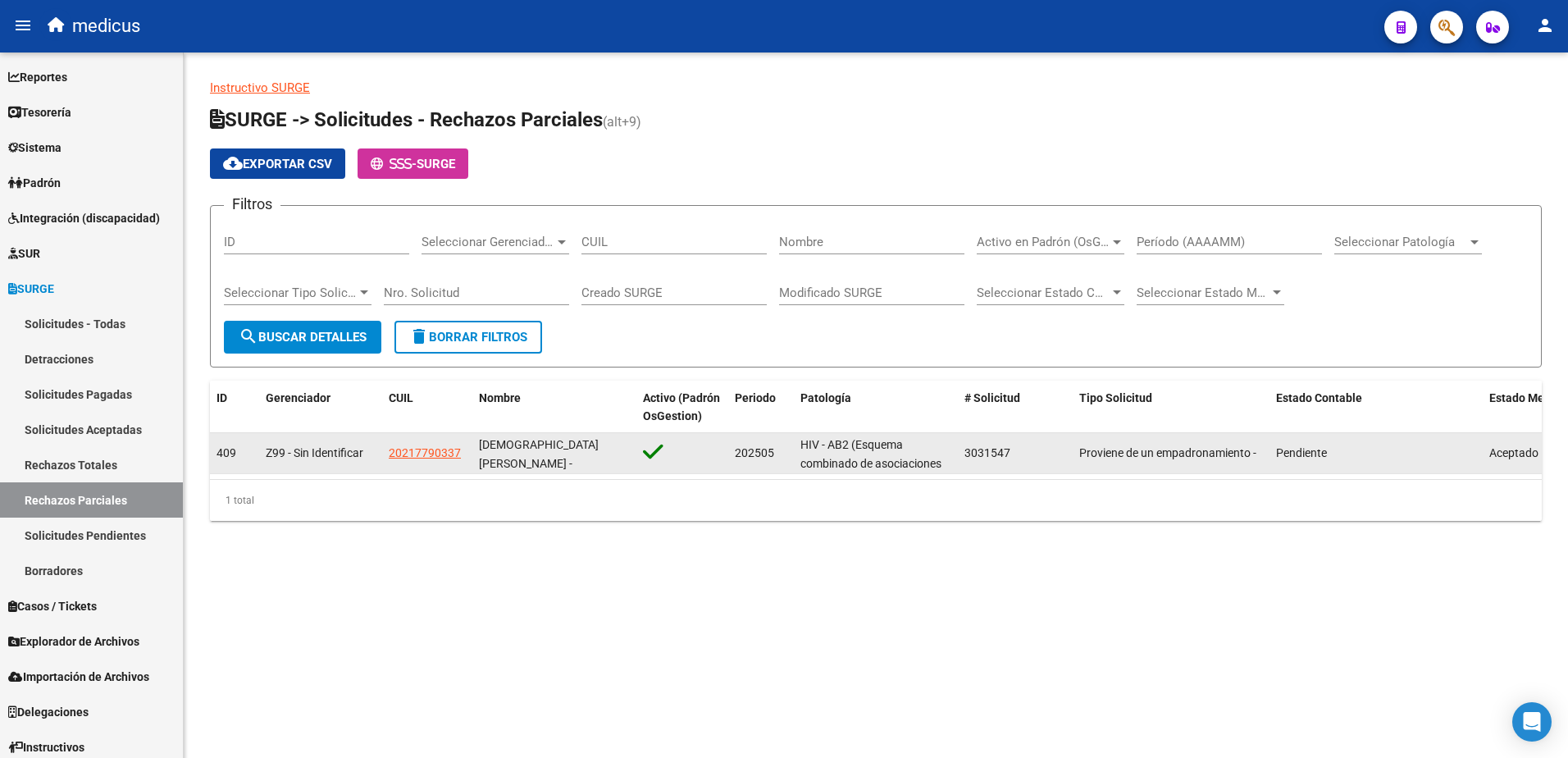
drag, startPoint x: 963, startPoint y: 454, endPoint x: 1011, endPoint y: 454, distance: 48.0
click at [1011, 454] on datatable-body-cell "3031547" at bounding box center [1015, 453] width 115 height 40
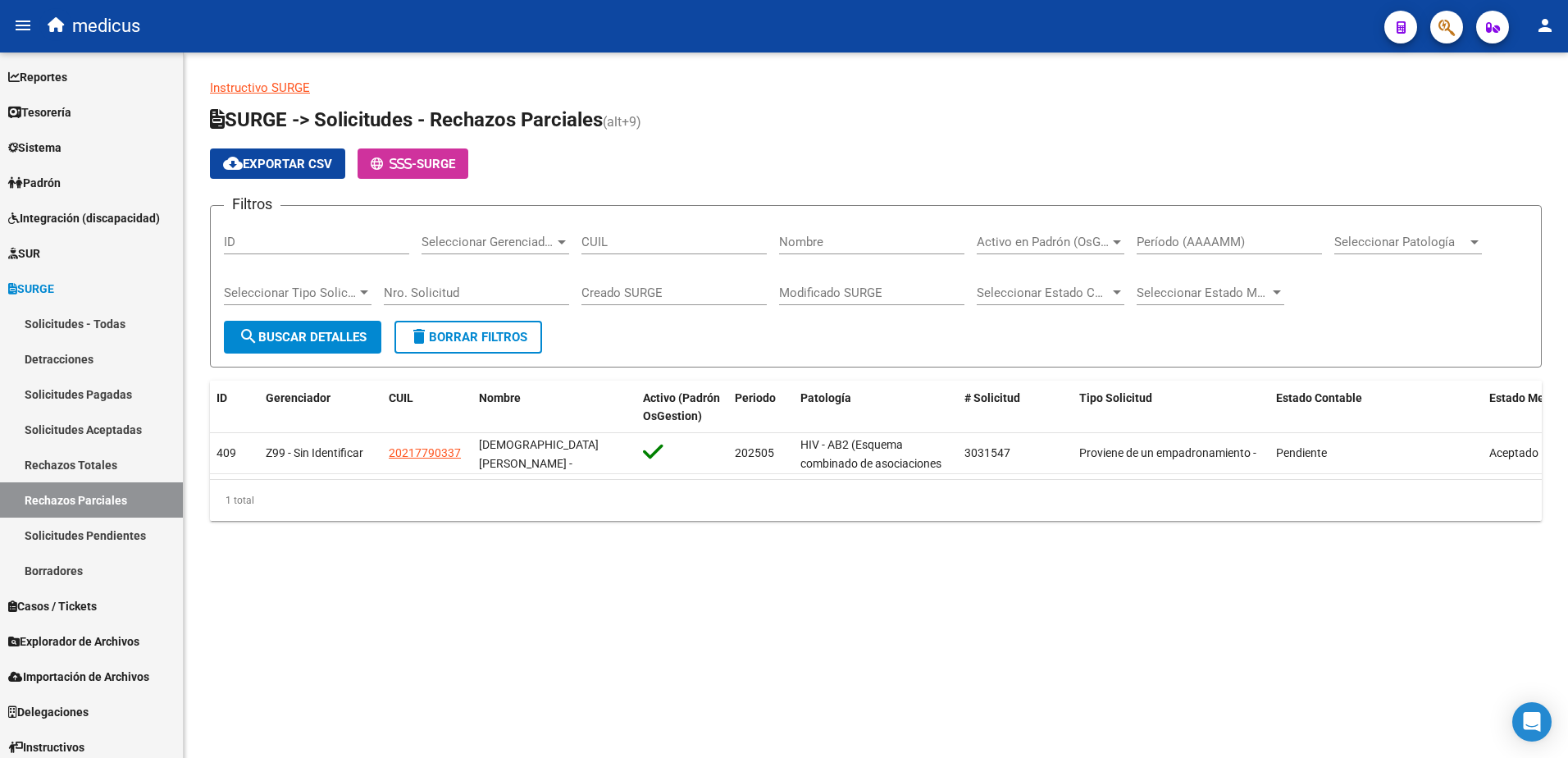
copy span "3031547"
